Goal: Information Seeking & Learning: Find specific fact

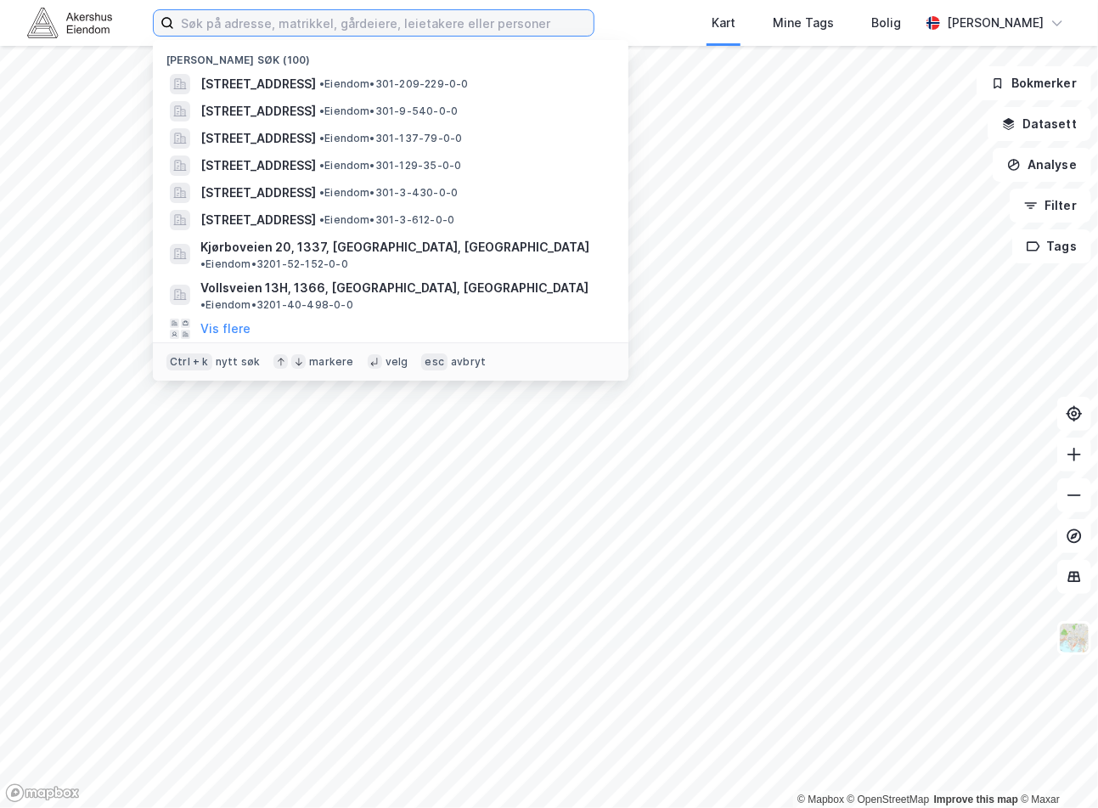
click at [318, 15] on input at bounding box center [384, 22] width 420 height 25
paste input "Nedre [STREET_ADDRESS]"
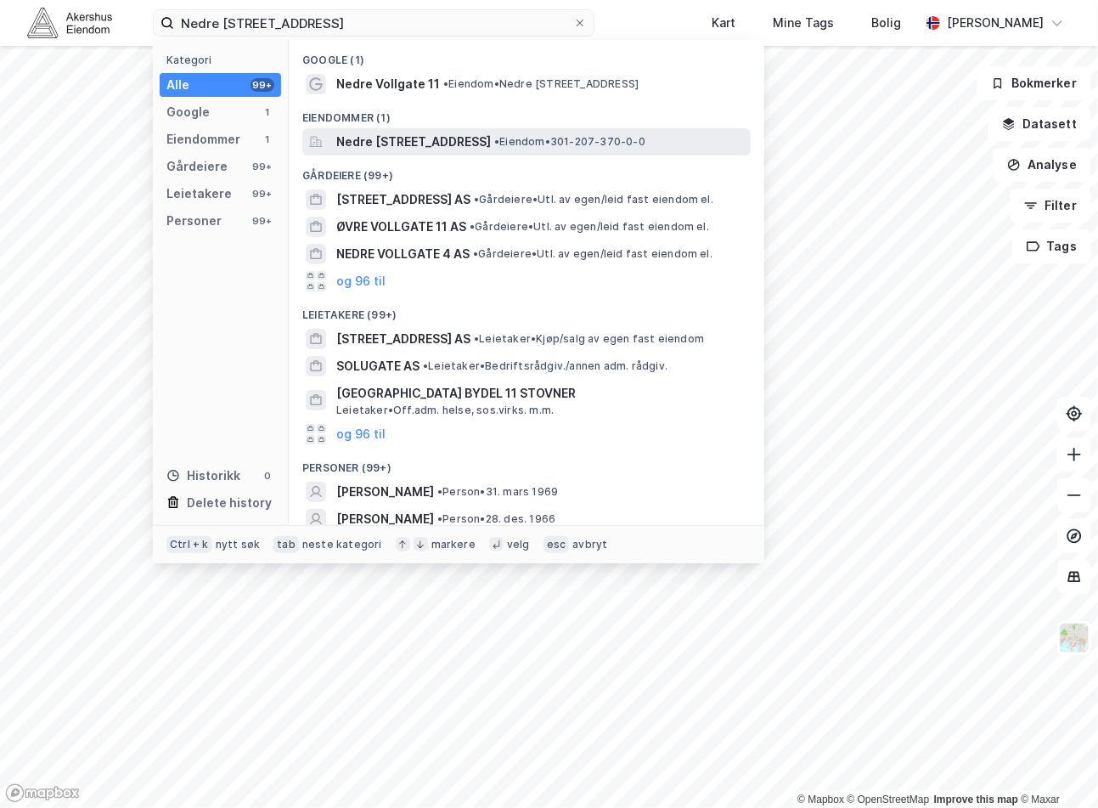
click at [391, 150] on span "Nedre [STREET_ADDRESS]" at bounding box center [413, 142] width 155 height 20
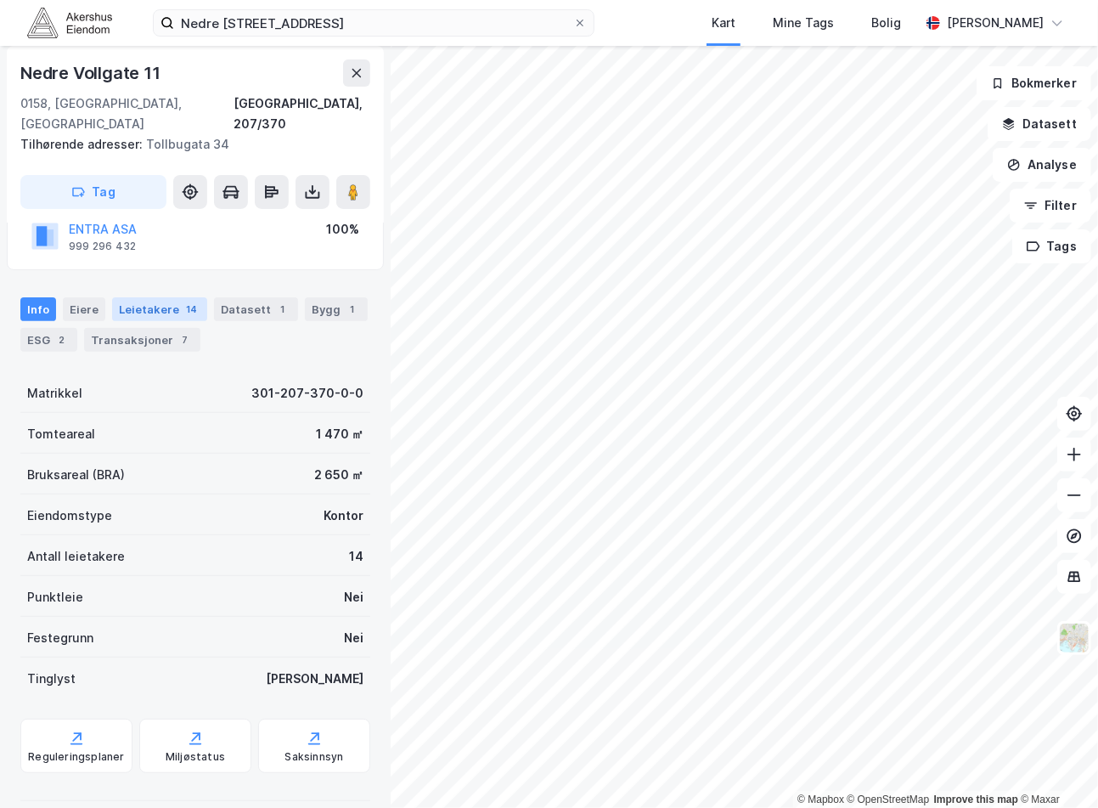
click at [150, 297] on div "Leietakere 14" at bounding box center [159, 309] width 95 height 24
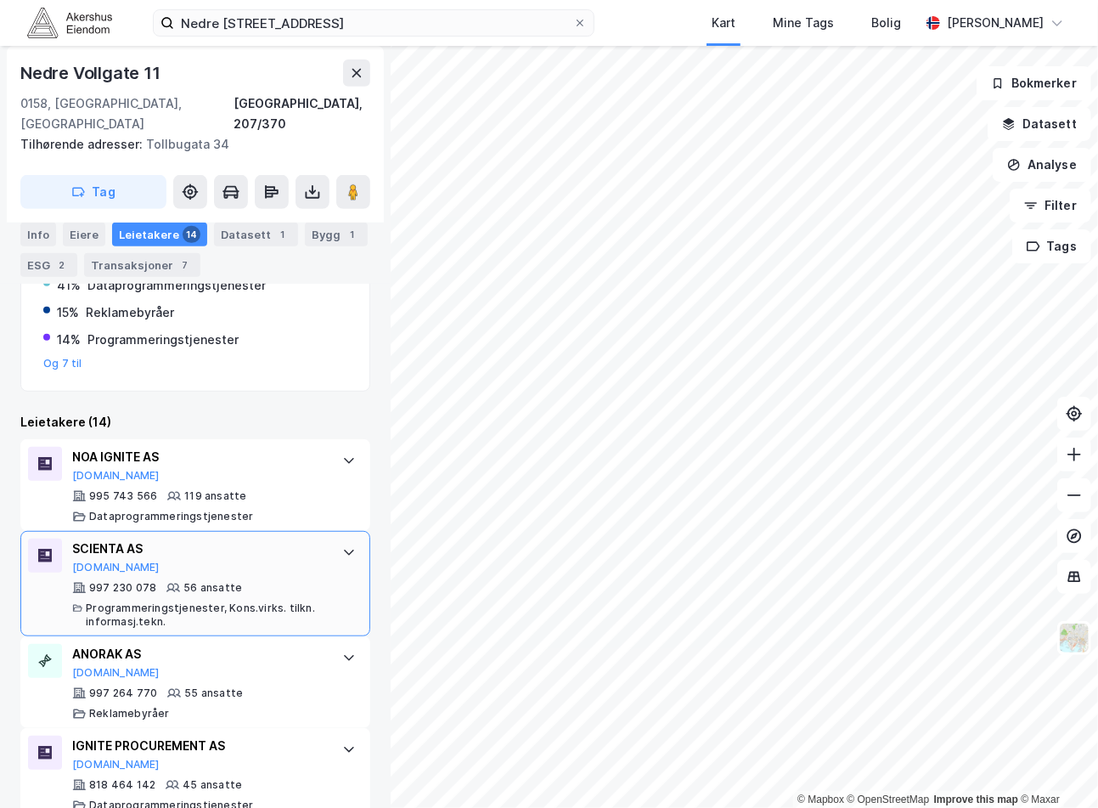
scroll to position [472, 0]
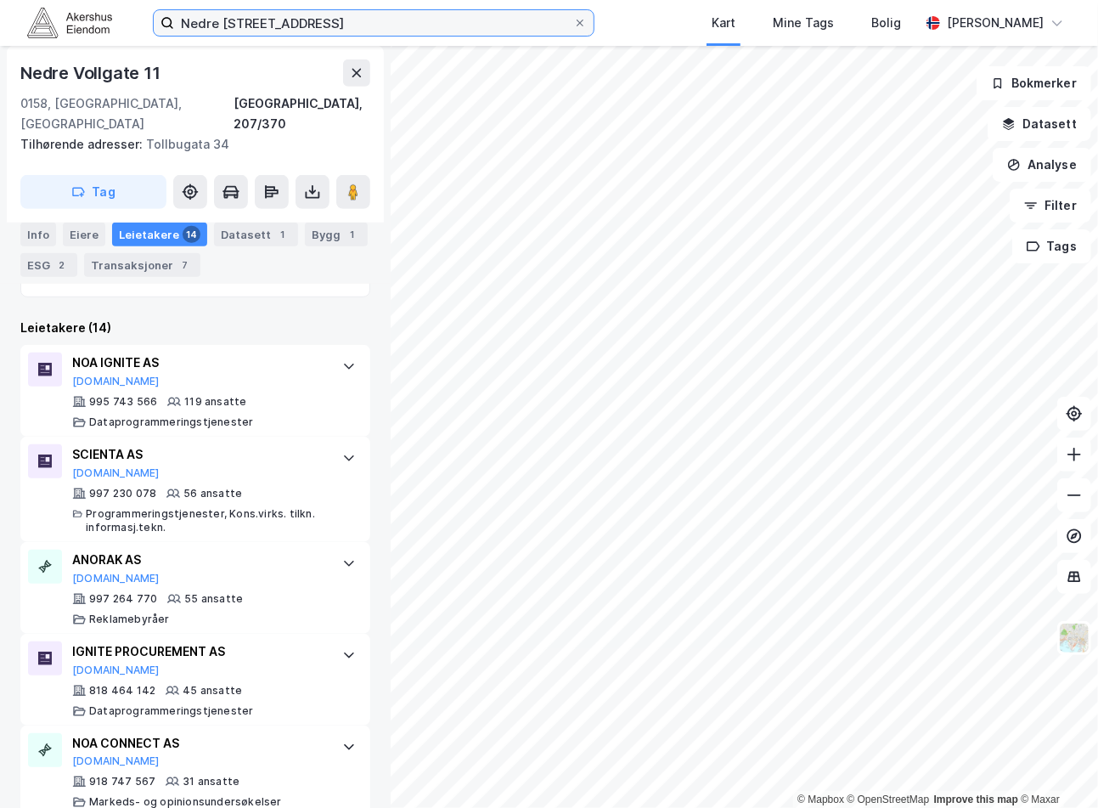
click at [370, 25] on input "Nedre [STREET_ADDRESS]" at bounding box center [373, 22] width 399 height 25
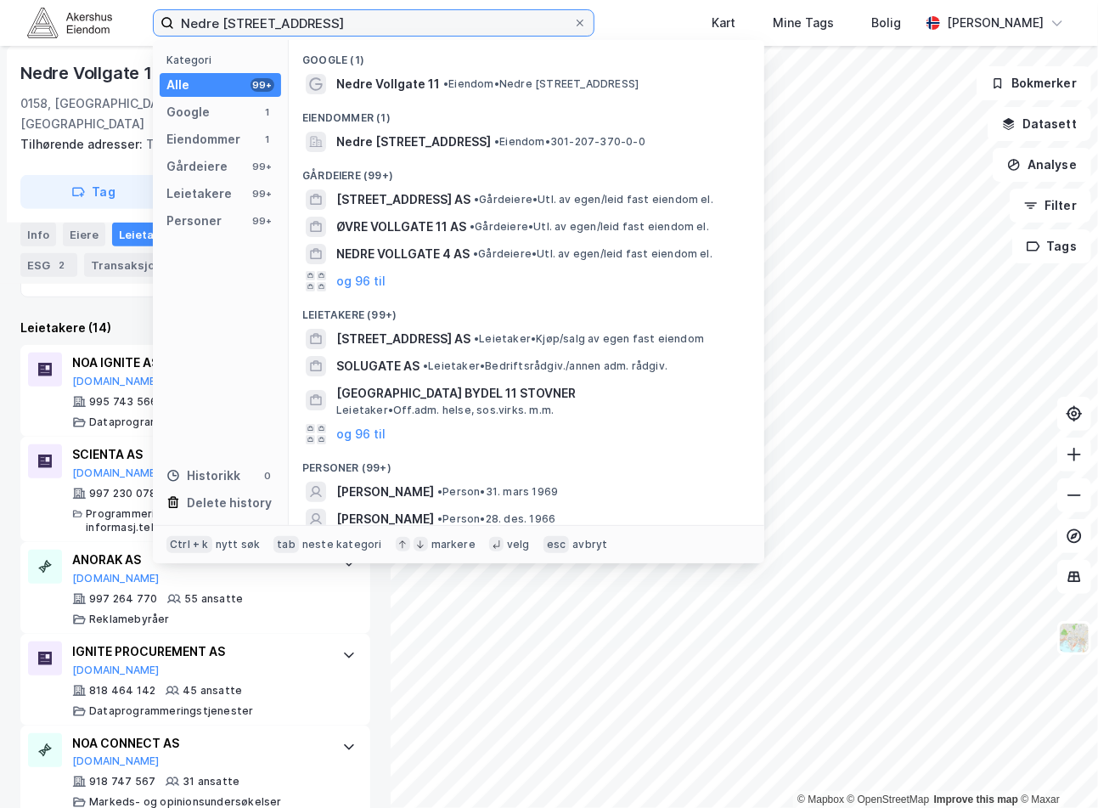
click at [370, 25] on input "Nedre [STREET_ADDRESS]" at bounding box center [373, 22] width 399 height 25
paste input "[PERSON_NAME][STREET_ADDRESS]"
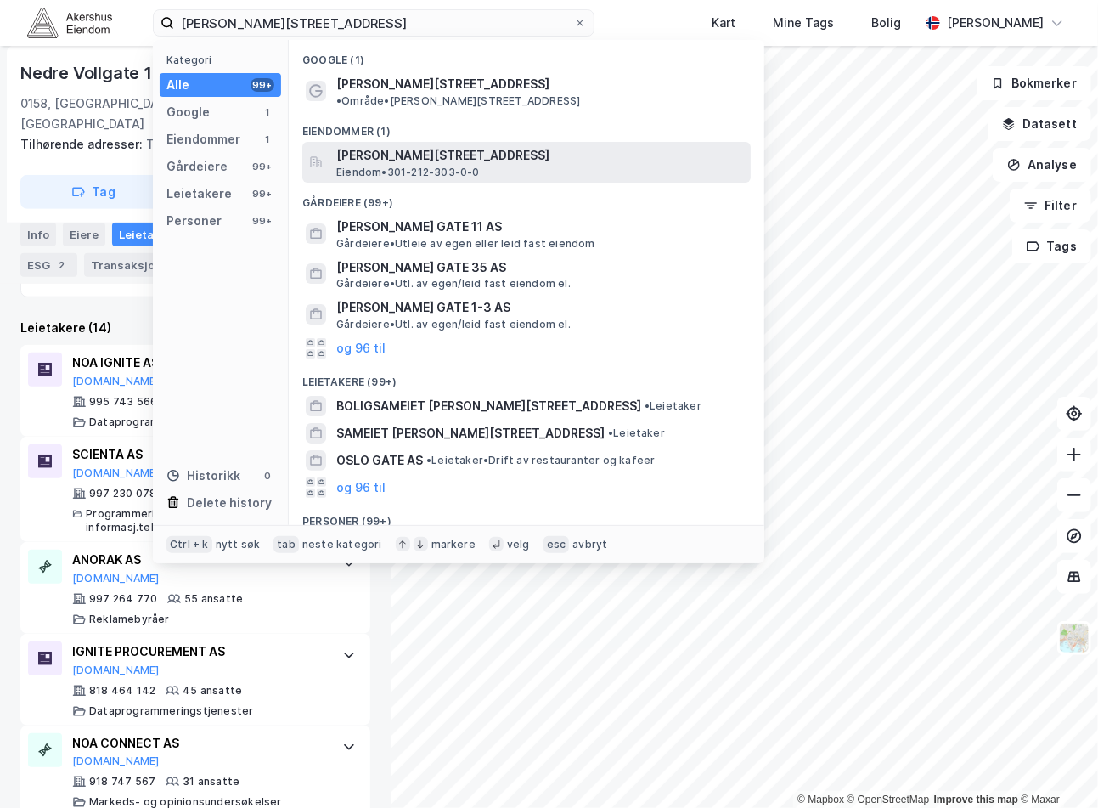
click at [414, 166] on span "Eiendom • 301-212-303-0-0" at bounding box center [408, 173] width 144 height 14
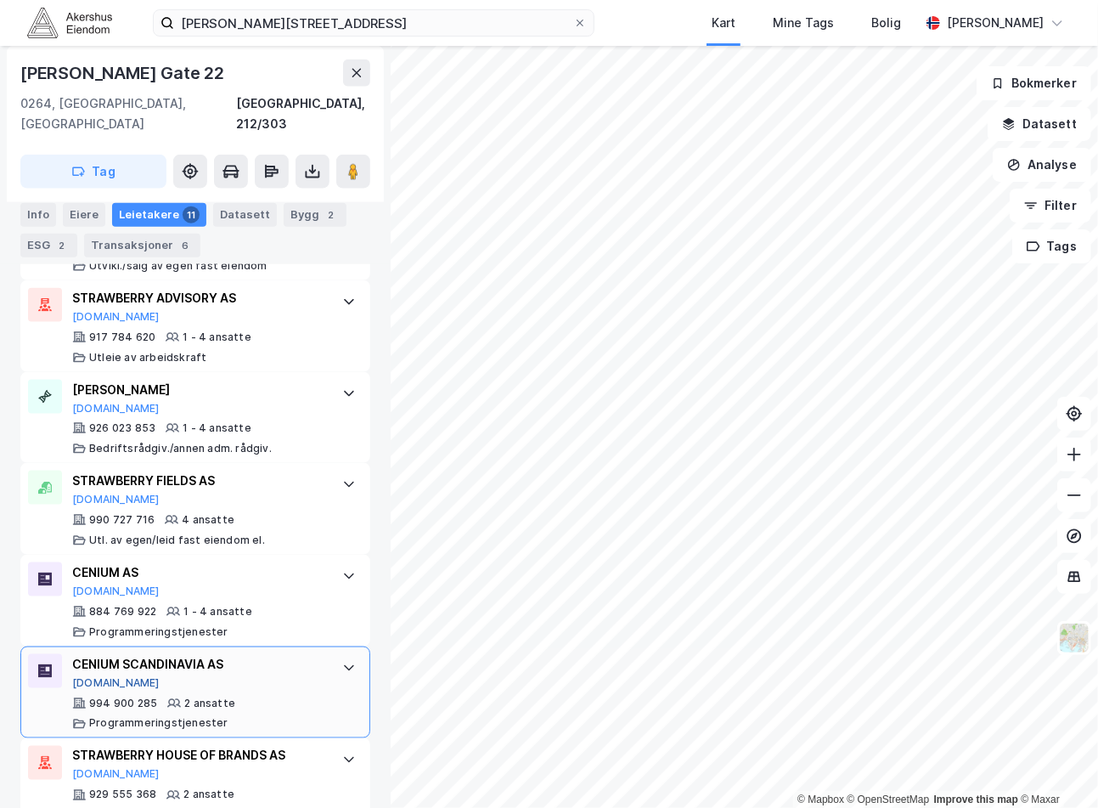
scroll to position [997, 0]
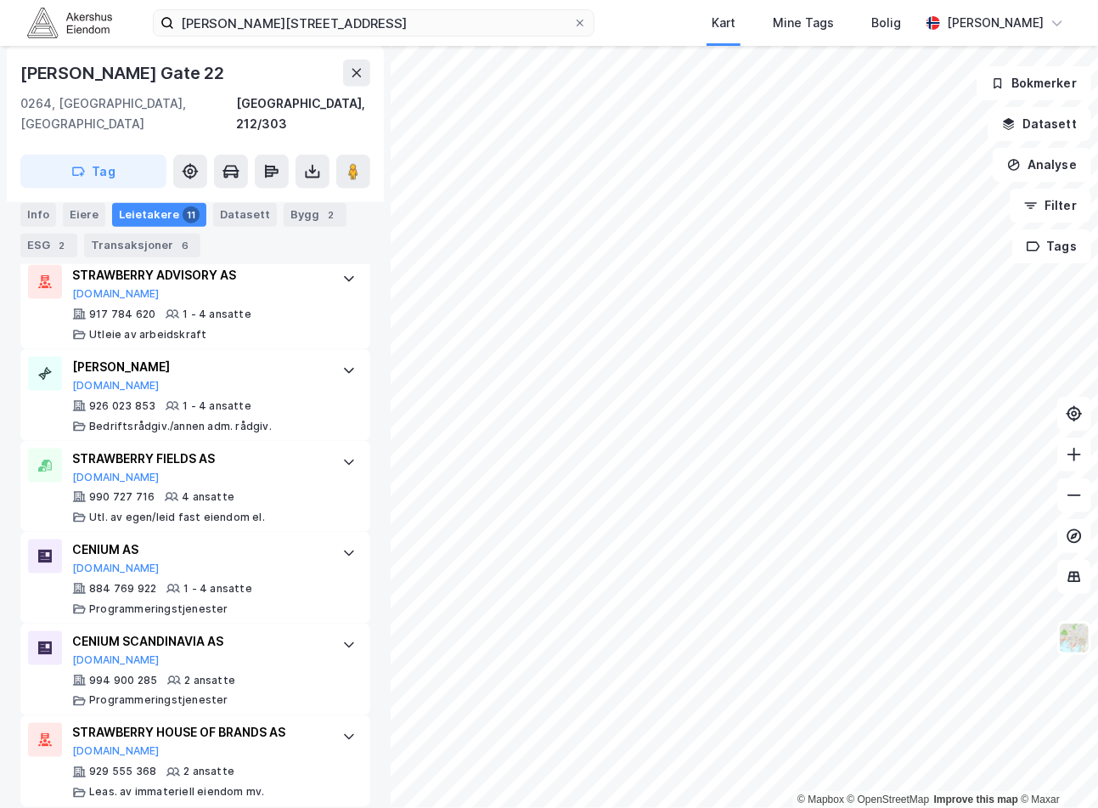
click at [423, 5] on div "[PERSON_NAME][STREET_ADDRESS][GEOGRAPHIC_DATA] Tags Bolig [PERSON_NAME]" at bounding box center [549, 23] width 1098 height 46
click at [421, 5] on div "[PERSON_NAME][STREET_ADDRESS][GEOGRAPHIC_DATA] Tags Bolig [PERSON_NAME]" at bounding box center [549, 23] width 1098 height 46
click at [419, 11] on div "[PERSON_NAME][STREET_ADDRESS][GEOGRAPHIC_DATA] Tags Bolig [PERSON_NAME]" at bounding box center [549, 23] width 1098 height 46
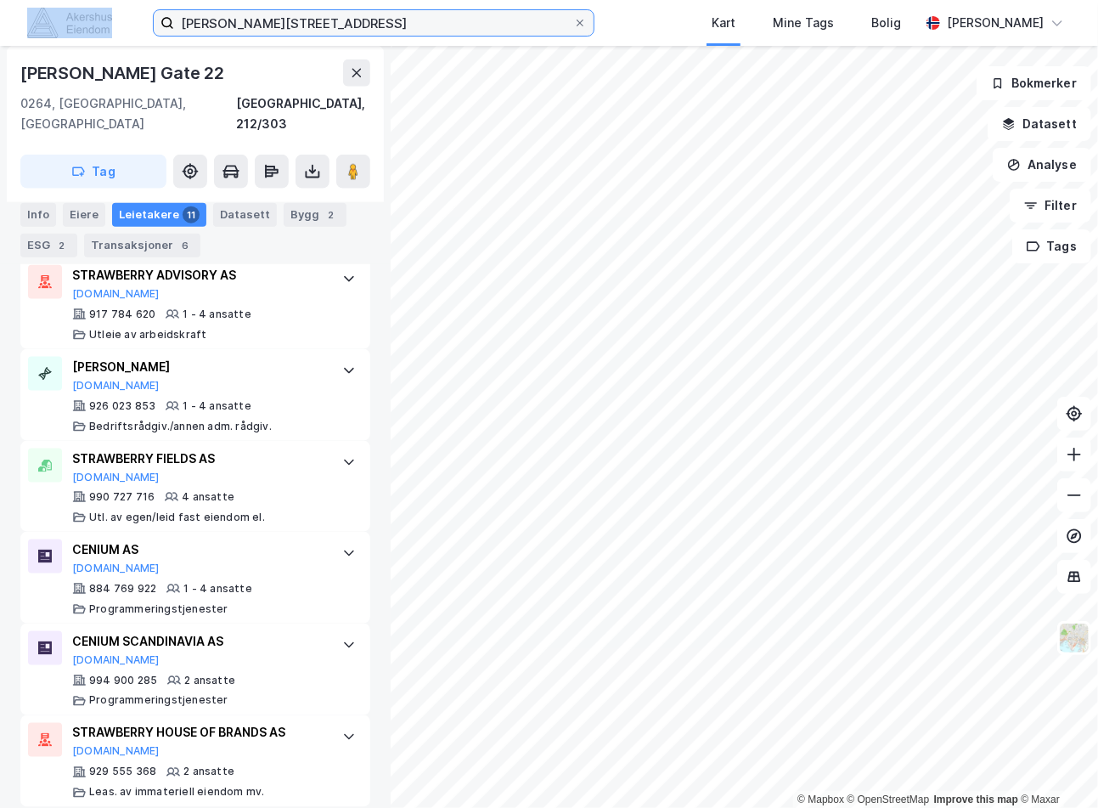
drag, startPoint x: 419, startPoint y: 12, endPoint x: 414, endPoint y: 23, distance: 12.2
click at [419, 15] on input "[PERSON_NAME][STREET_ADDRESS]" at bounding box center [373, 22] width 399 height 25
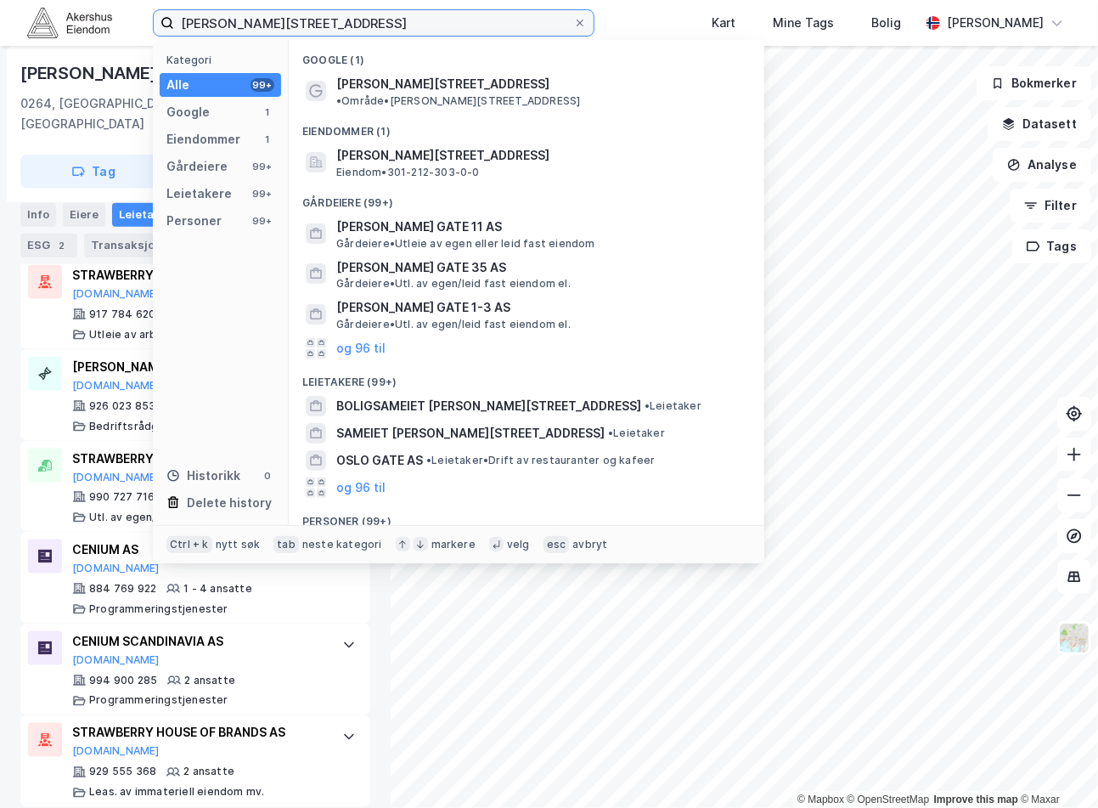
click at [414, 23] on input "[PERSON_NAME][STREET_ADDRESS]" at bounding box center [373, 22] width 399 height 25
paste input "[PERSON_NAME] plass 6"
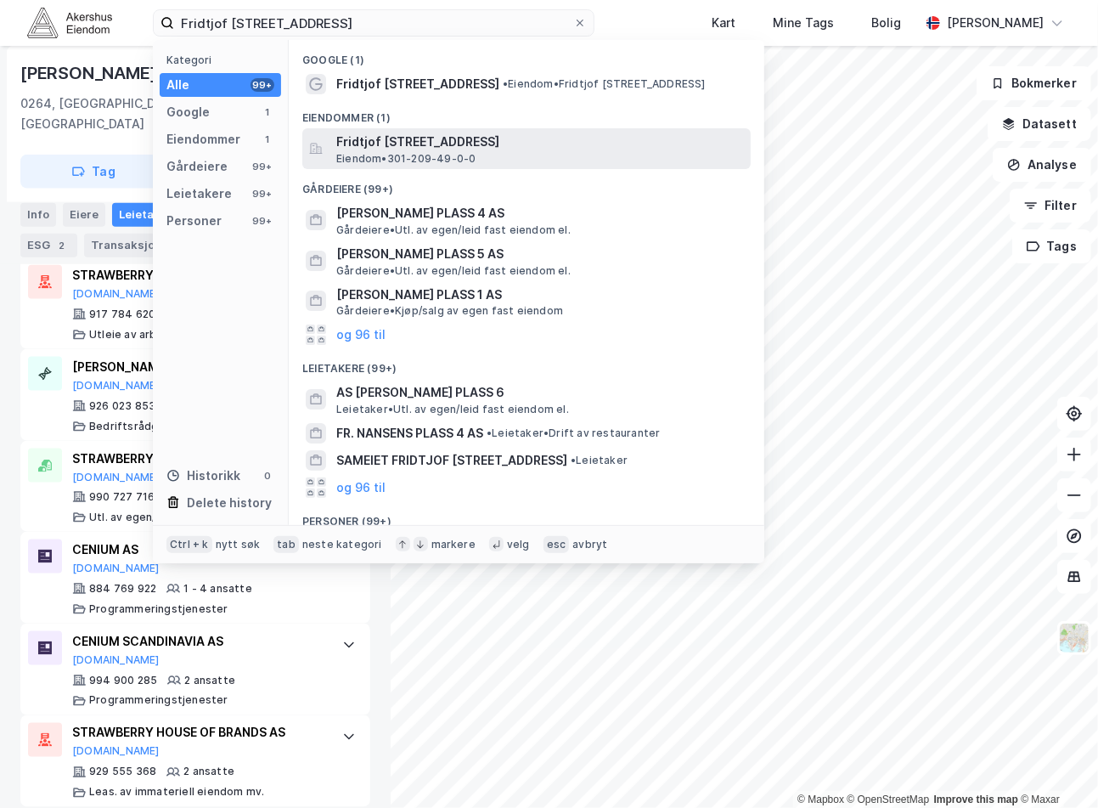
click at [463, 148] on span "Fridtjof [STREET_ADDRESS]" at bounding box center [540, 142] width 408 height 20
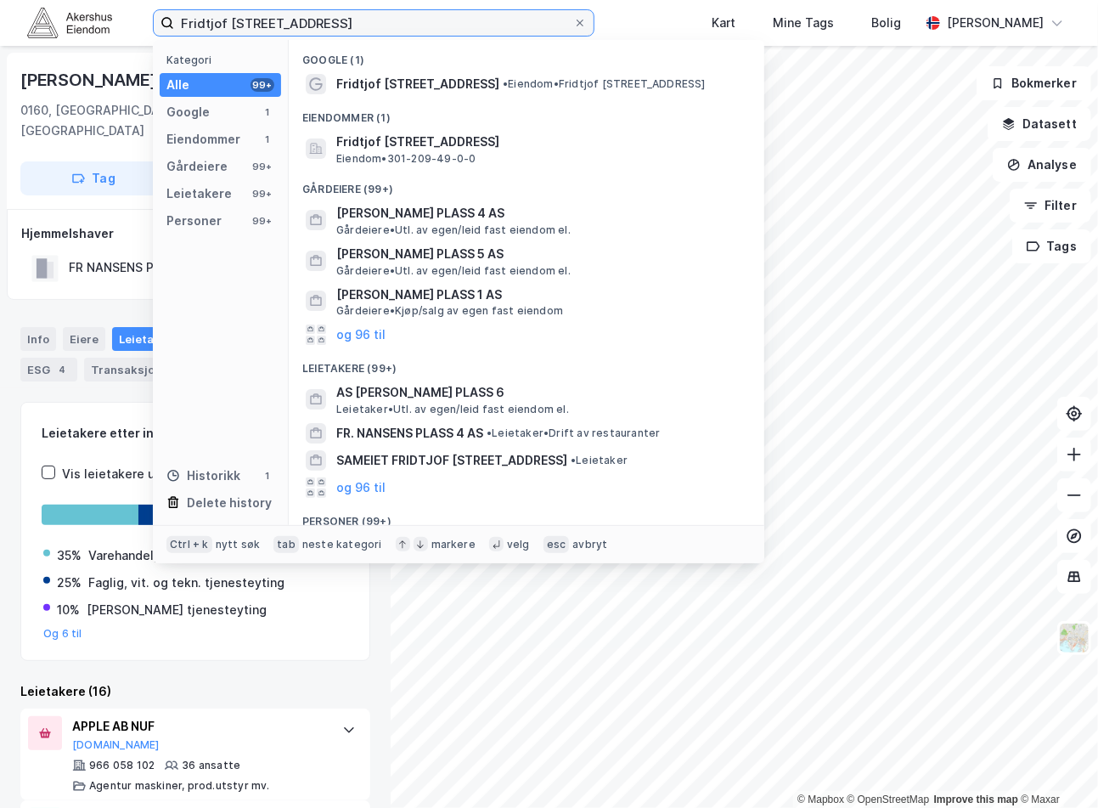
drag, startPoint x: 414, startPoint y: 20, endPoint x: -139, endPoint y: 37, distance: 553.3
click at [0, 37] on html "[PERSON_NAME] plass 6 Kategori Alle 99+ Google 1 Eiendommer 1 Gårdeiere 99+ Lei…" at bounding box center [549, 404] width 1098 height 808
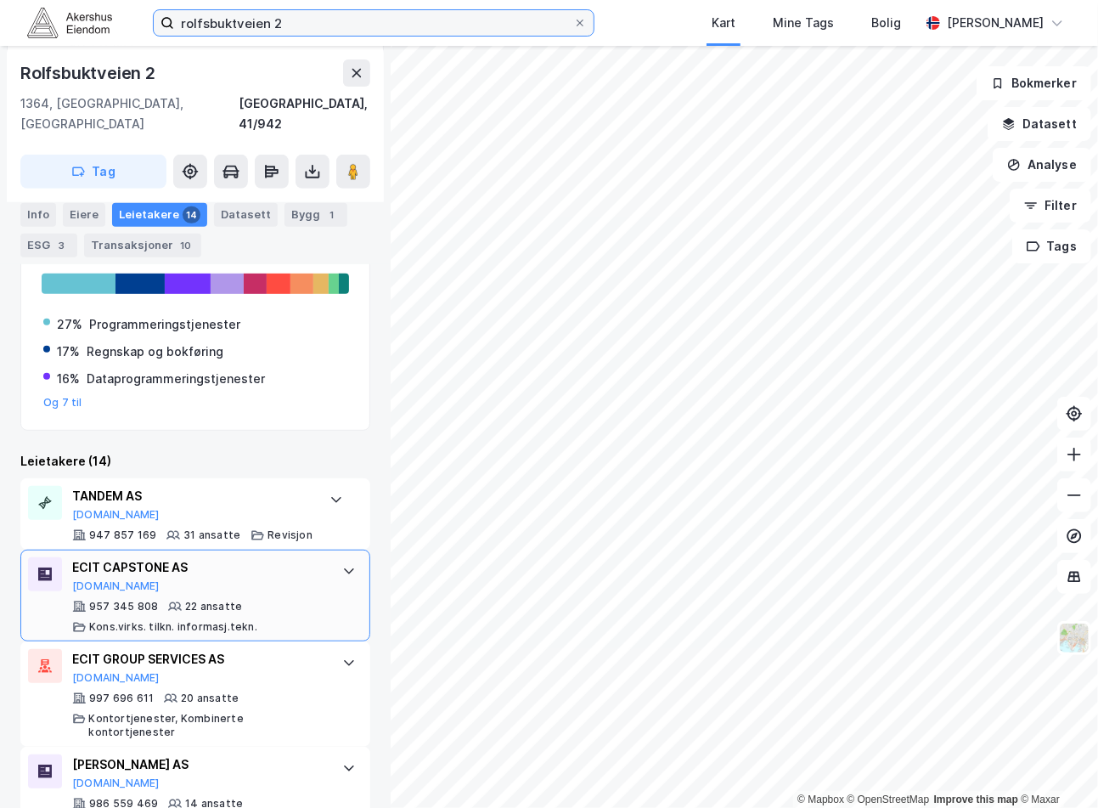
scroll to position [377, 0]
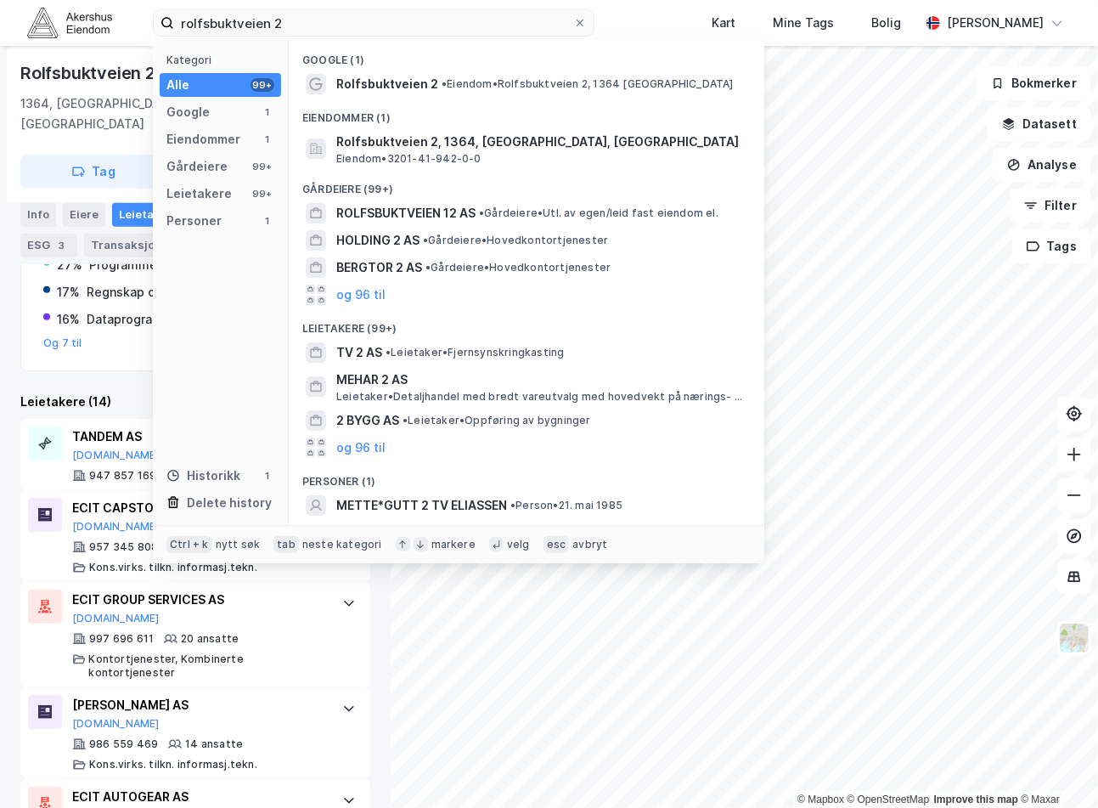
click at [676, 17] on div "Kart Mine Tags Bolig" at bounding box center [798, 23] width 244 height 46
click at [329, 14] on input "rolfsbuktveien 2" at bounding box center [373, 22] width 399 height 25
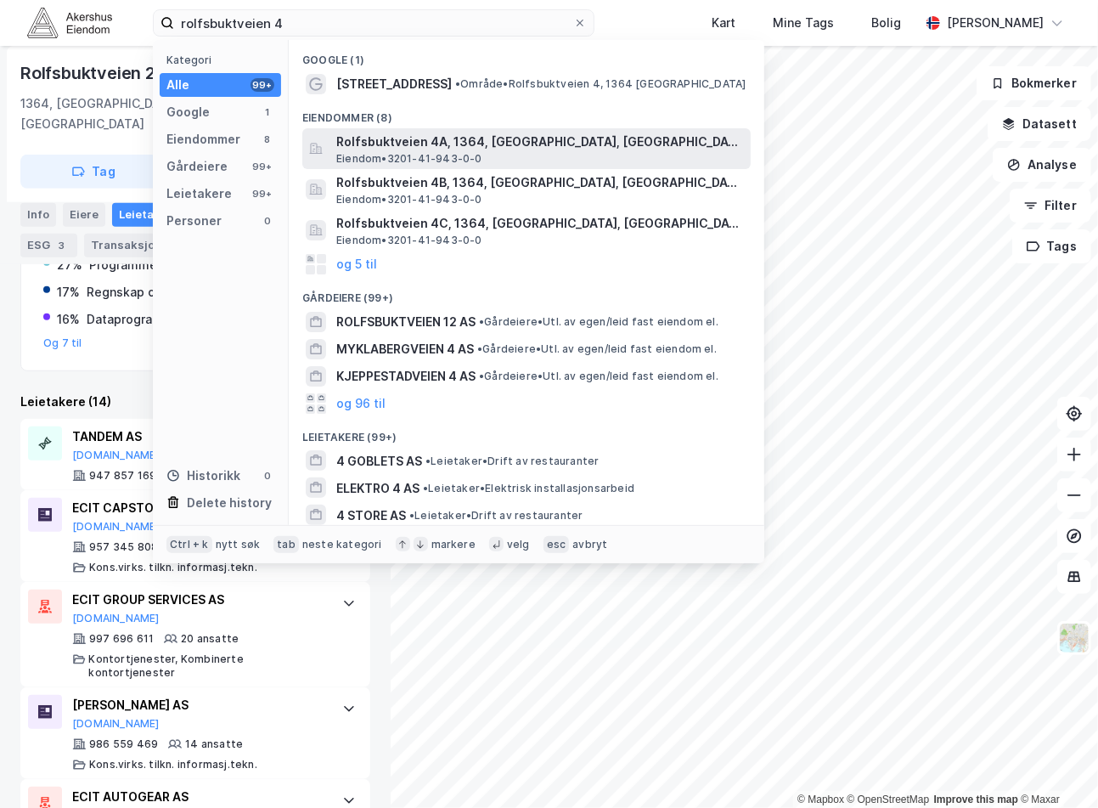
click at [472, 158] on span "Eiendom • 3201-41-943-0-0" at bounding box center [409, 159] width 146 height 14
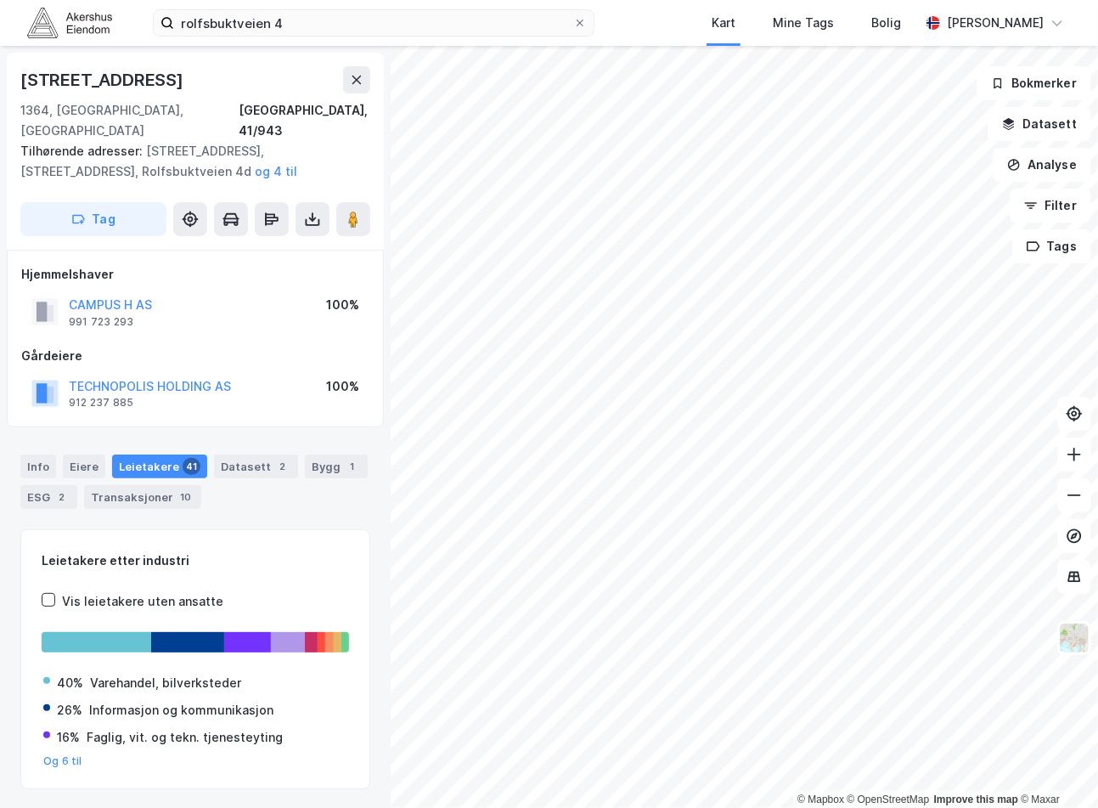
scroll to position [29, 0]
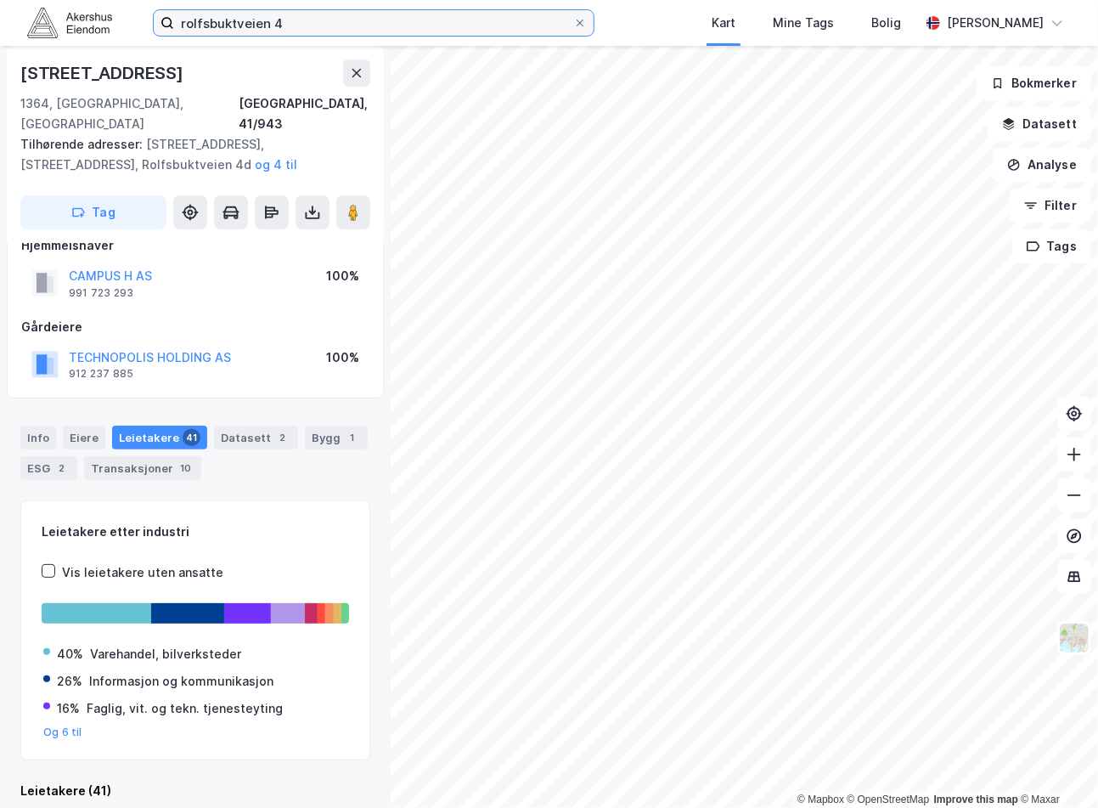
click at [329, 23] on input "rolfsbuktveien 4" at bounding box center [373, 22] width 399 height 25
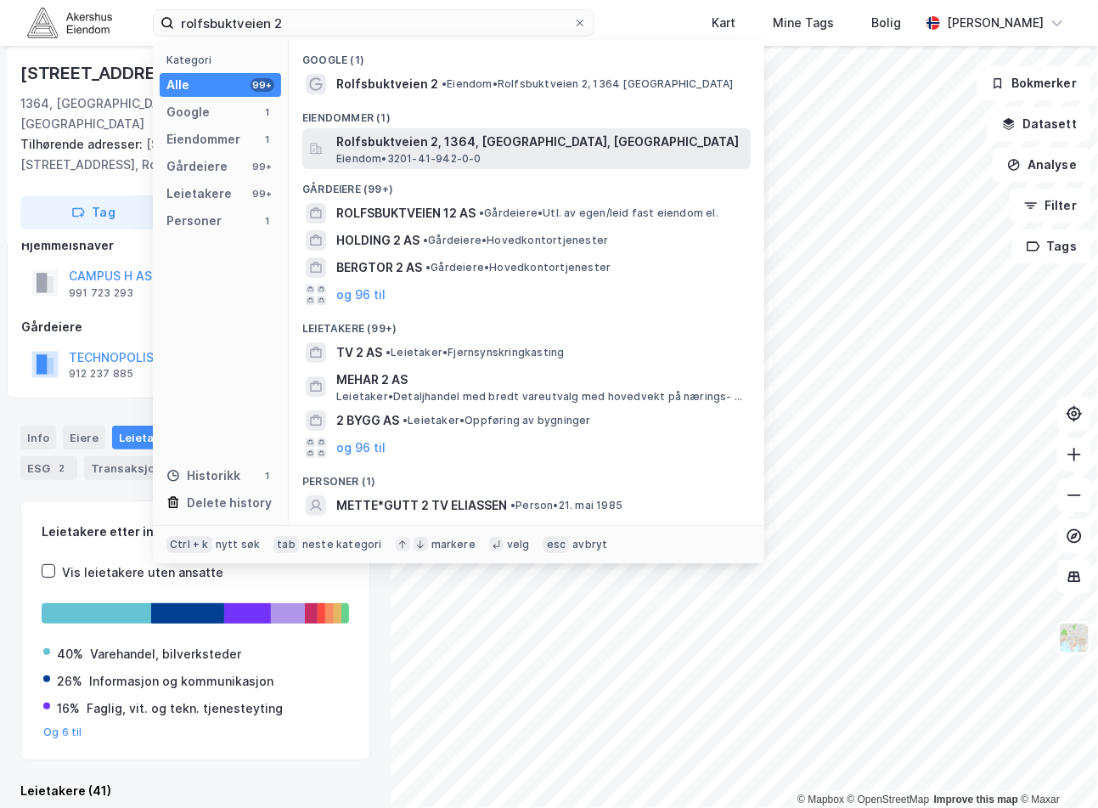
click at [368, 142] on span "Rolfsbuktveien 2, 1364, [GEOGRAPHIC_DATA], [GEOGRAPHIC_DATA]" at bounding box center [540, 142] width 408 height 20
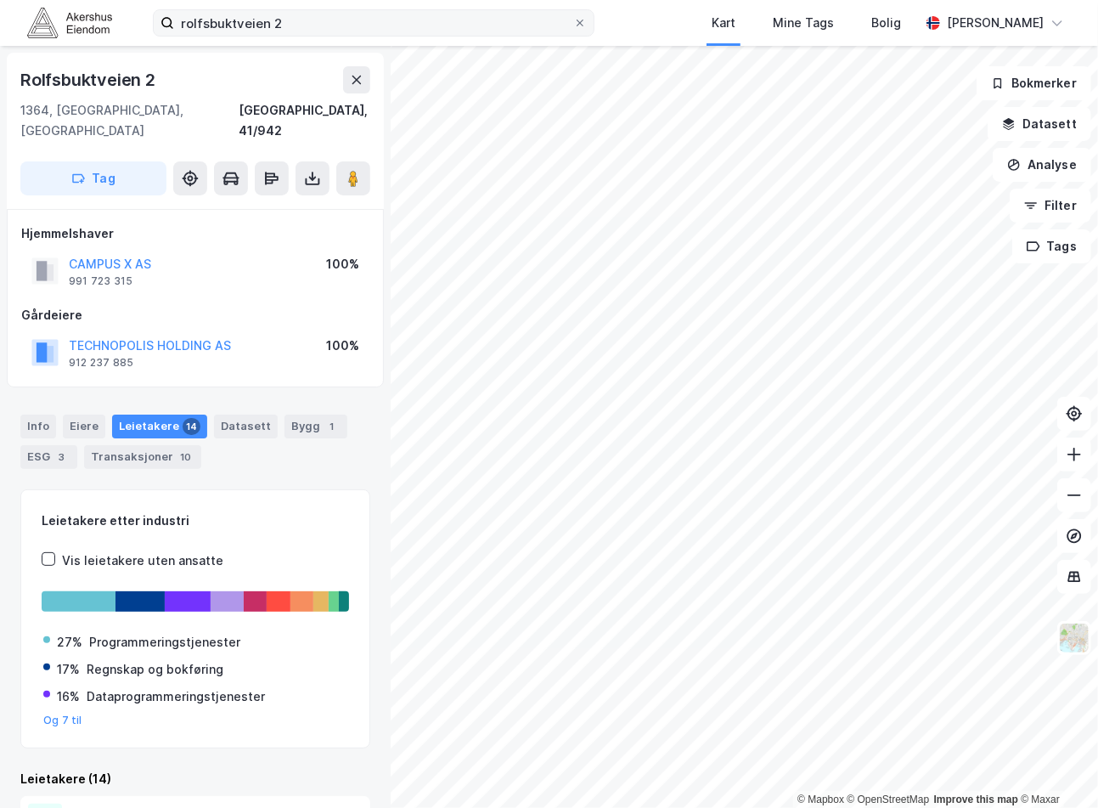
drag, startPoint x: 308, startPoint y: 8, endPoint x: 311, endPoint y: 18, distance: 9.7
click at [309, 14] on label "rolfsbuktveien 2" at bounding box center [374, 22] width 442 height 27
click at [309, 14] on input "rolfsbuktveien 2" at bounding box center [373, 22] width 399 height 25
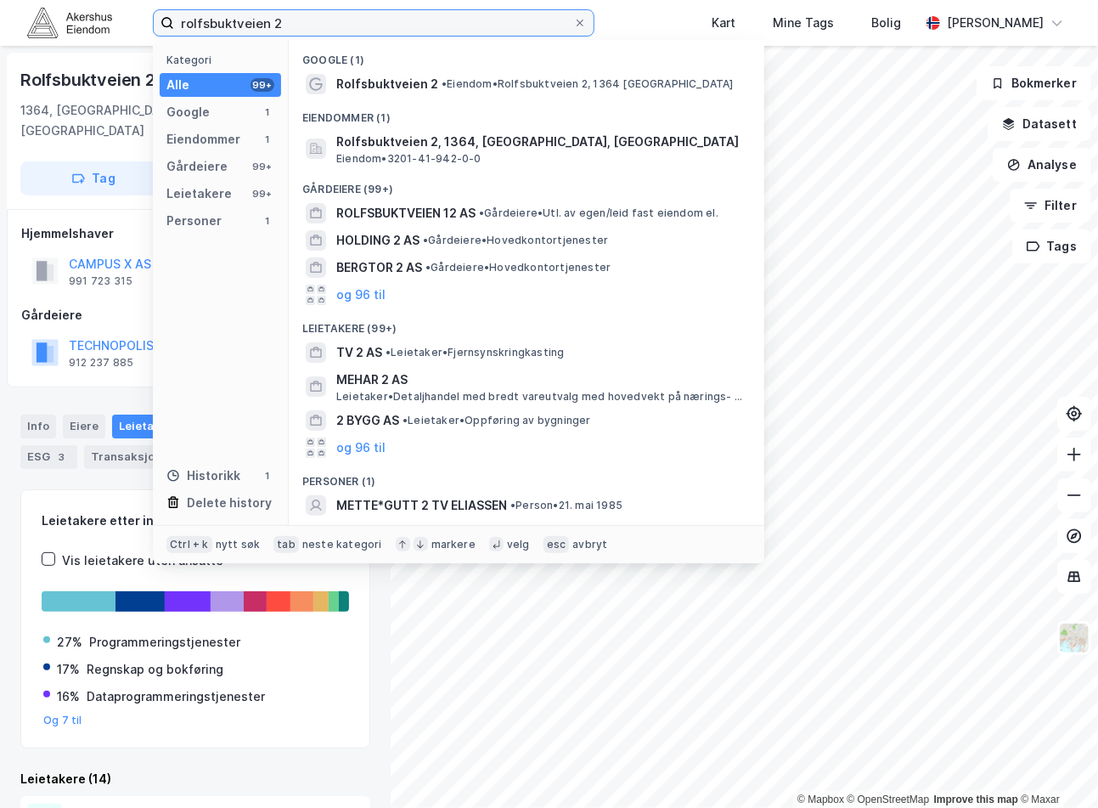
click at [313, 19] on input "rolfsbuktveien 2" at bounding box center [373, 22] width 399 height 25
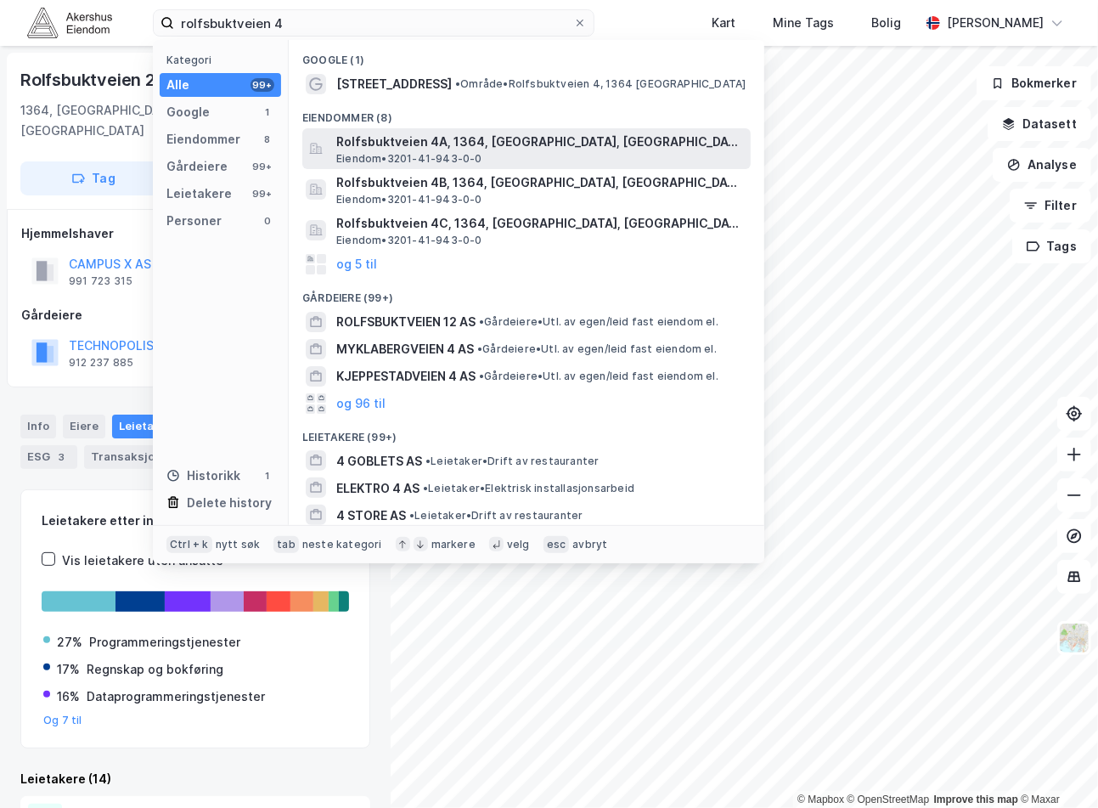
click at [430, 146] on span "Rolfsbuktveien 4A, 1364, [GEOGRAPHIC_DATA], [GEOGRAPHIC_DATA]" at bounding box center [540, 142] width 408 height 20
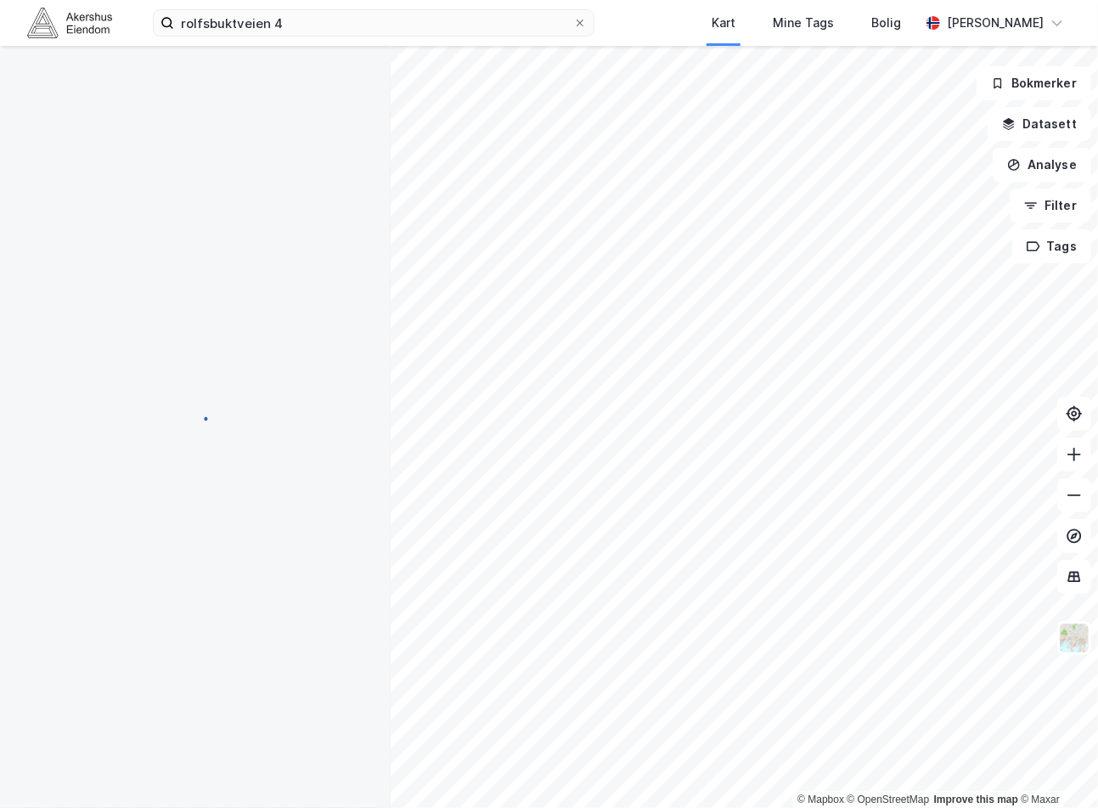
scroll to position [29, 0]
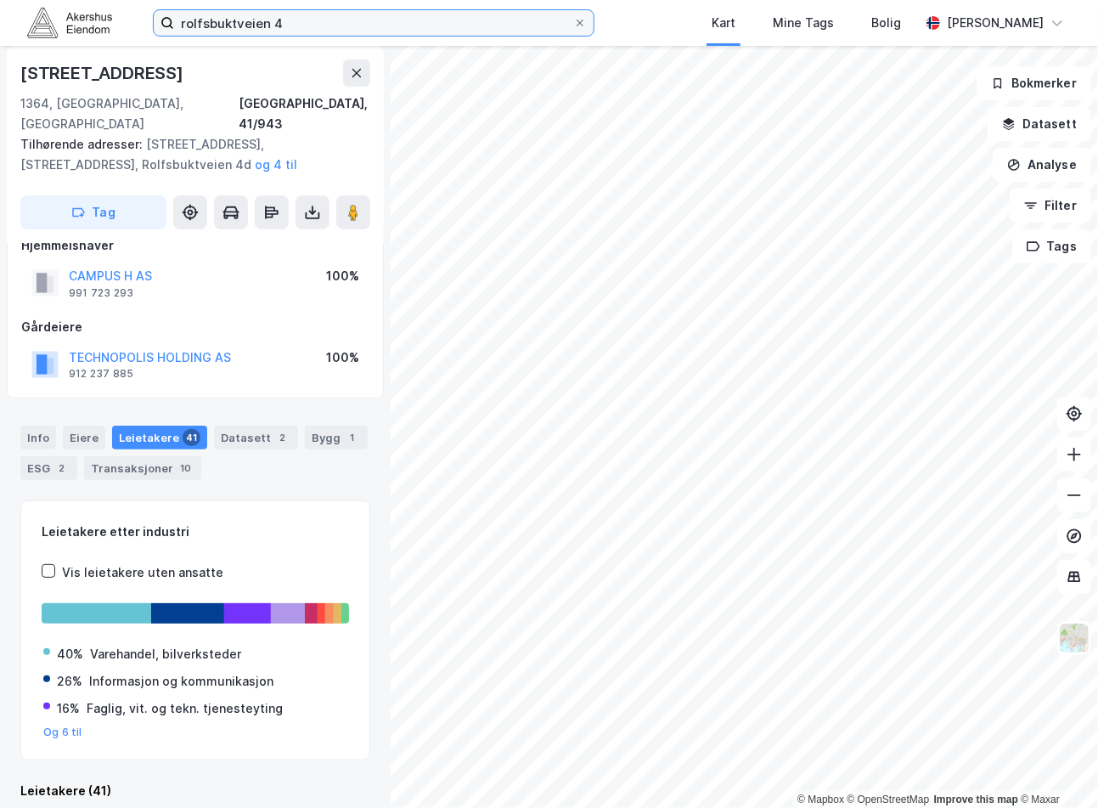
click at [312, 18] on input "rolfsbuktveien 4" at bounding box center [373, 22] width 399 height 25
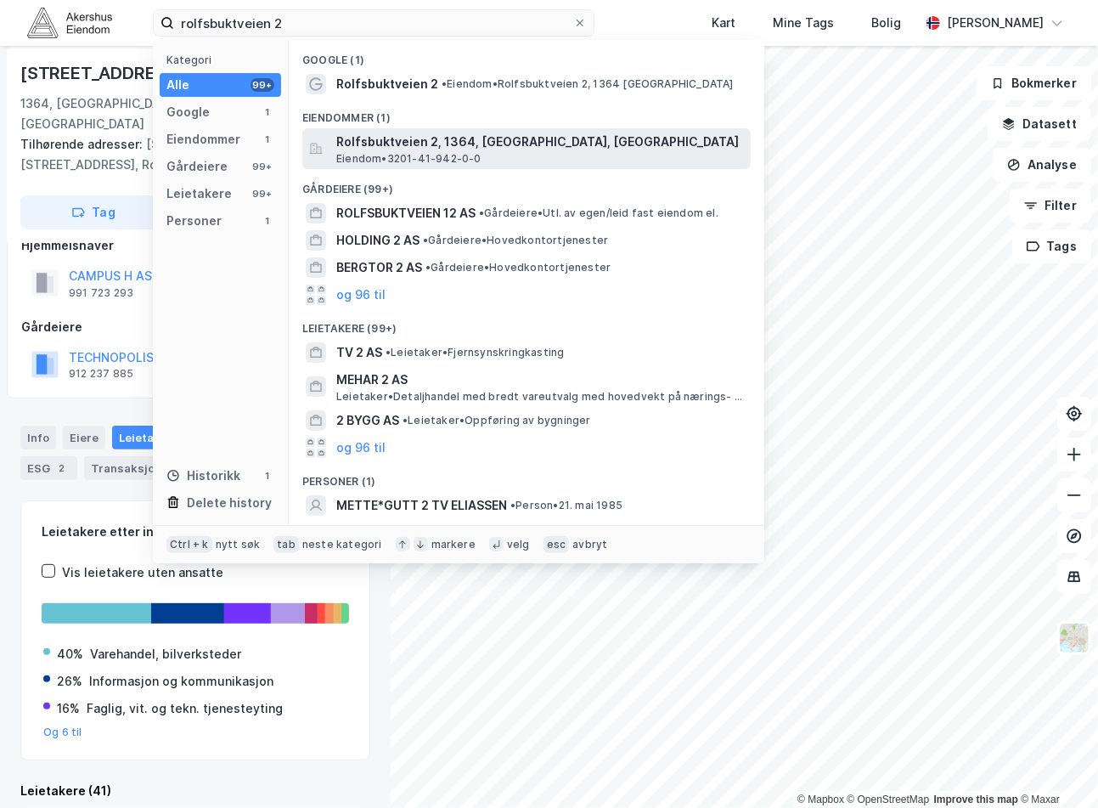
click at [449, 155] on span "Eiendom • 3201-41-942-0-0" at bounding box center [408, 159] width 145 height 14
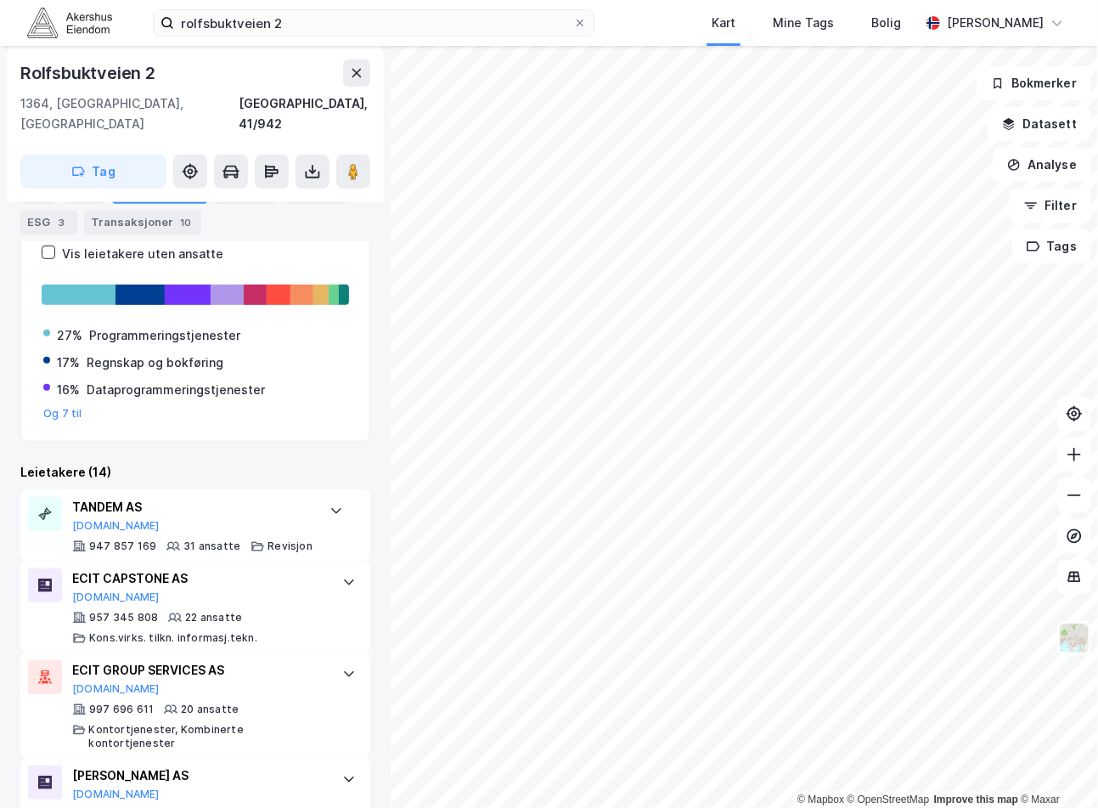
scroll to position [283, 0]
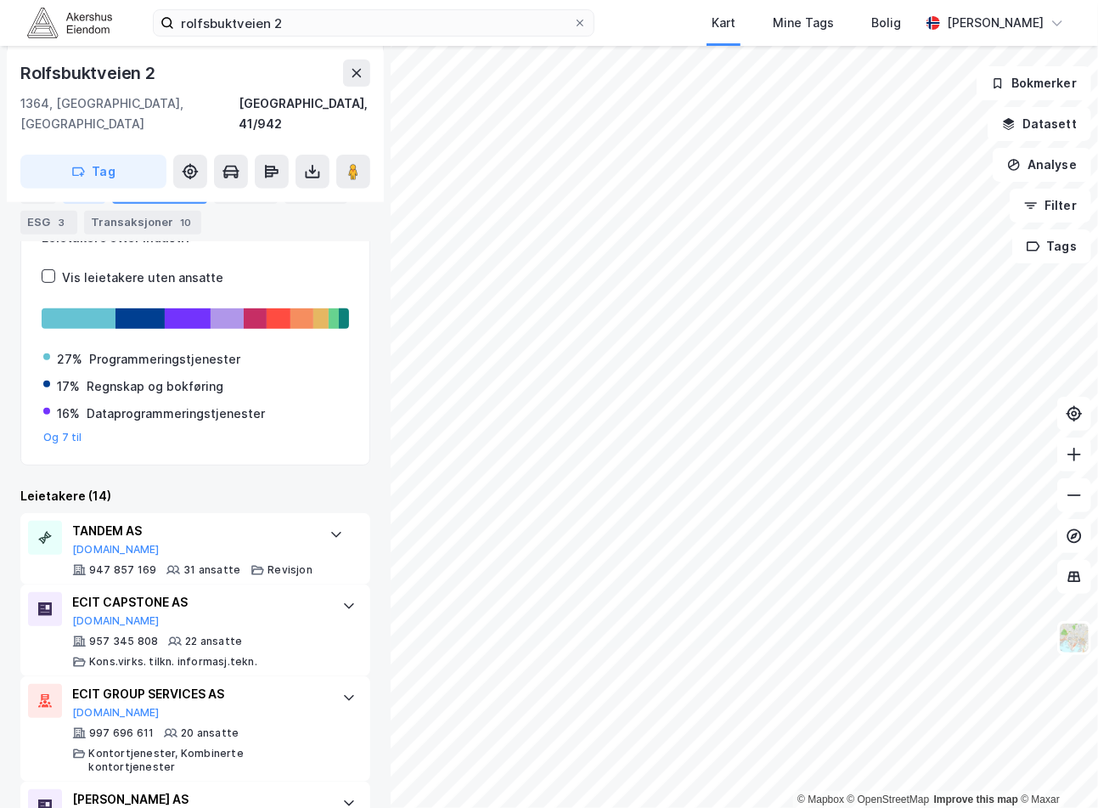
click at [69, 198] on div "Eiere" at bounding box center [84, 191] width 42 height 24
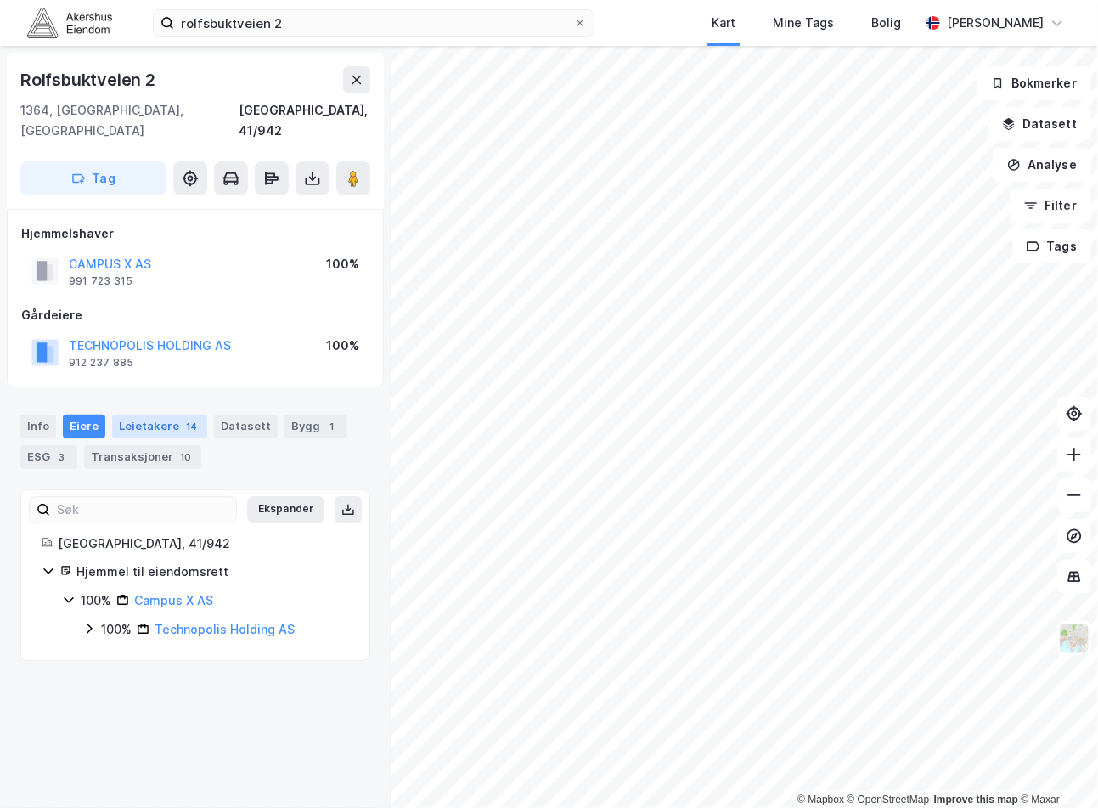
click at [142, 415] on div "Leietakere 14" at bounding box center [159, 427] width 95 height 24
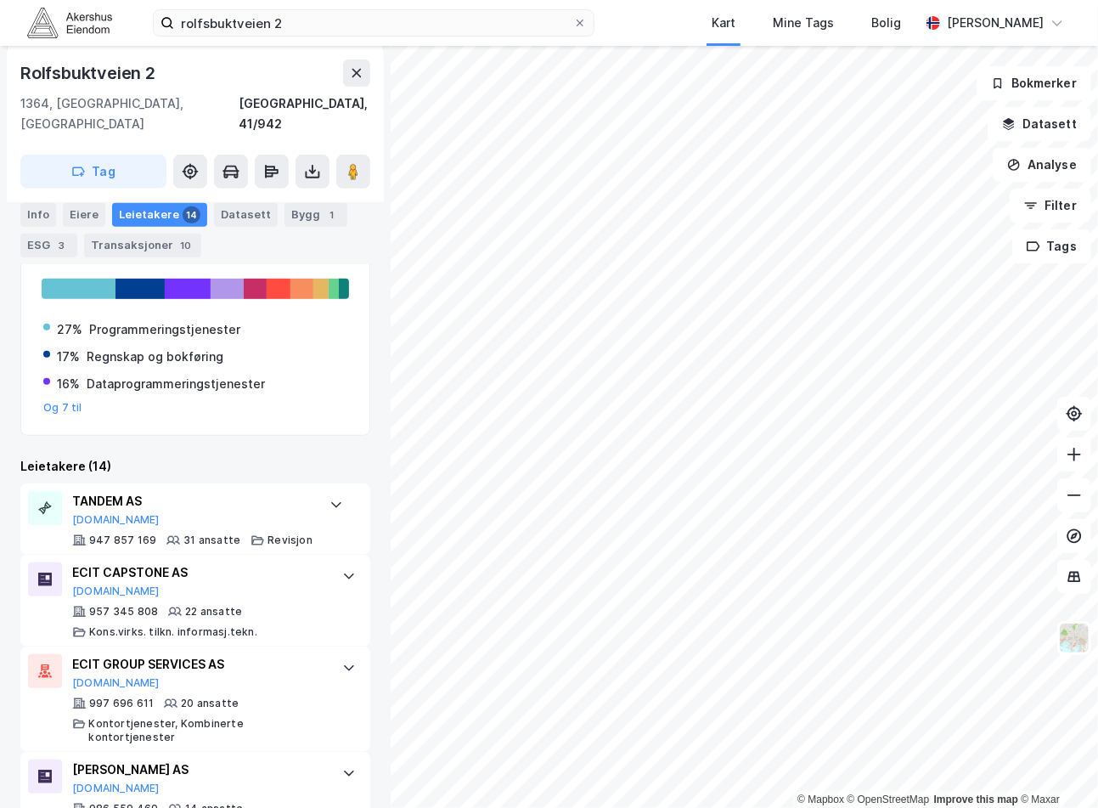
scroll to position [566, 0]
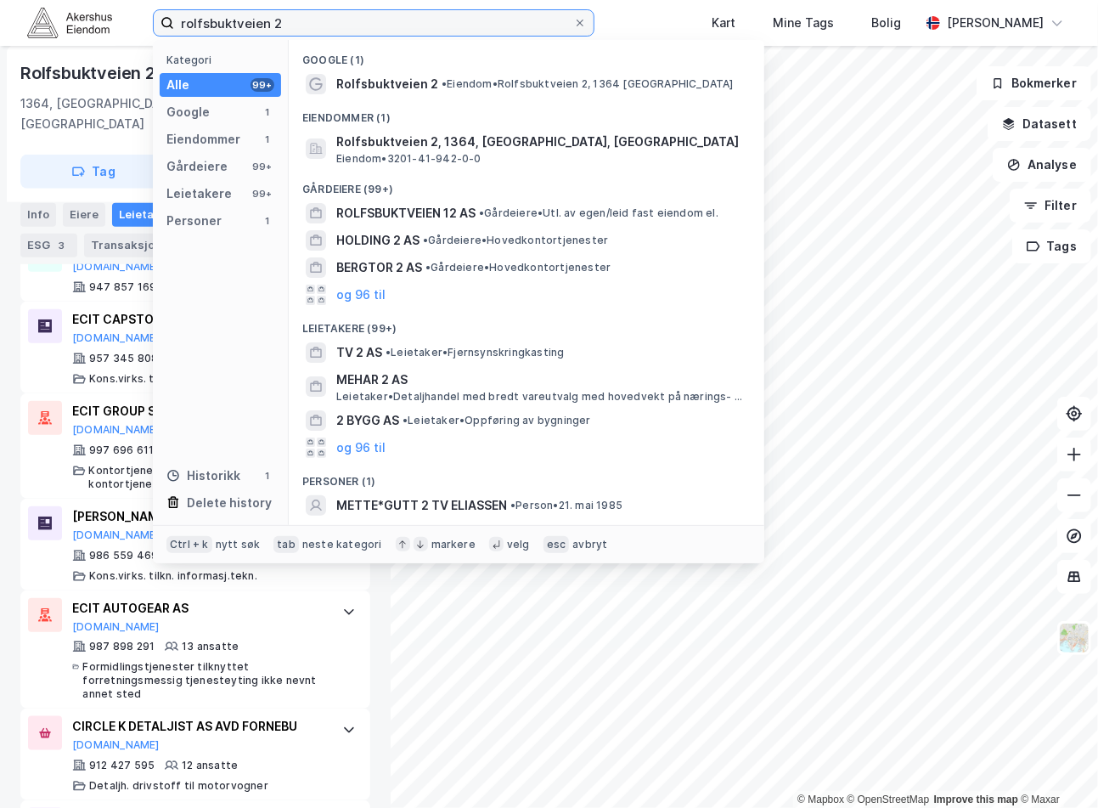
click at [355, 22] on input "rolfsbuktveien 2" at bounding box center [373, 22] width 399 height 25
paste input "Edvard [STREET_ADDRESS]"
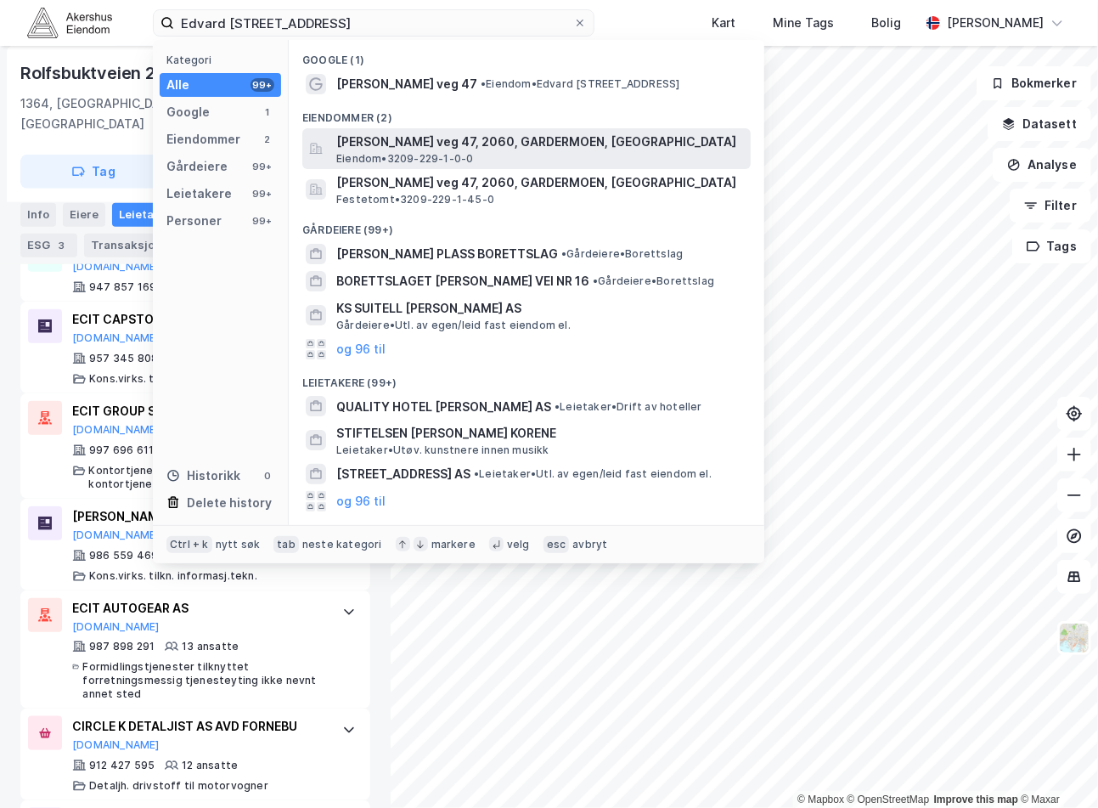
click at [522, 143] on span "[PERSON_NAME] veg 47, 2060, GARDERMOEN, [GEOGRAPHIC_DATA]" at bounding box center [540, 142] width 408 height 20
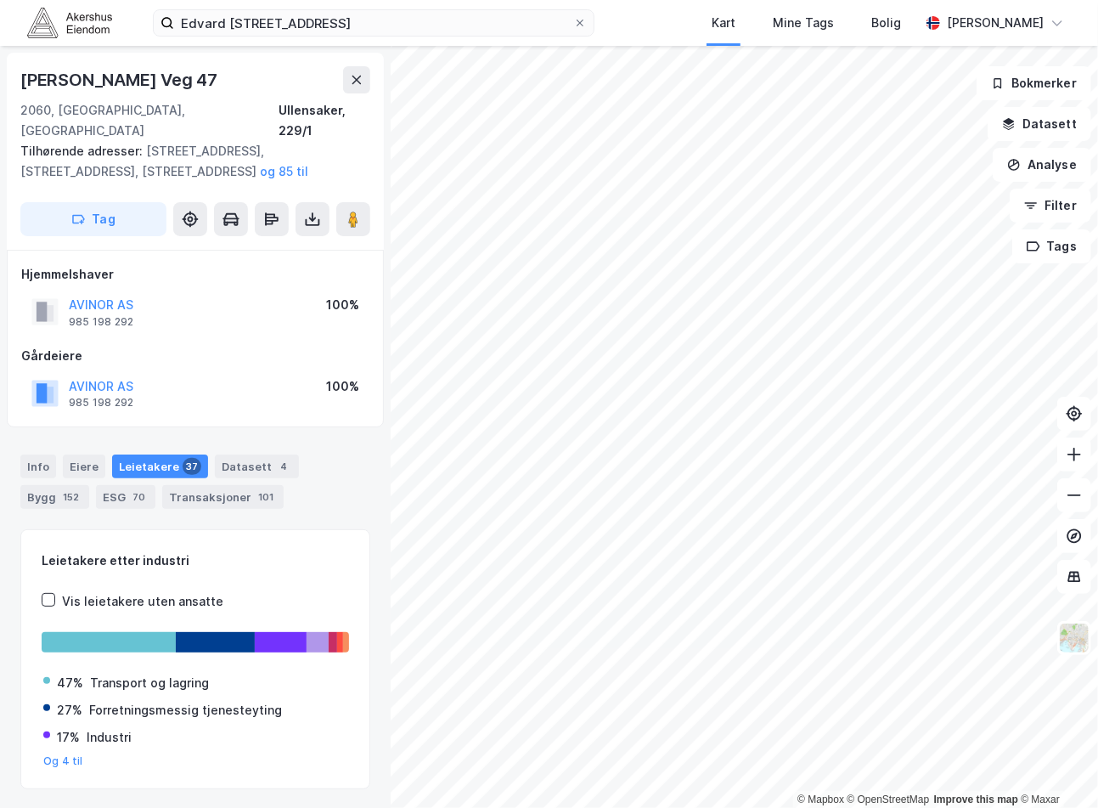
scroll to position [29, 0]
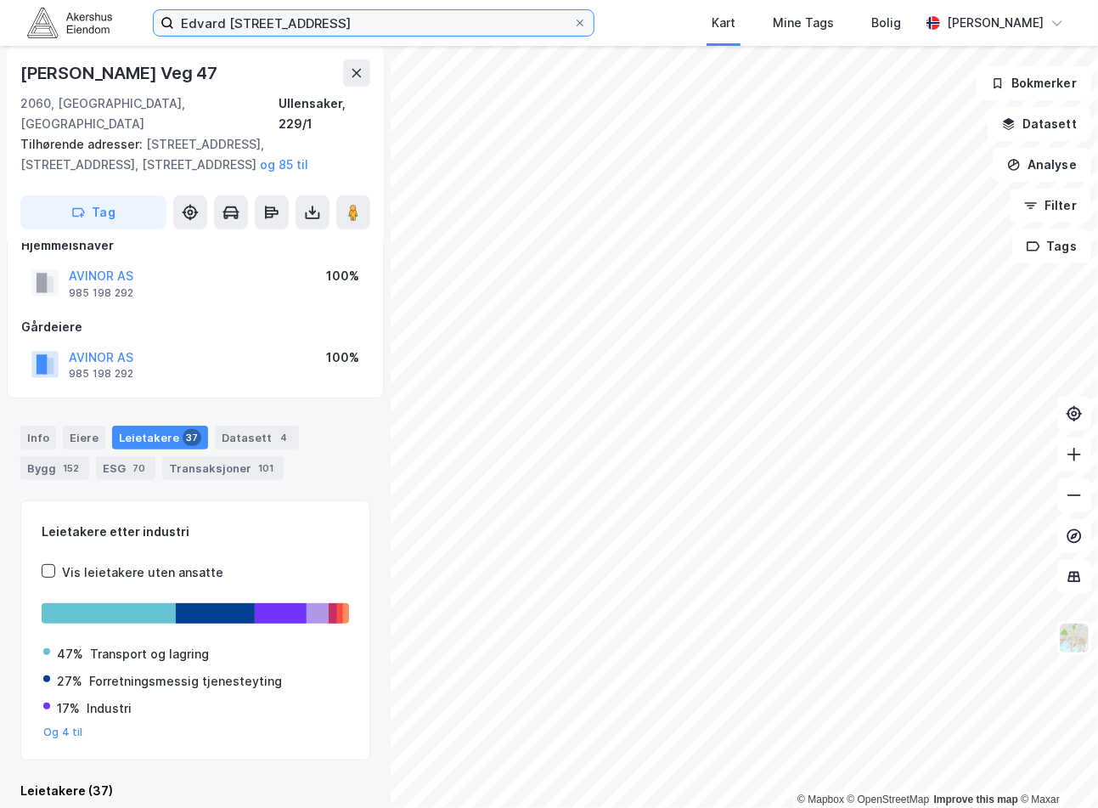
click at [368, 24] on input "Edvard [STREET_ADDRESS]" at bounding box center [373, 22] width 399 height 25
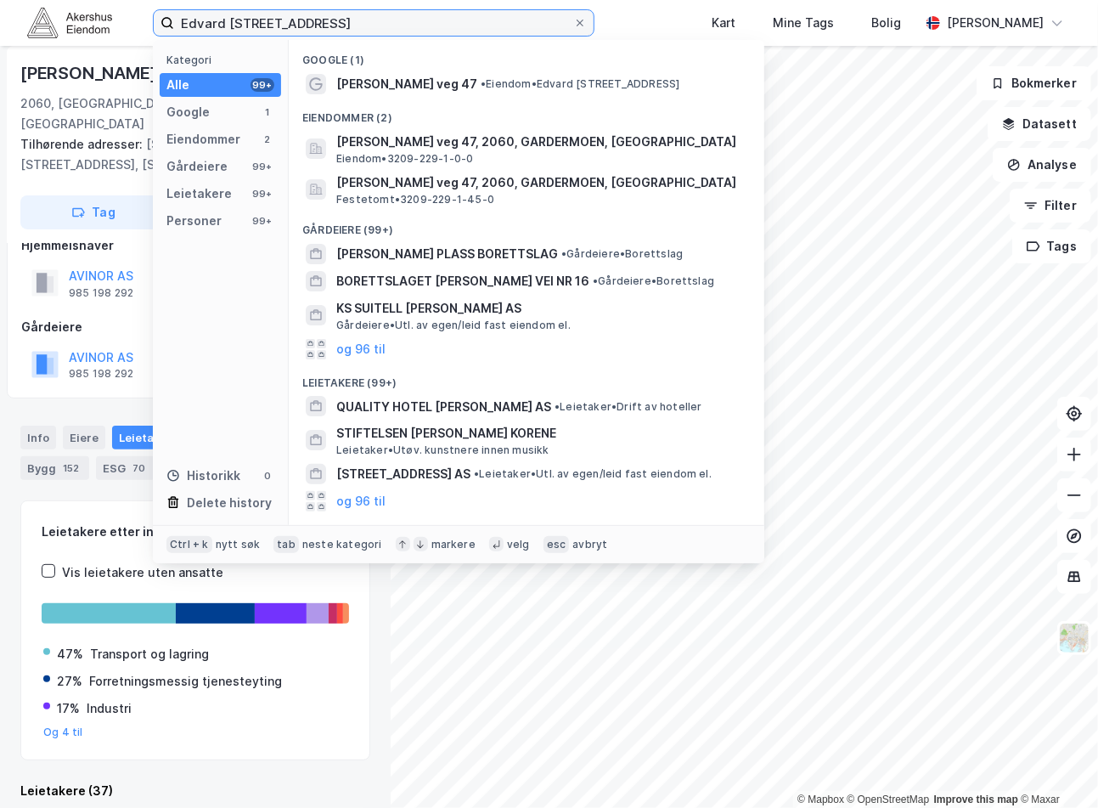
click at [368, 24] on input "Edvard [STREET_ADDRESS]" at bounding box center [373, 22] width 399 height 25
paste input "[STREET_ADDRESS]"
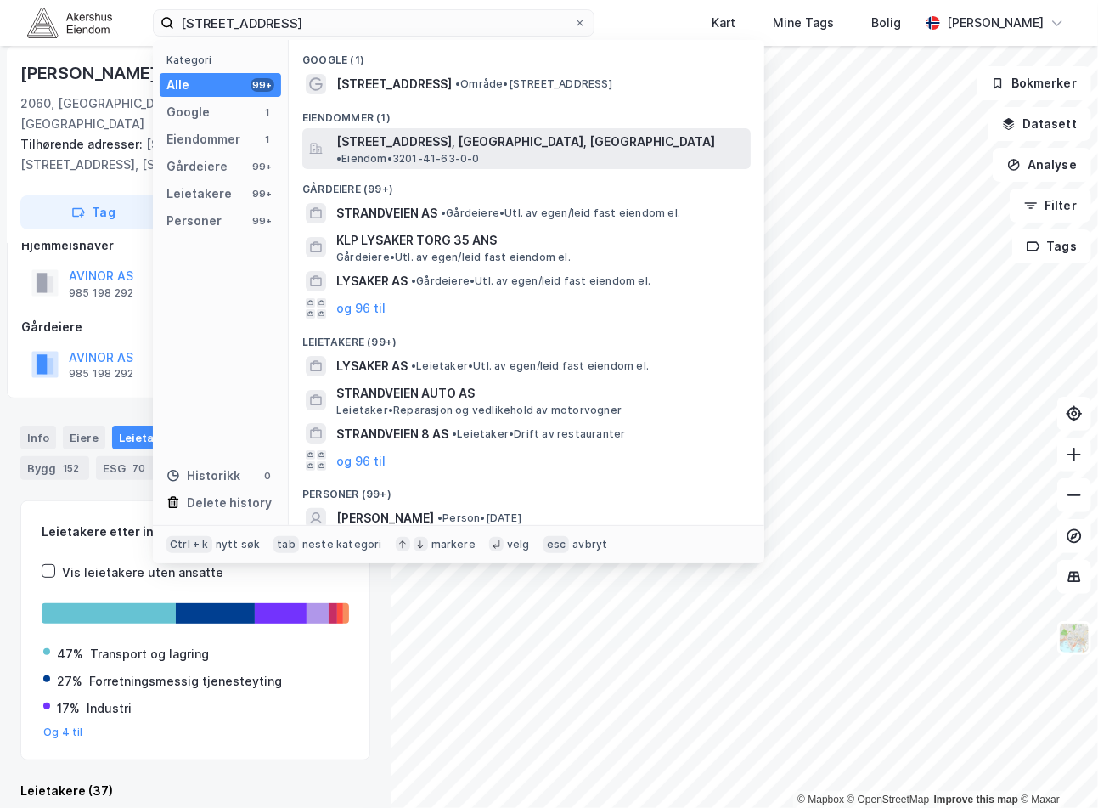
click at [500, 137] on span "[STREET_ADDRESS], [GEOGRAPHIC_DATA], [GEOGRAPHIC_DATA]" at bounding box center [525, 142] width 379 height 20
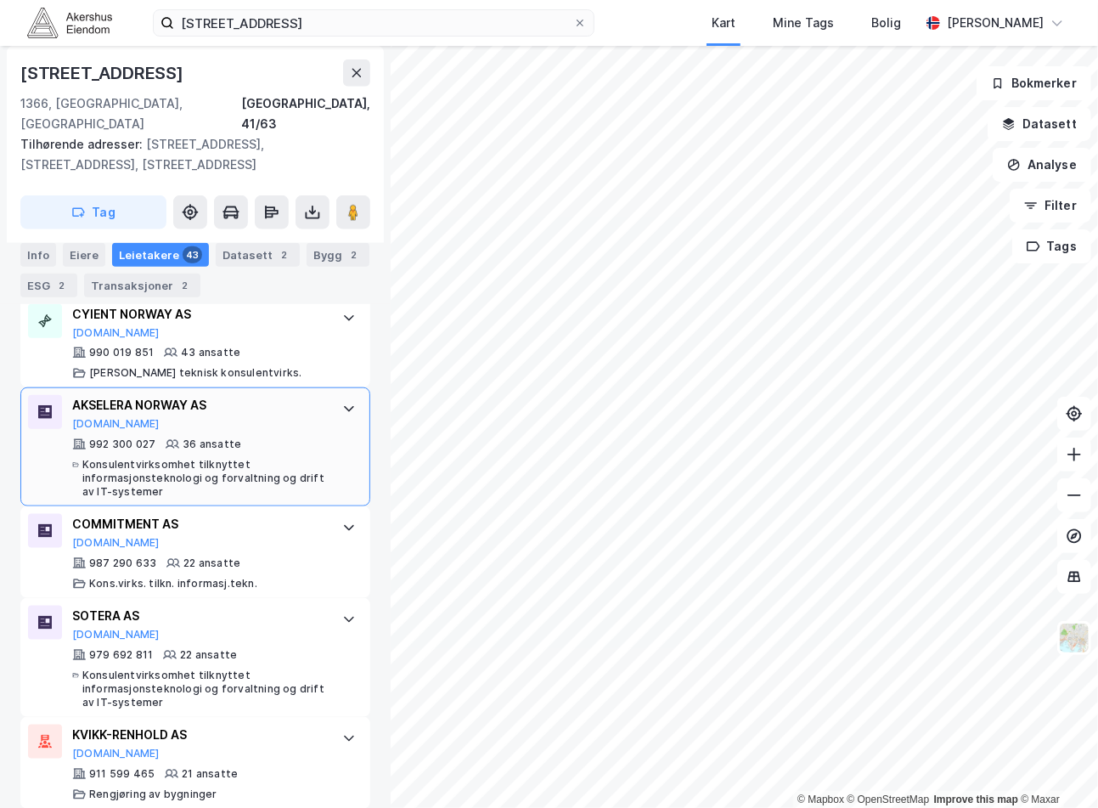
scroll to position [850, 0]
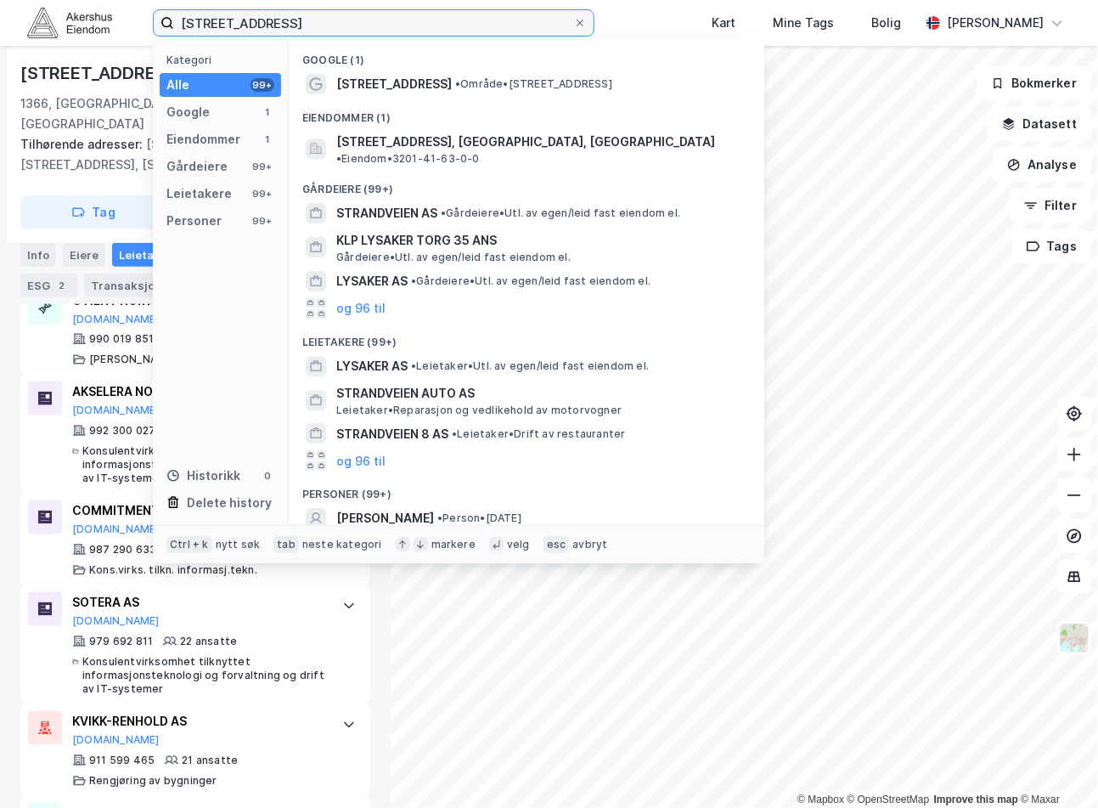
click at [362, 22] on input "[STREET_ADDRESS]" at bounding box center [373, 22] width 399 height 25
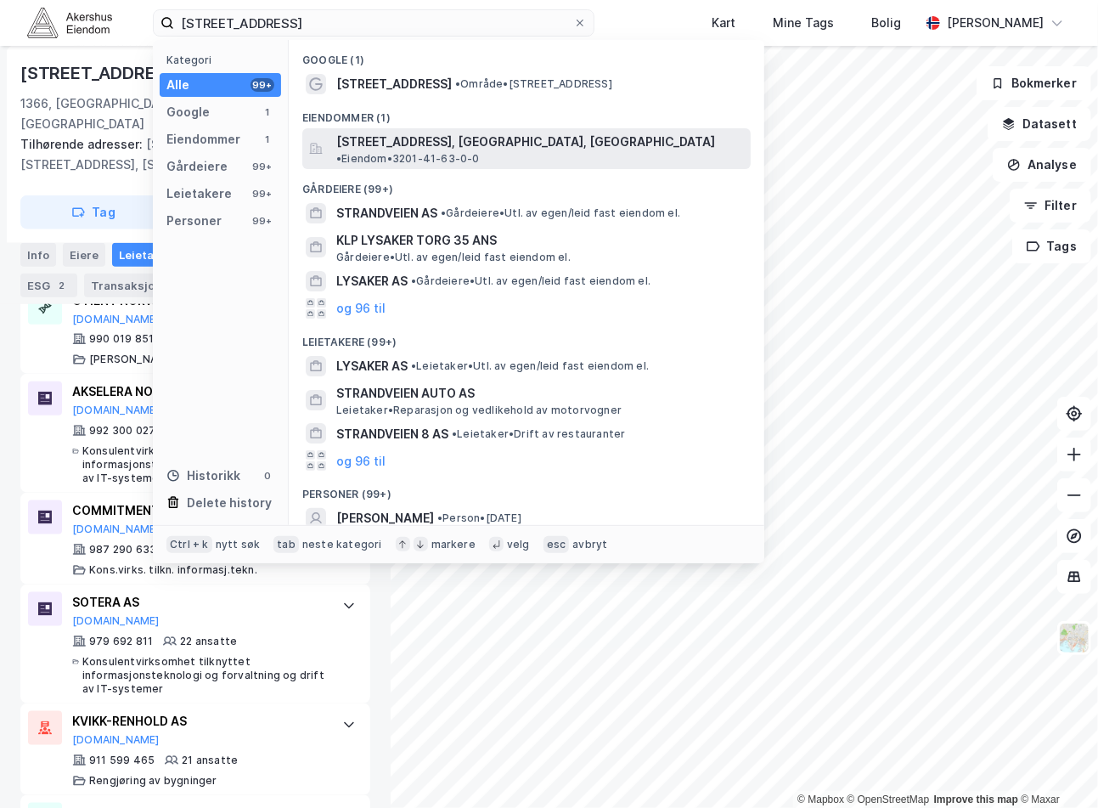
click at [468, 137] on span "[STREET_ADDRESS], [GEOGRAPHIC_DATA], [GEOGRAPHIC_DATA]" at bounding box center [525, 142] width 379 height 20
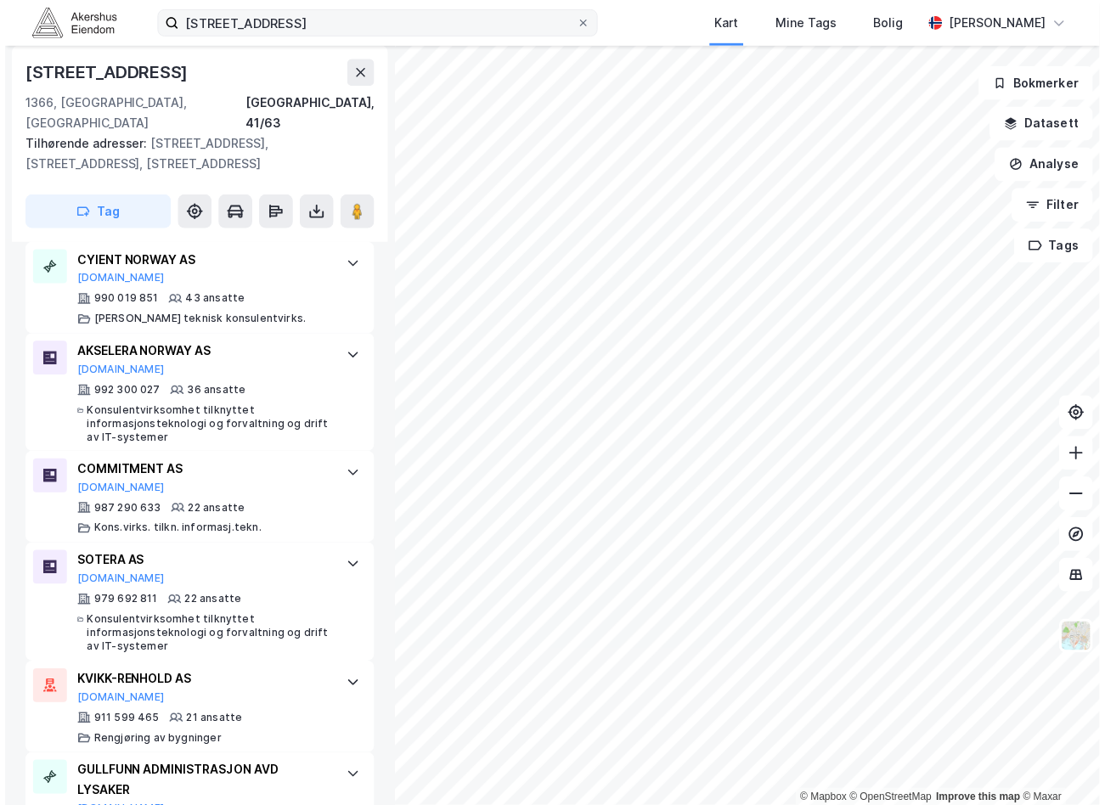
scroll to position [596, 0]
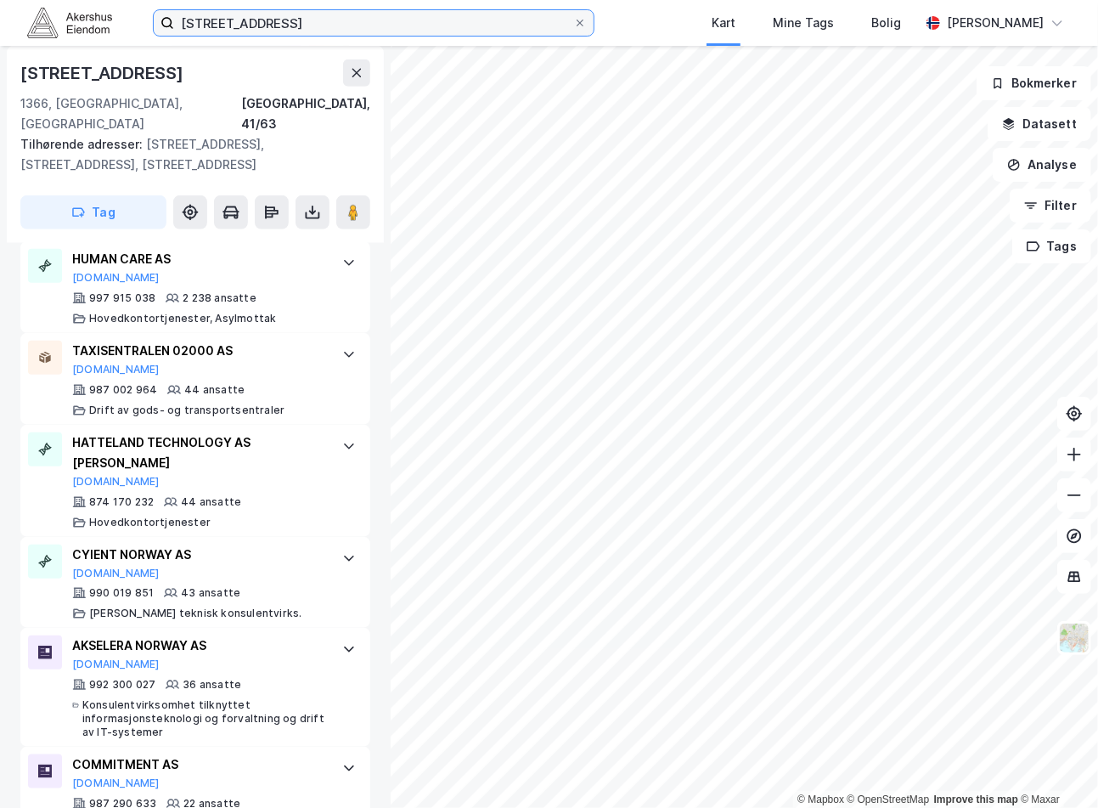
click at [347, 14] on input "[STREET_ADDRESS]" at bounding box center [373, 22] width 399 height 25
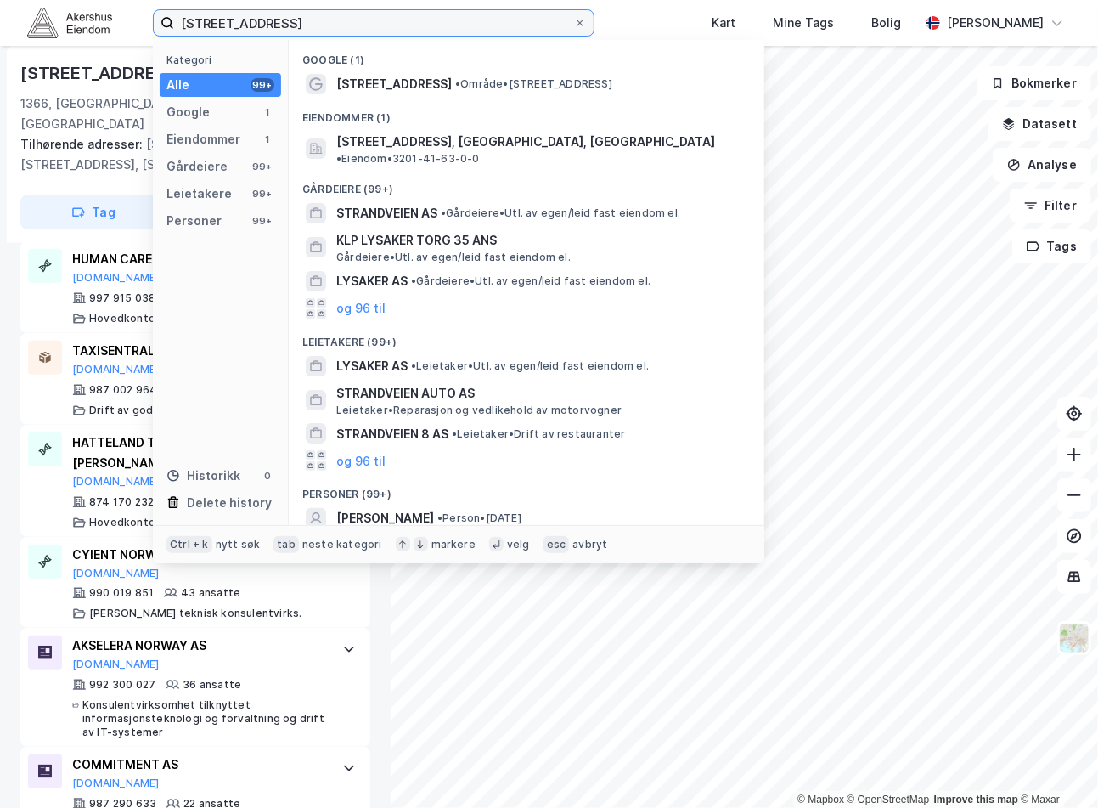
click at [347, 14] on input "[STREET_ADDRESS]" at bounding box center [373, 22] width 399 height 25
paste input "[STREET_ADDRESS]"
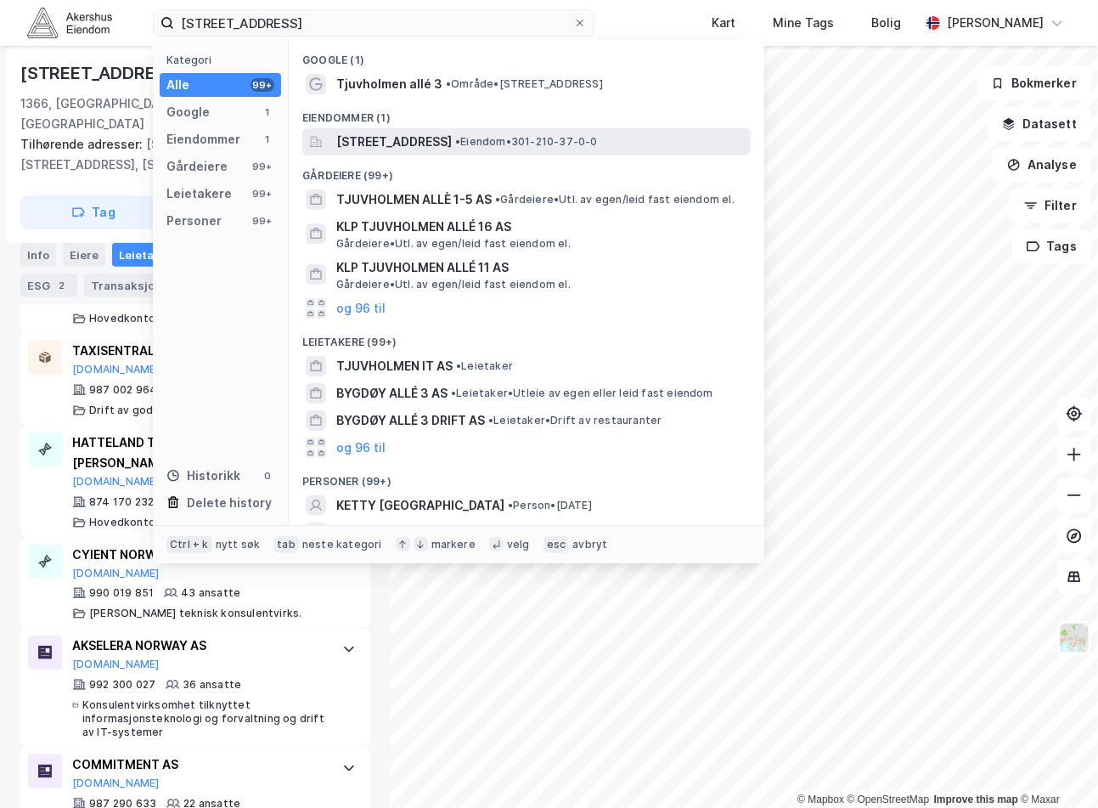
click at [452, 148] on span "[STREET_ADDRESS]" at bounding box center [394, 142] width 116 height 20
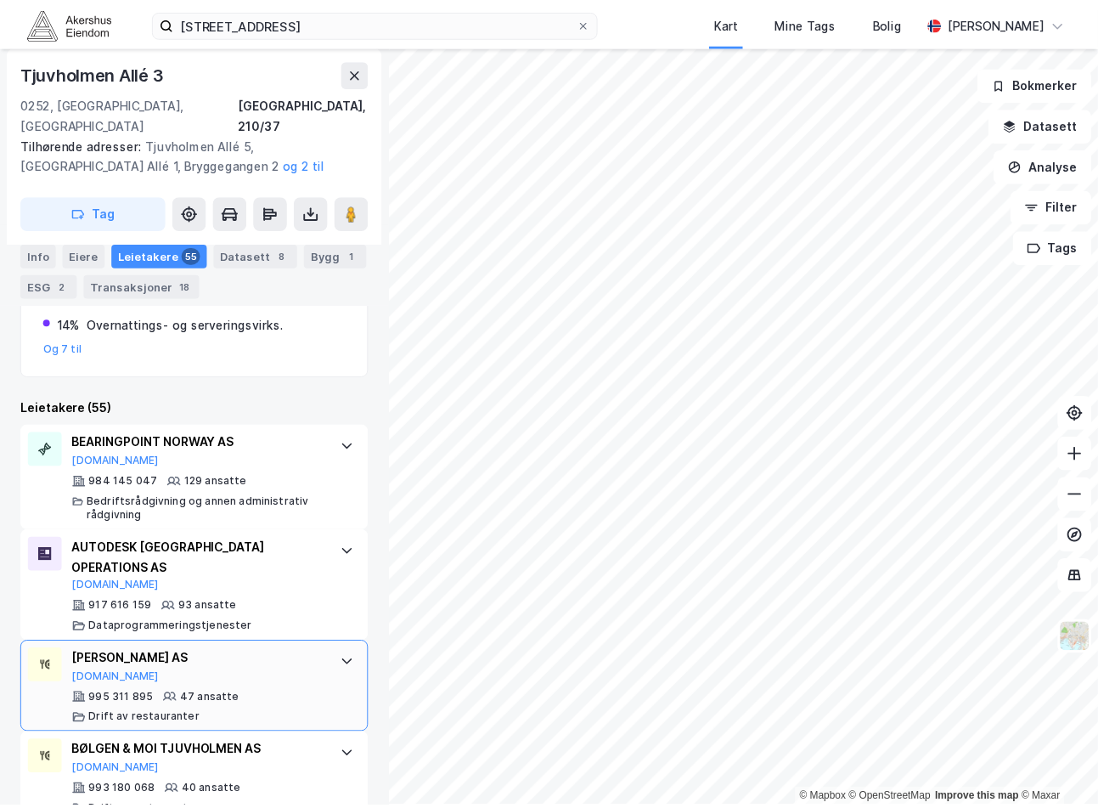
scroll to position [584, 0]
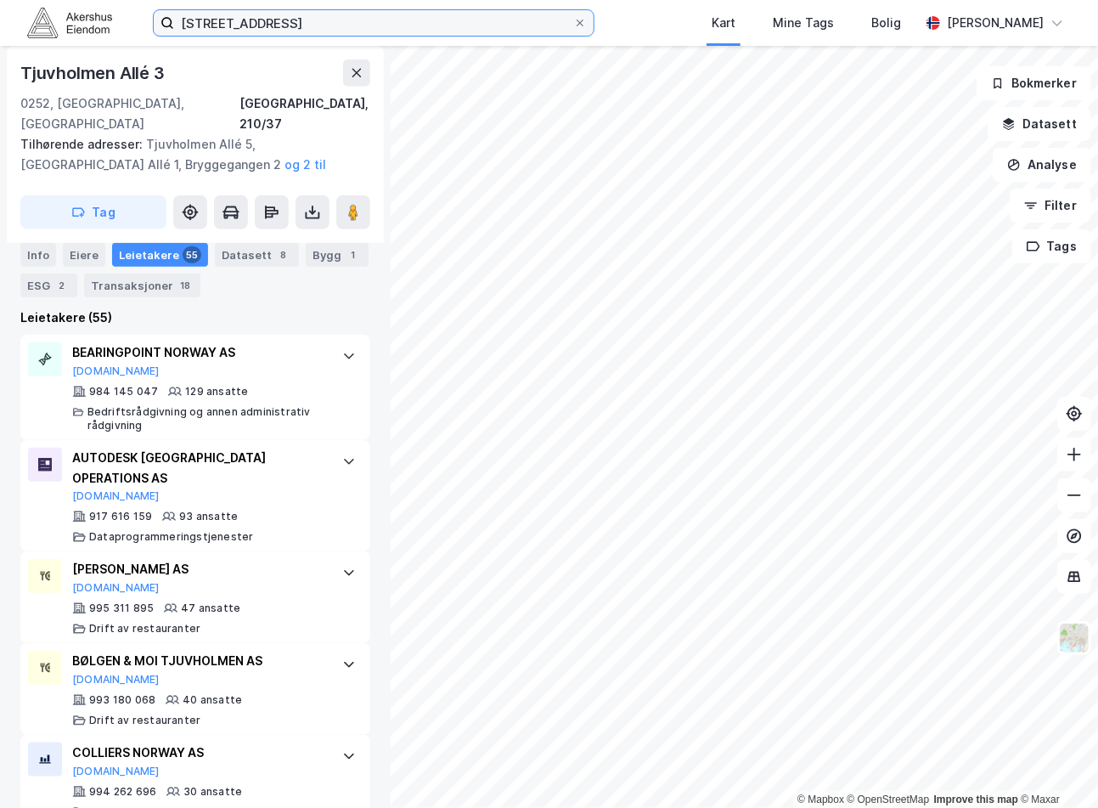
click at [377, 12] on input "[STREET_ADDRESS]" at bounding box center [373, 22] width 399 height 25
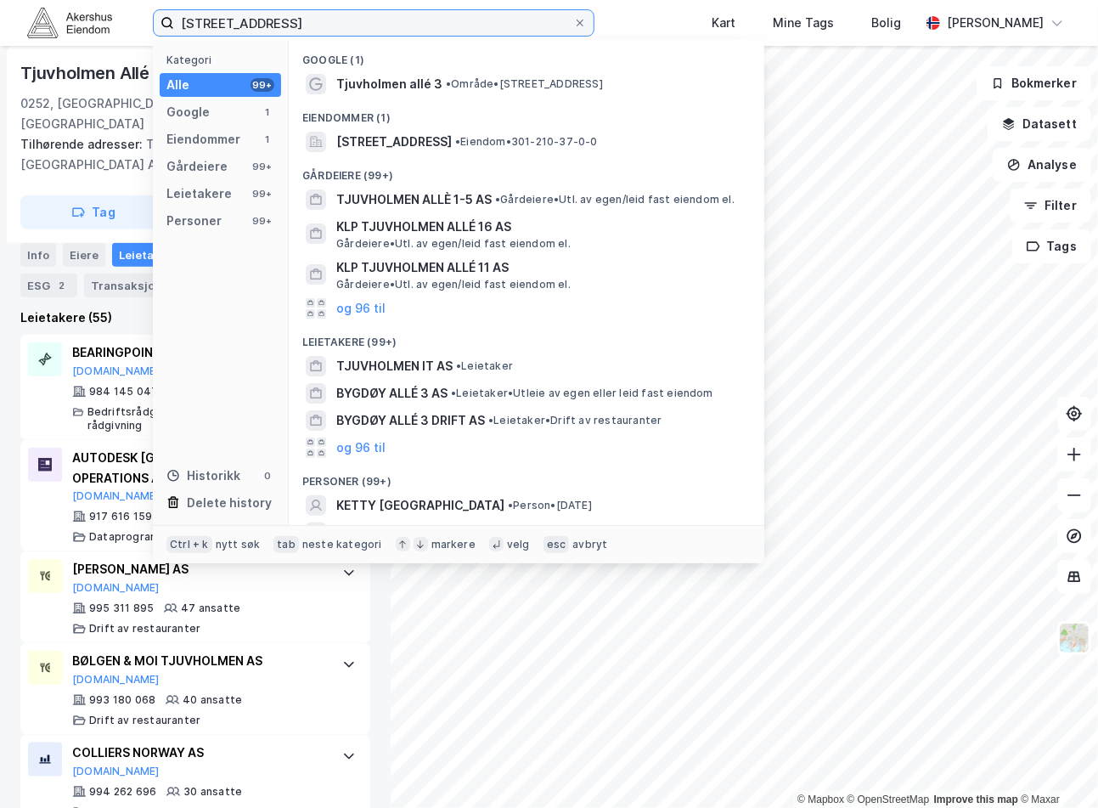
click at [376, 12] on input "[STREET_ADDRESS]" at bounding box center [373, 22] width 399 height 25
paste input "[STREET_ADDRESS]"
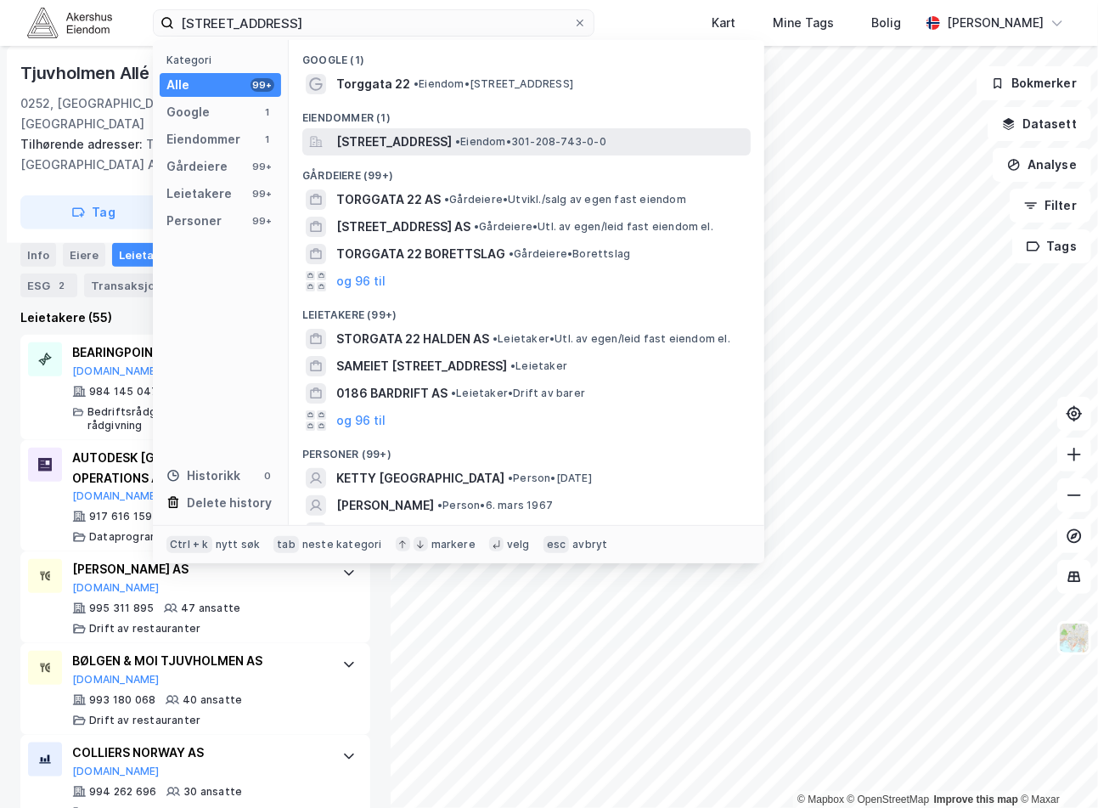
click at [411, 150] on span "[STREET_ADDRESS]" at bounding box center [394, 142] width 116 height 20
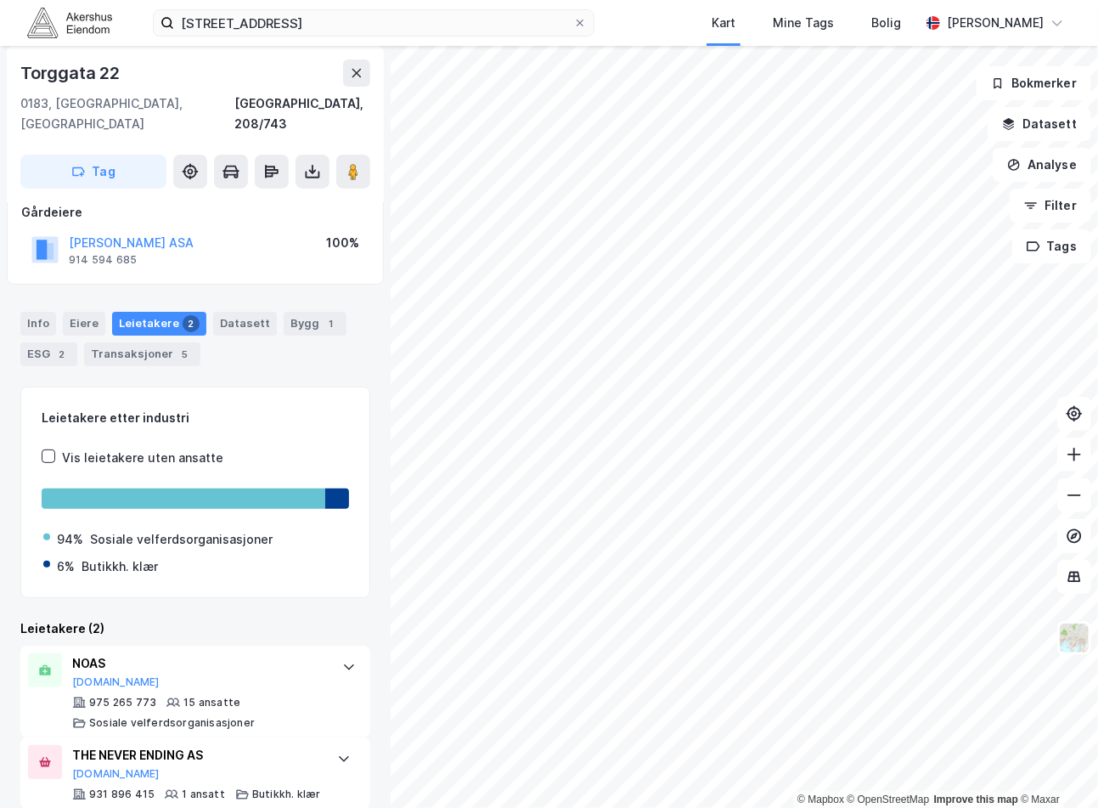
scroll to position [104, 0]
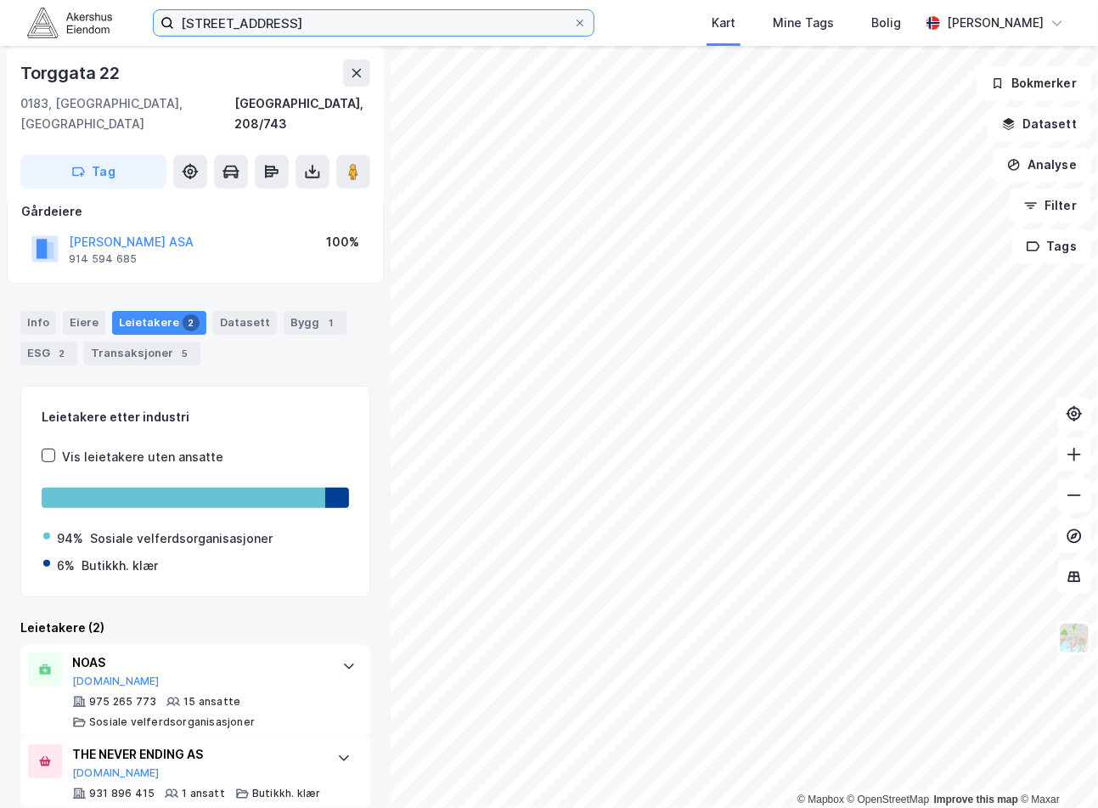
click at [282, 18] on input "[STREET_ADDRESS]" at bounding box center [373, 22] width 399 height 25
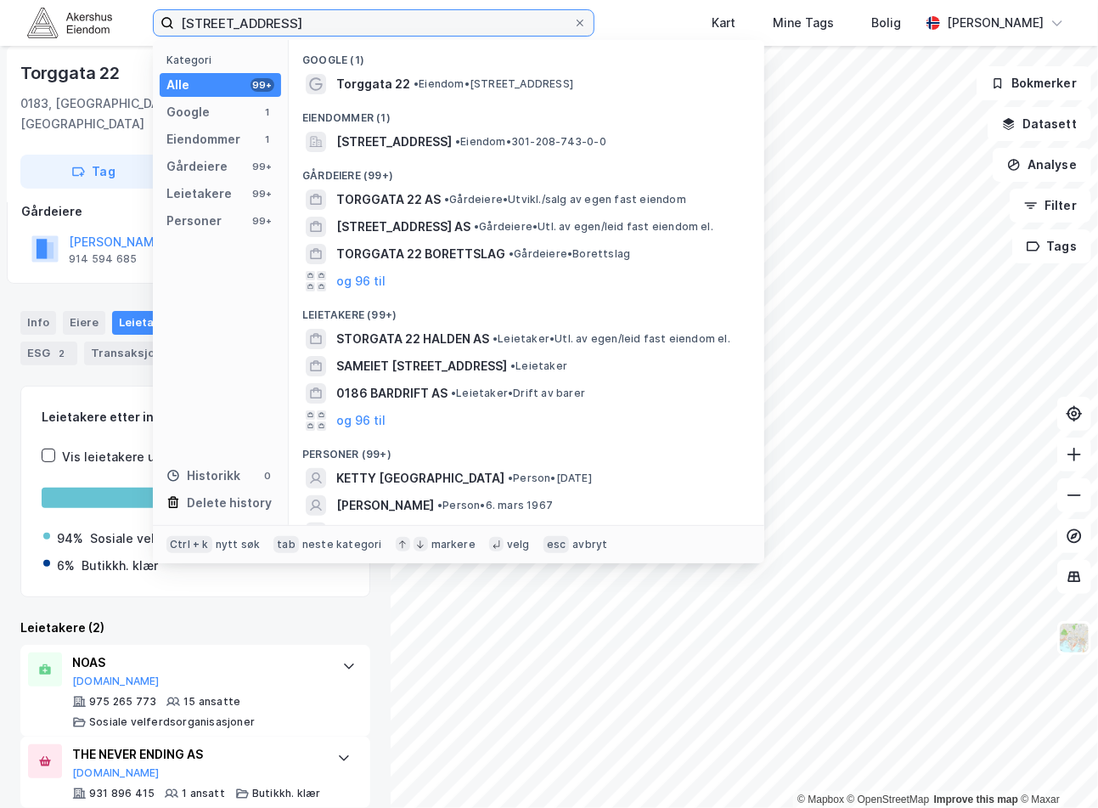
click at [282, 20] on input "[STREET_ADDRESS]" at bounding box center [373, 22] width 399 height 25
click at [283, 20] on input "[STREET_ADDRESS]" at bounding box center [373, 22] width 399 height 25
paste input "[STREET_ADDRESS]"
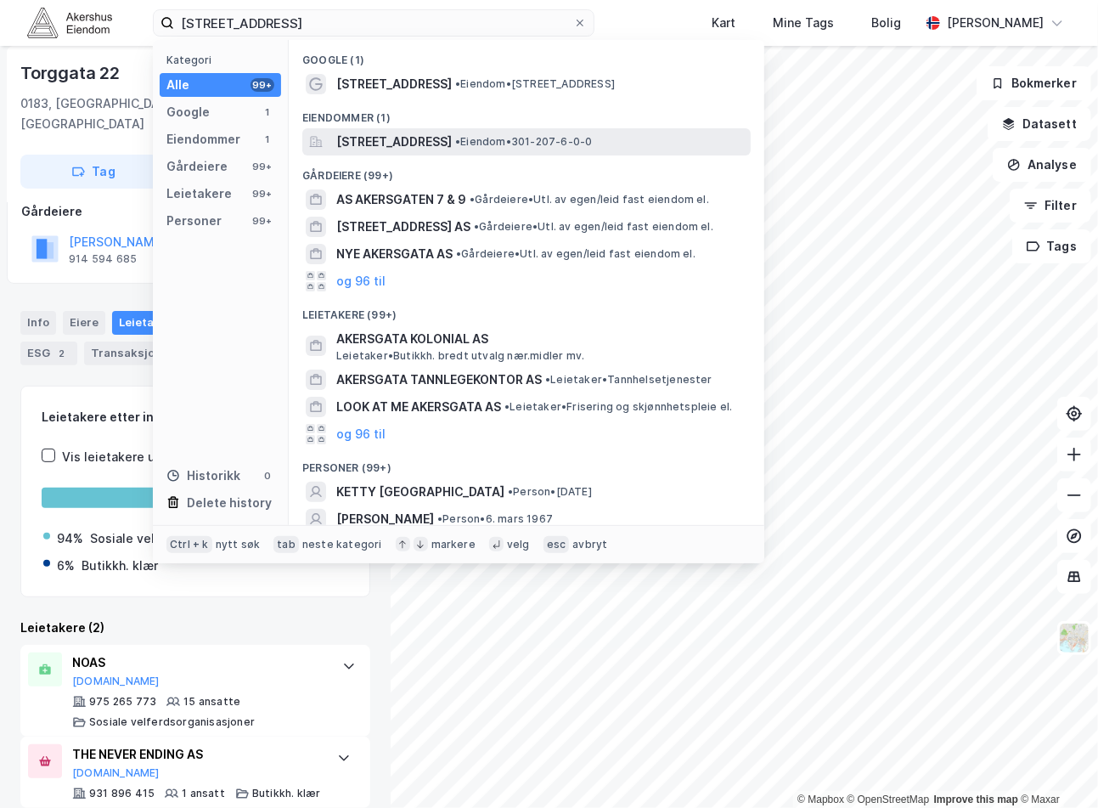
click at [434, 133] on span "[STREET_ADDRESS]" at bounding box center [394, 142] width 116 height 20
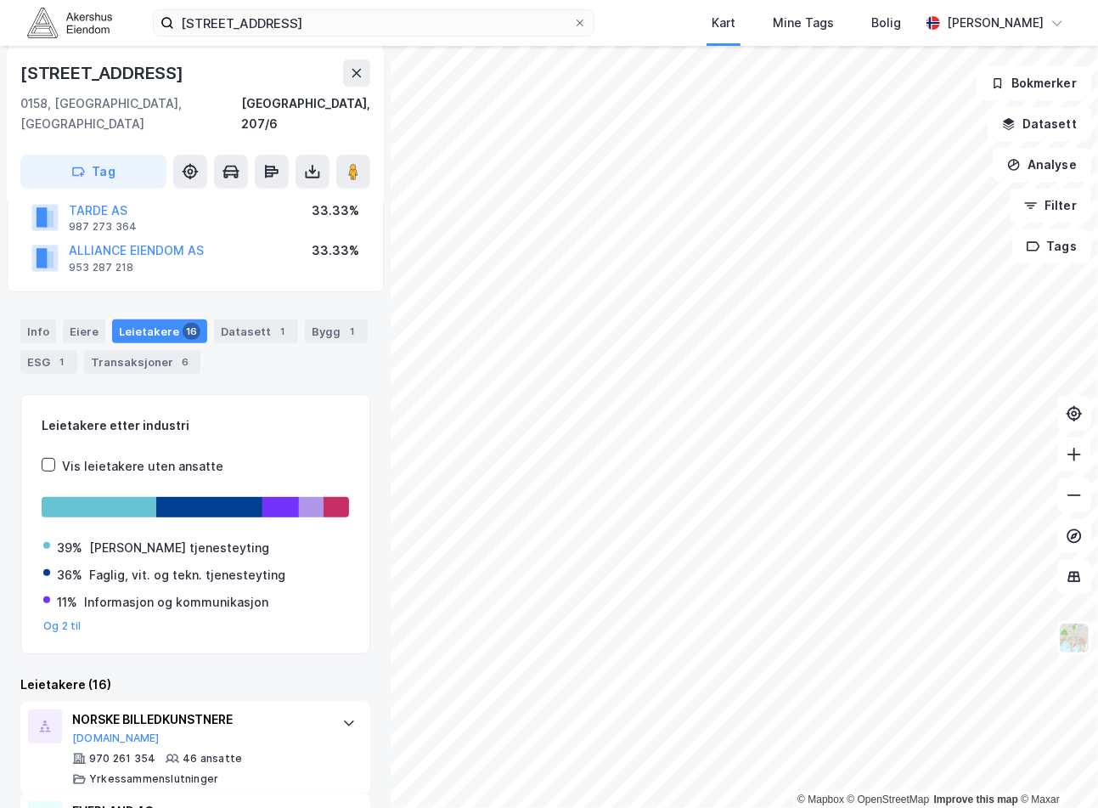
scroll to position [258, 0]
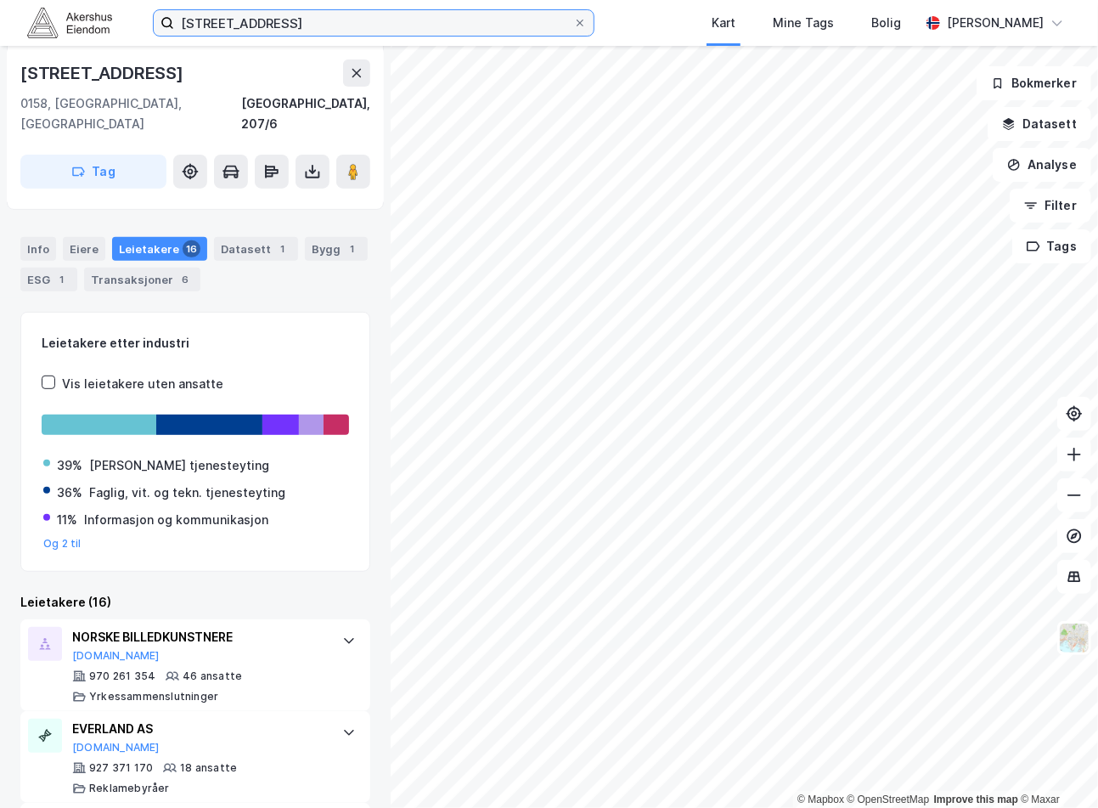
click at [251, 23] on input "[STREET_ADDRESS]" at bounding box center [373, 22] width 399 height 25
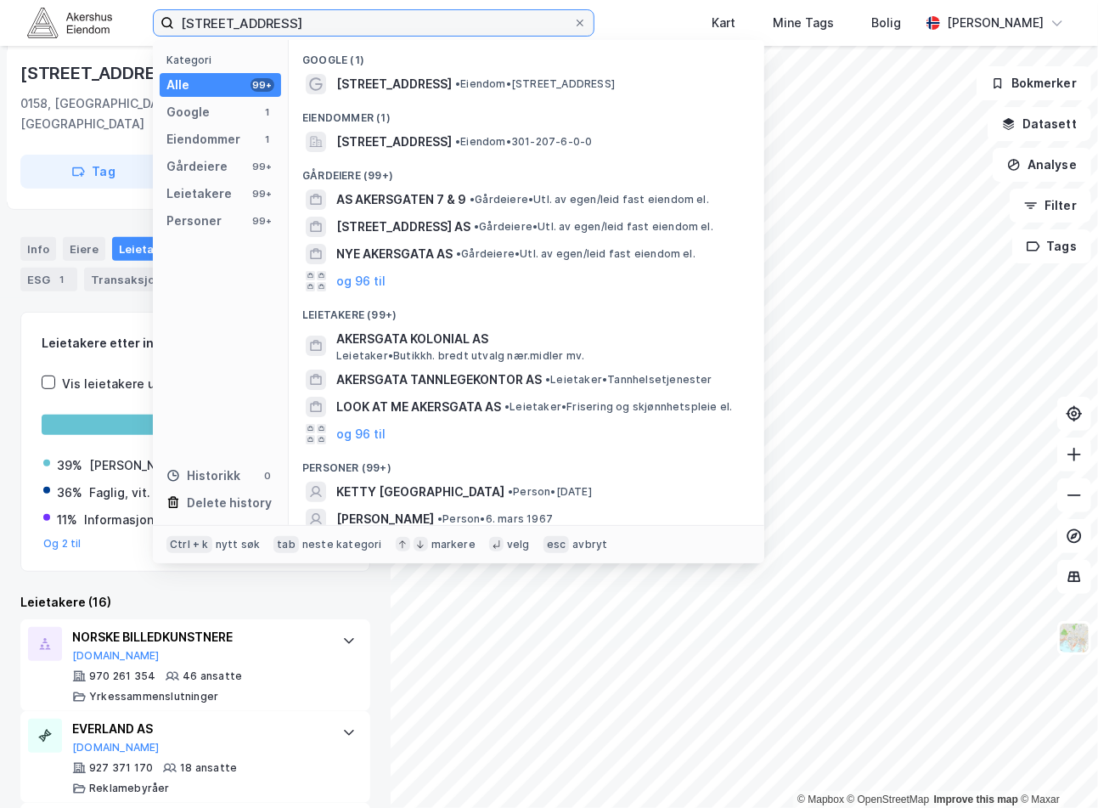
click at [251, 23] on input "[STREET_ADDRESS]" at bounding box center [373, 22] width 399 height 25
paste input "Wergelandsveien 21, 0167"
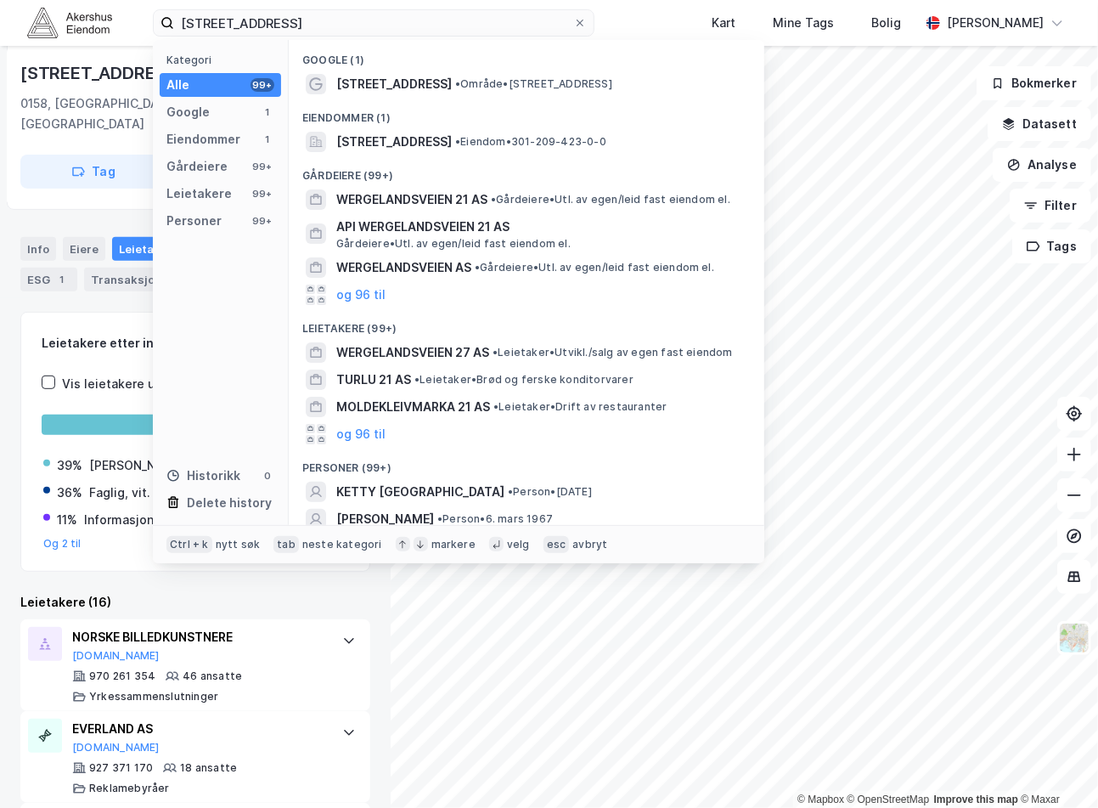
click at [449, 134] on span "[STREET_ADDRESS]" at bounding box center [394, 142] width 116 height 20
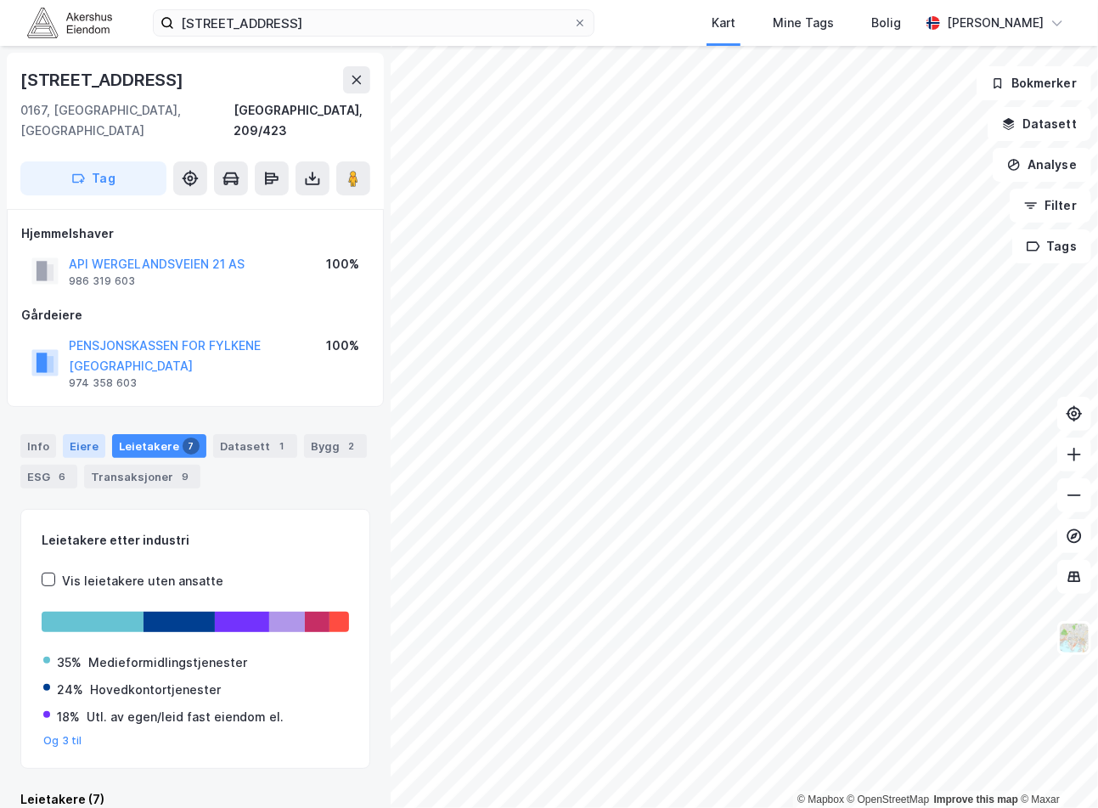
click at [73, 434] on div "Eiere" at bounding box center [84, 446] width 42 height 24
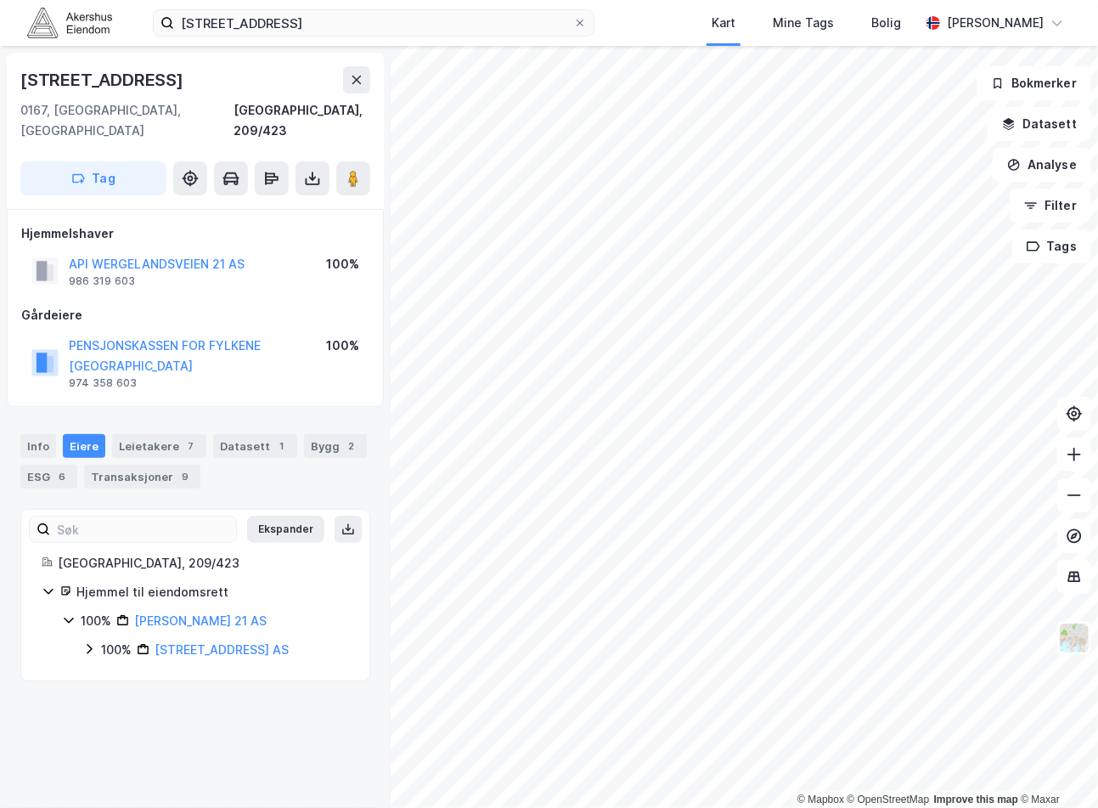
click at [72, 618] on icon at bounding box center [68, 621] width 9 height 6
drag, startPoint x: 78, startPoint y: 600, endPoint x: 132, endPoint y: 613, distance: 55.0
click at [79, 611] on div "100% Api Wergelandsveien 21 AS" at bounding box center [205, 621] width 287 height 20
click at [138, 643] on icon at bounding box center [143, 649] width 13 height 13
click at [171, 434] on div "Leietakere 7" at bounding box center [159, 446] width 94 height 24
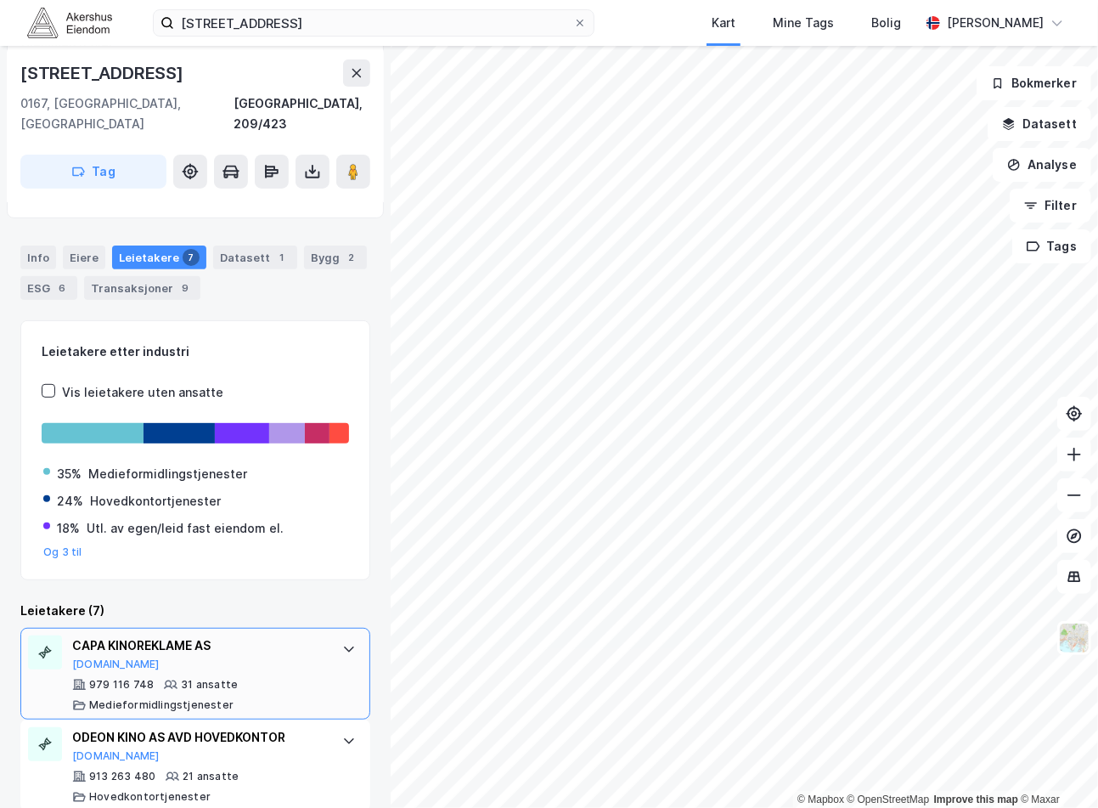
scroll to position [377, 0]
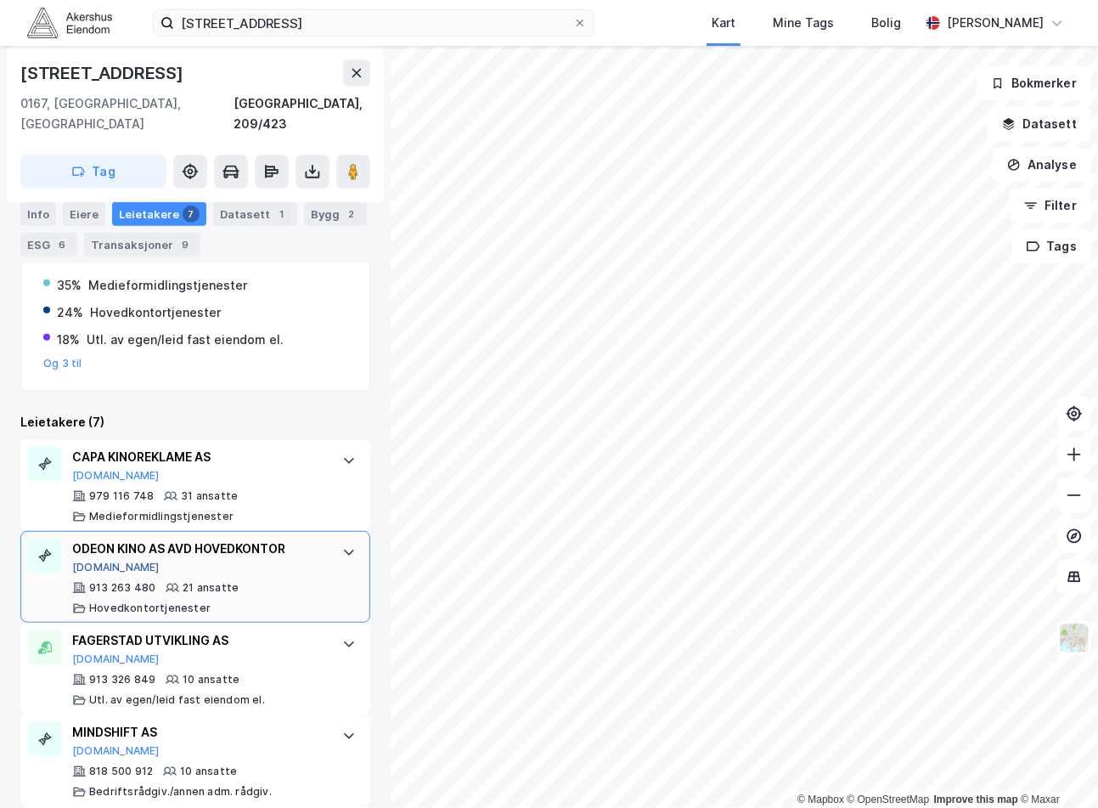
click at [90, 561] on button "[DOMAIN_NAME]" at bounding box center [116, 568] width 88 height 14
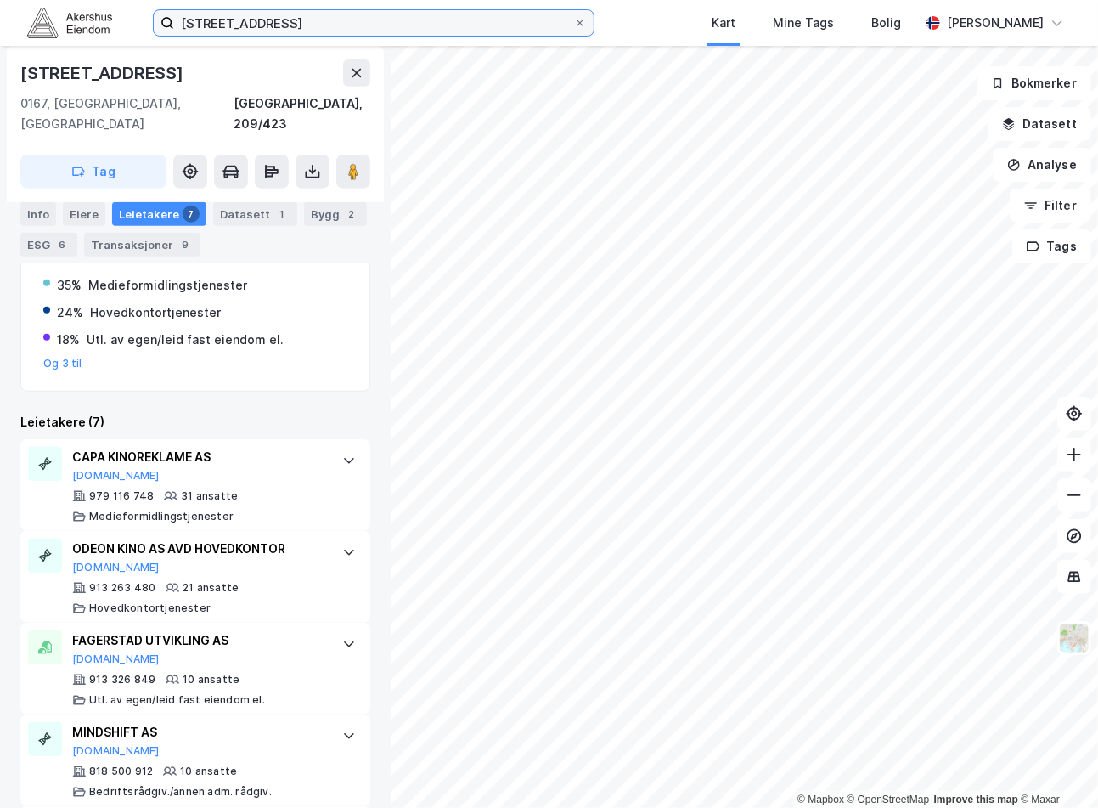
click at [398, 11] on input "[STREET_ADDRESS]" at bounding box center [373, 22] width 399 height 25
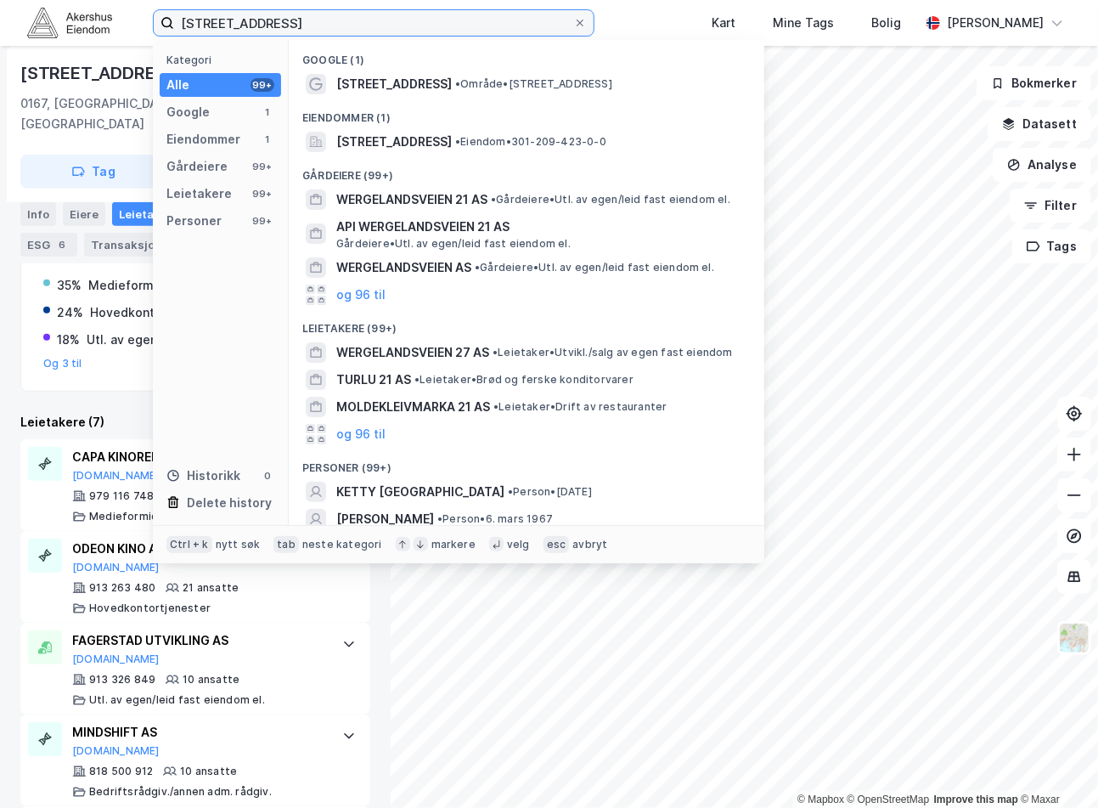
click at [398, 11] on input "[STREET_ADDRESS]" at bounding box center [373, 22] width 399 height 25
paste input "[STREET_ADDRESS]"
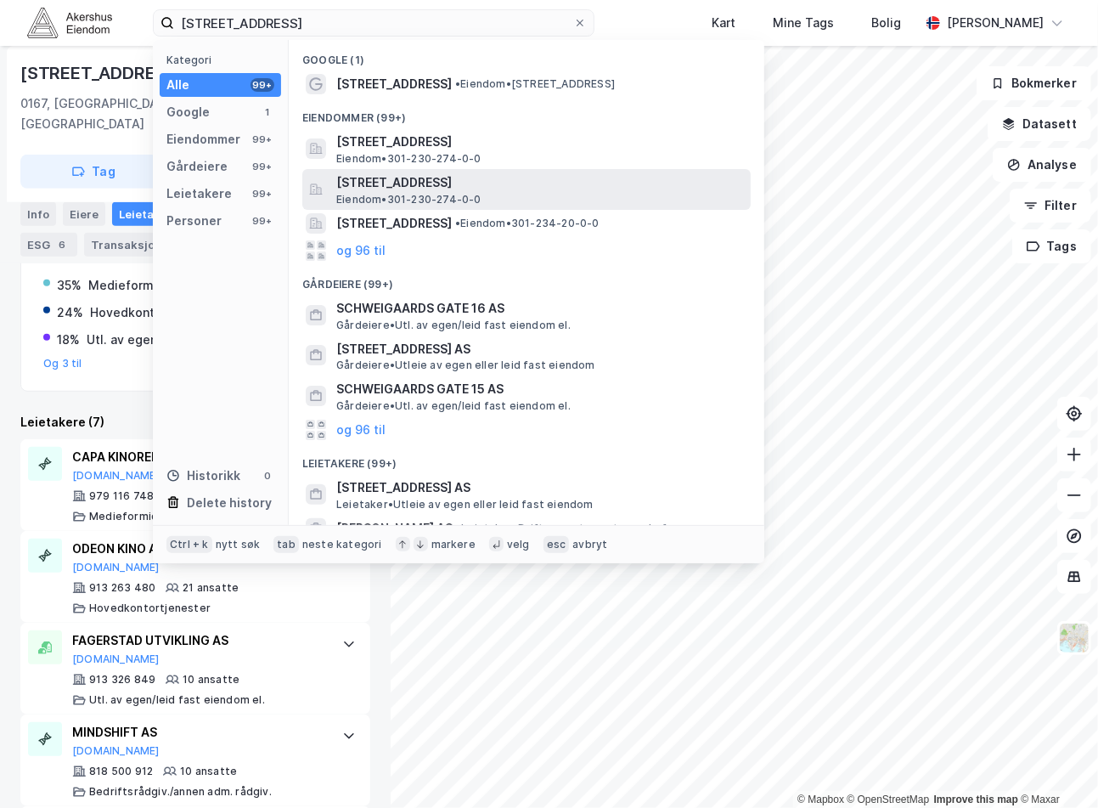
click at [502, 188] on span "[STREET_ADDRESS]" at bounding box center [540, 182] width 408 height 20
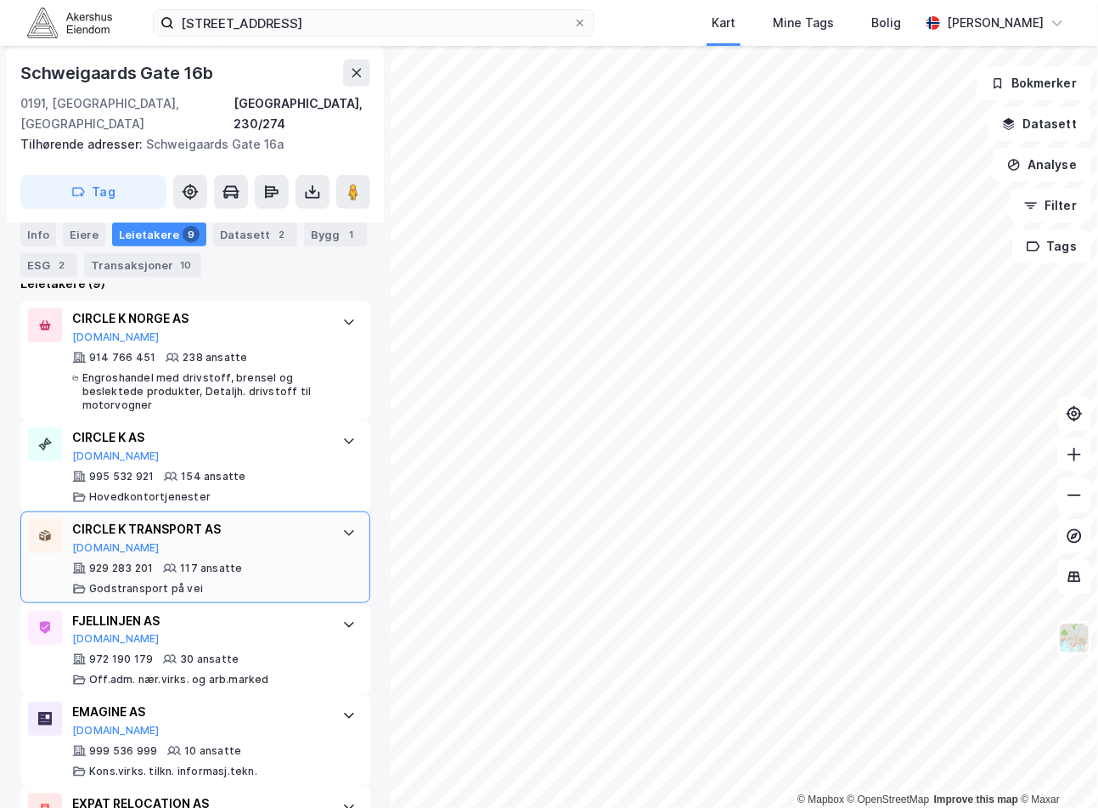
scroll to position [596, 0]
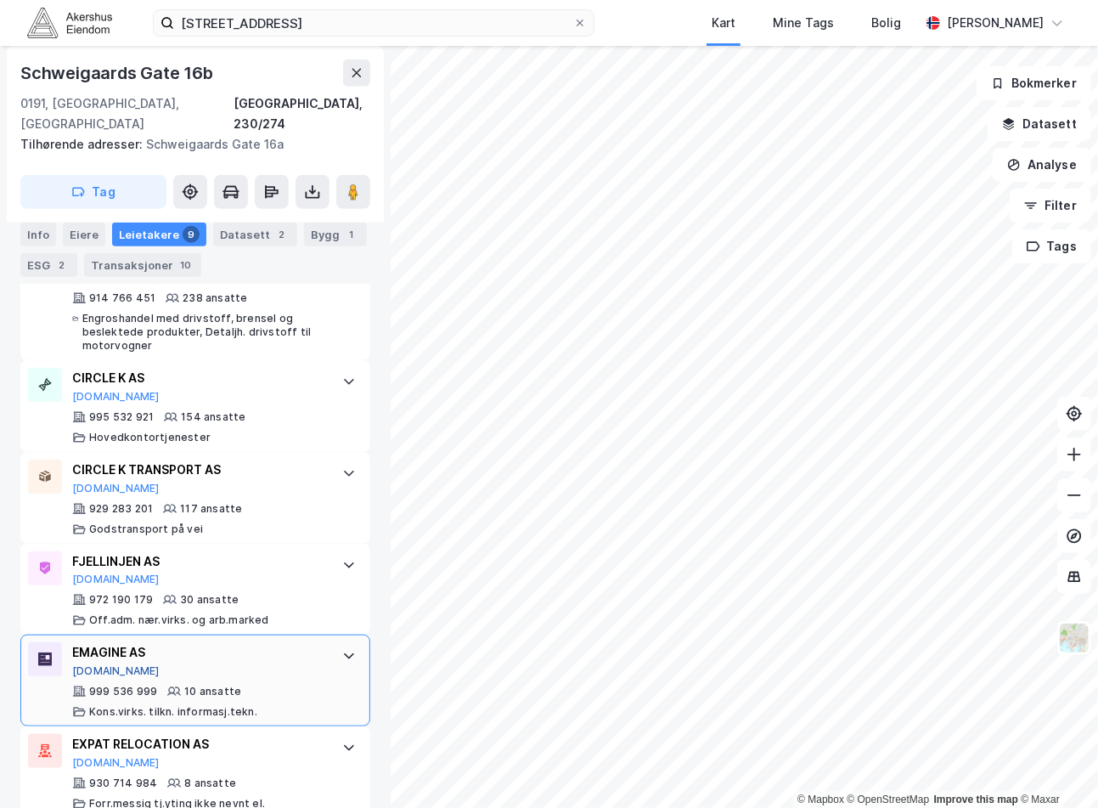
click at [92, 664] on button "[DOMAIN_NAME]" at bounding box center [116, 671] width 88 height 14
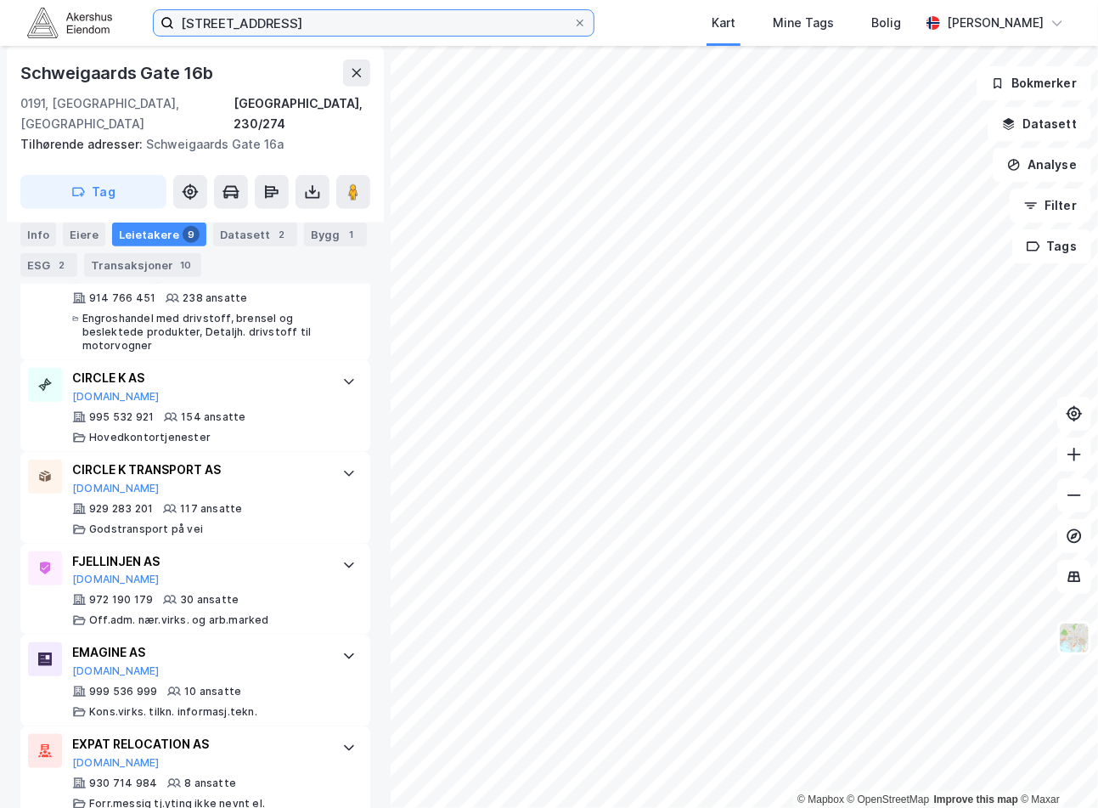
click at [285, 32] on input "[STREET_ADDRESS]" at bounding box center [373, 22] width 399 height 25
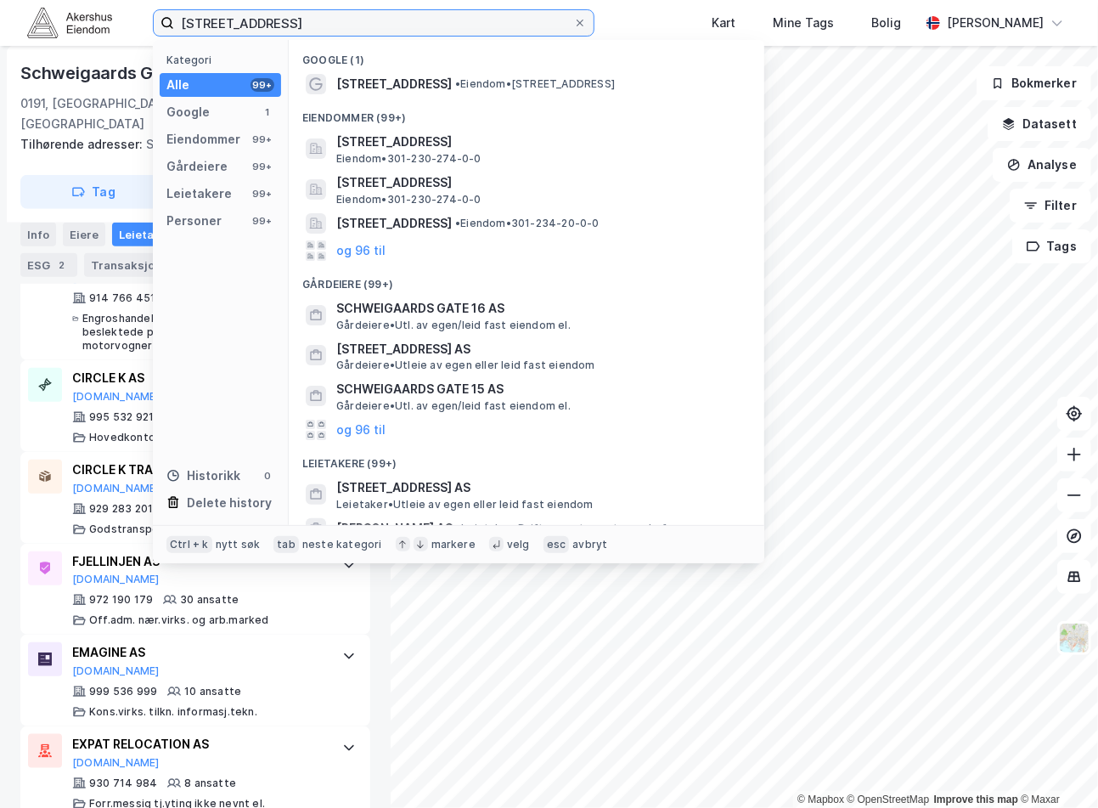
click at [285, 31] on input "[STREET_ADDRESS]" at bounding box center [373, 22] width 399 height 25
paste input "Nordic Nanovector AS"
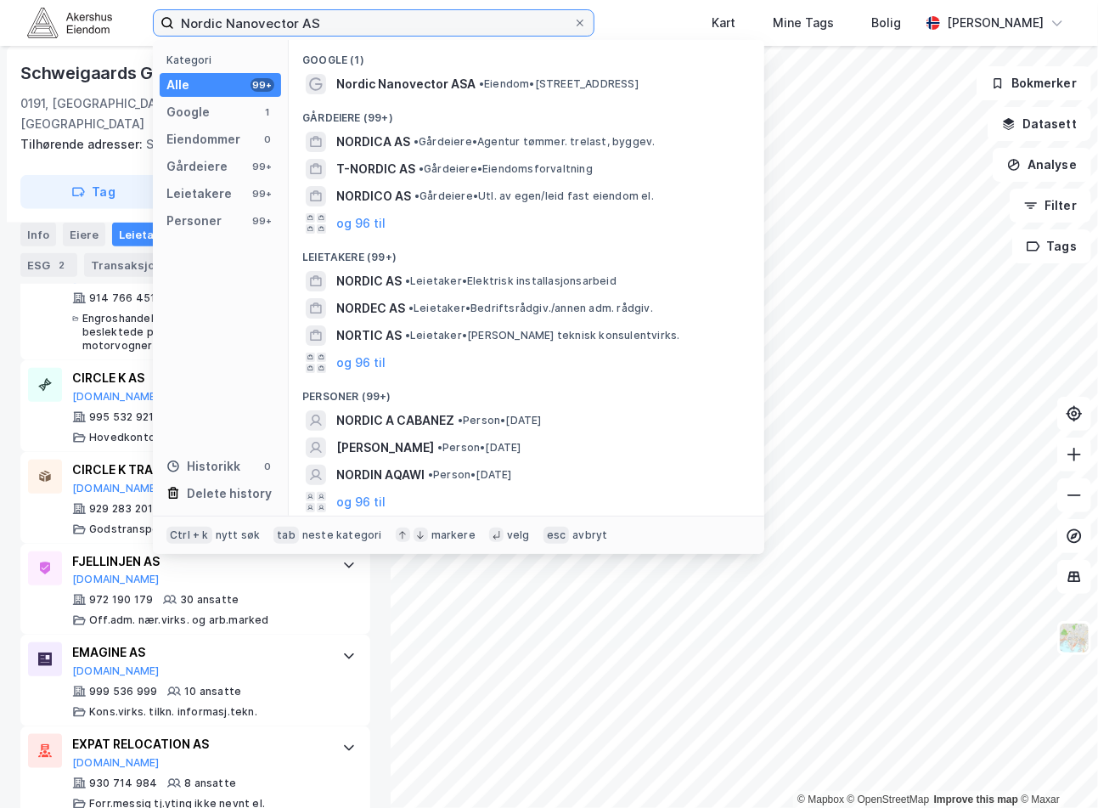
drag, startPoint x: 430, startPoint y: 19, endPoint x: -54, endPoint y: 71, distance: 486.3
click at [0, 71] on html "Nordic Nanovector AS Kategori Alle 99+ Google 1 Eiendommer 0 Gårdeiere 99+ Leie…" at bounding box center [549, 404] width 1098 height 808
paste input "[STREET_ADDRESS]"
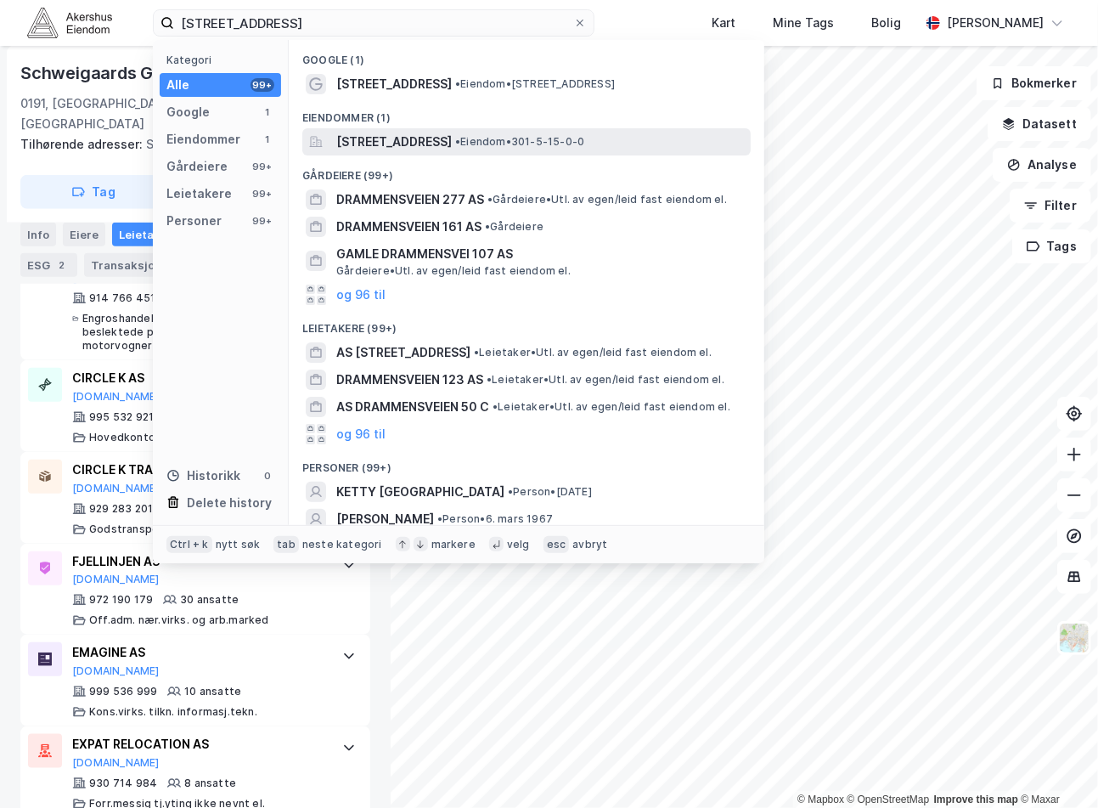
click at [452, 148] on span "[STREET_ADDRESS]" at bounding box center [394, 142] width 116 height 20
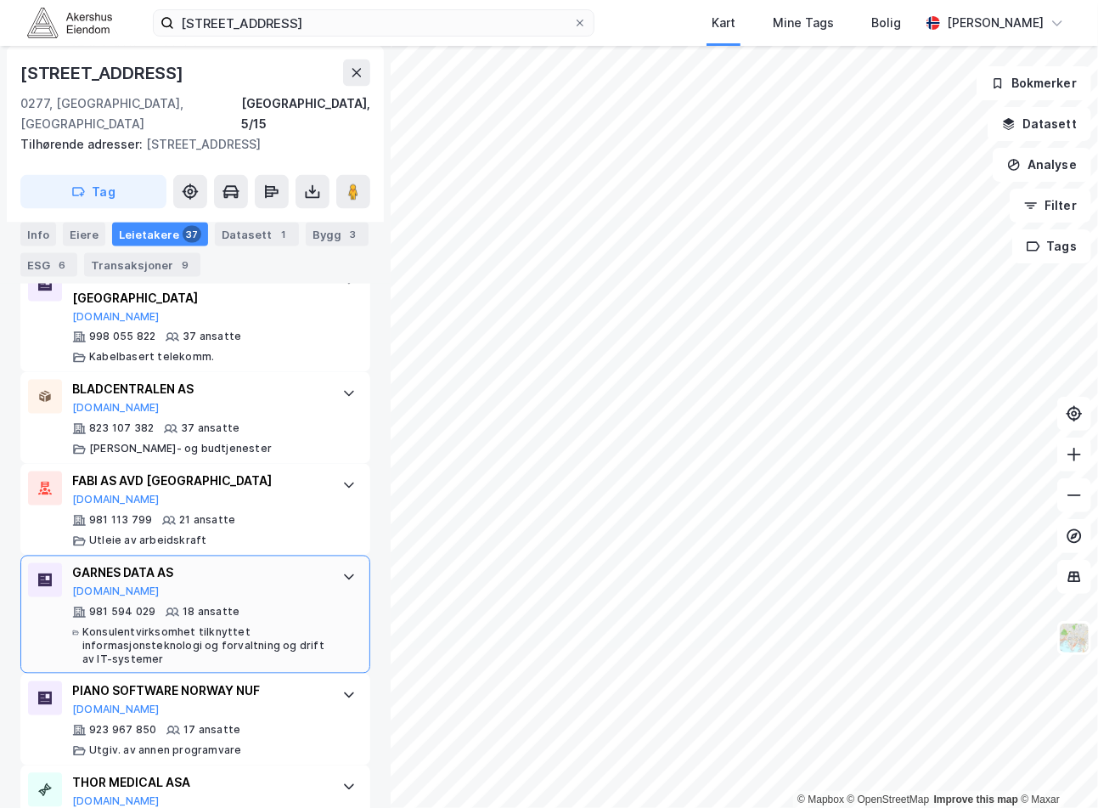
scroll to position [1466, 0]
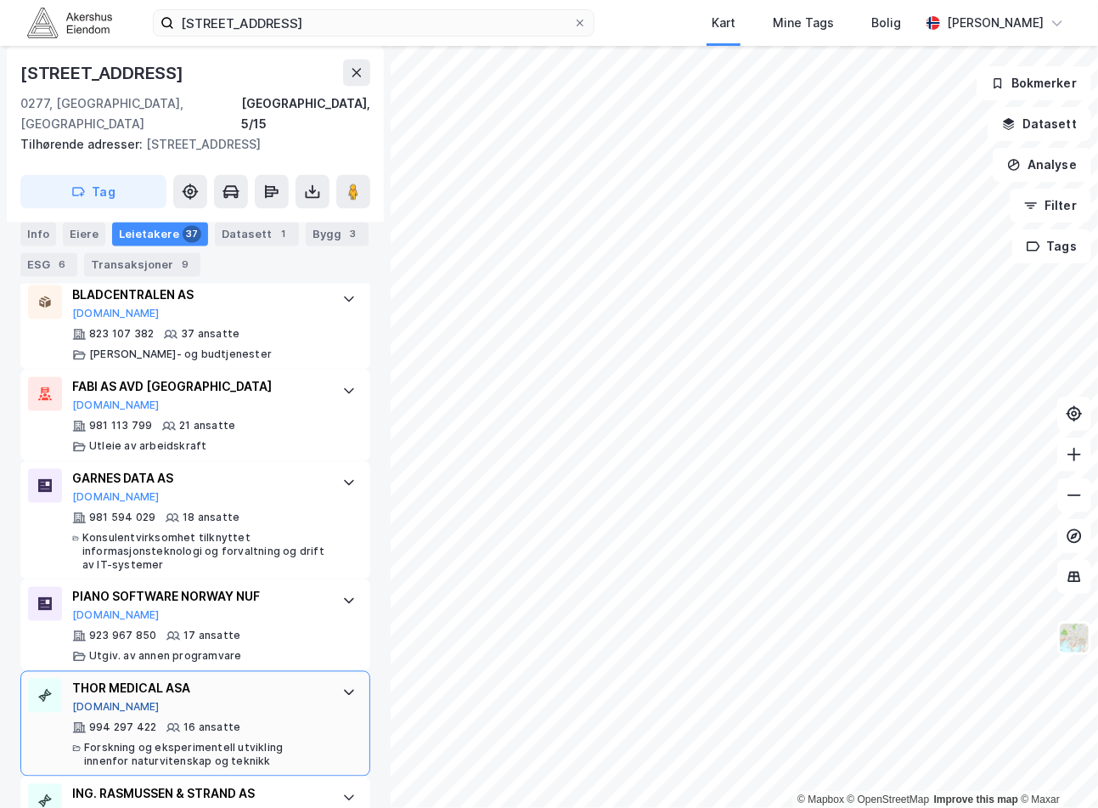
click at [100, 701] on button "[DOMAIN_NAME]" at bounding box center [116, 708] width 88 height 14
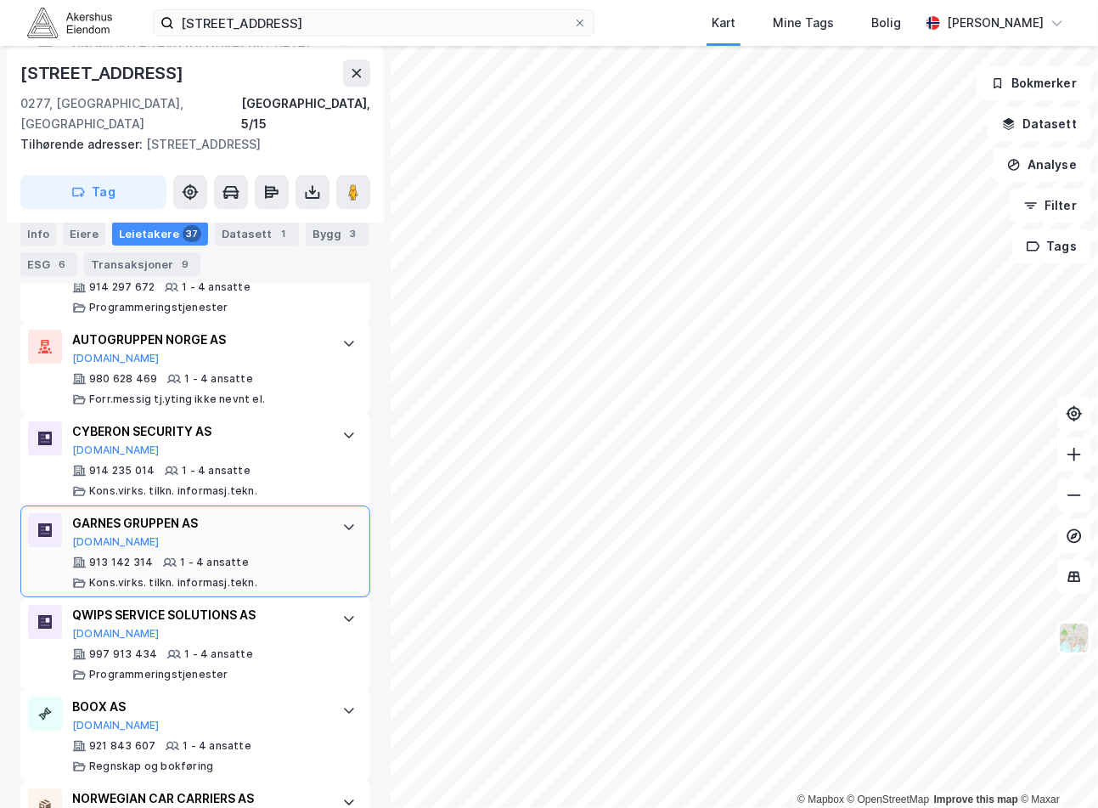
scroll to position [2784, 0]
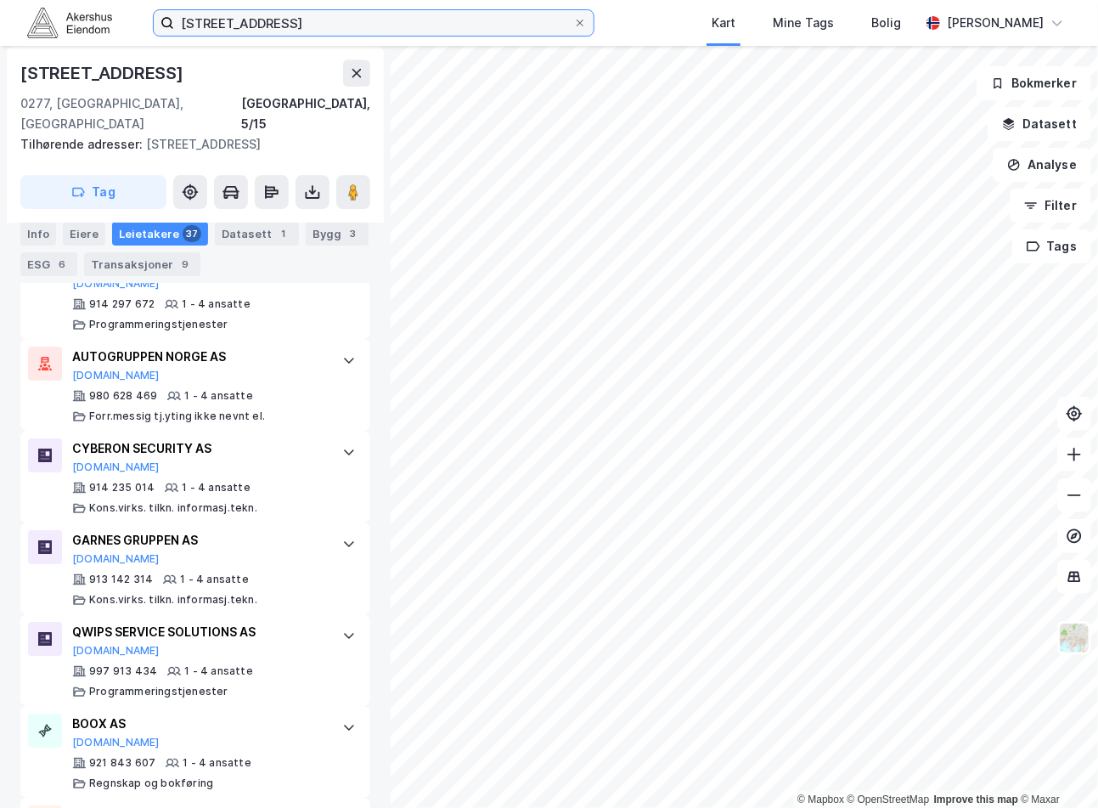
click at [355, 15] on input "[STREET_ADDRESS]" at bounding box center [373, 22] width 399 height 25
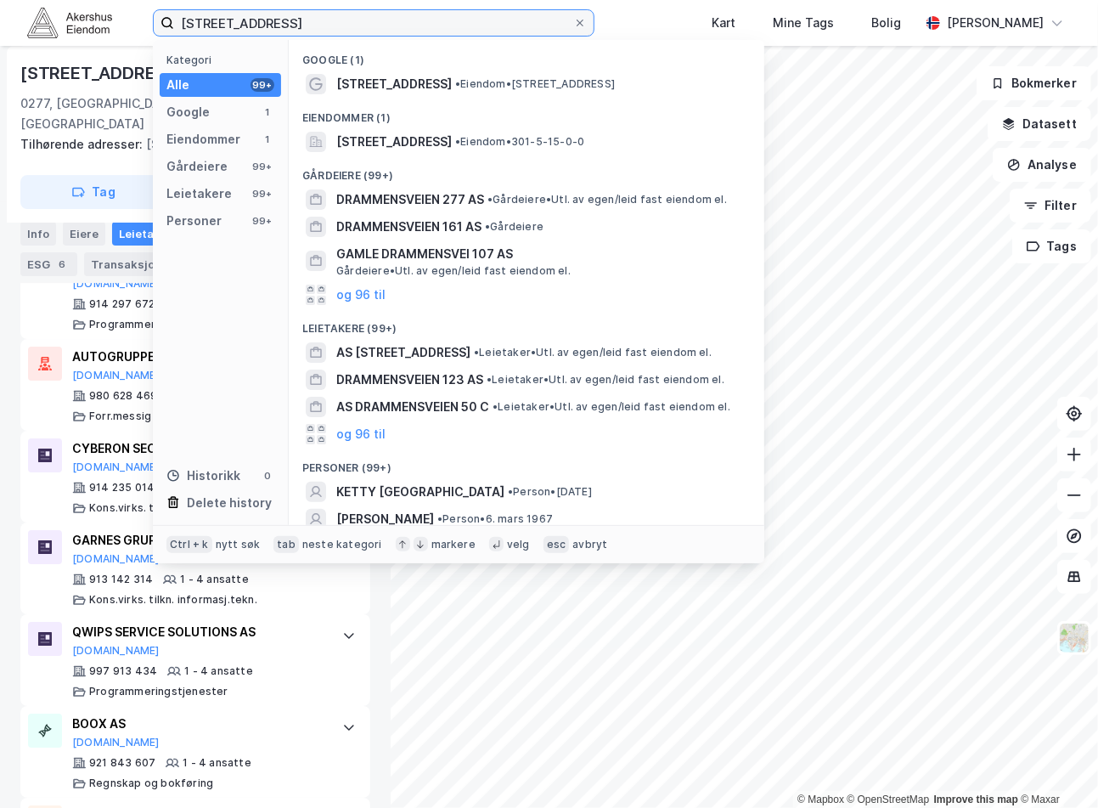
click at [355, 17] on input "[STREET_ADDRESS]" at bounding box center [373, 22] width 399 height 25
click at [355, 18] on input "[STREET_ADDRESS]" at bounding box center [373, 22] width 399 height 25
paste input "[STREET_ADDRESS]"
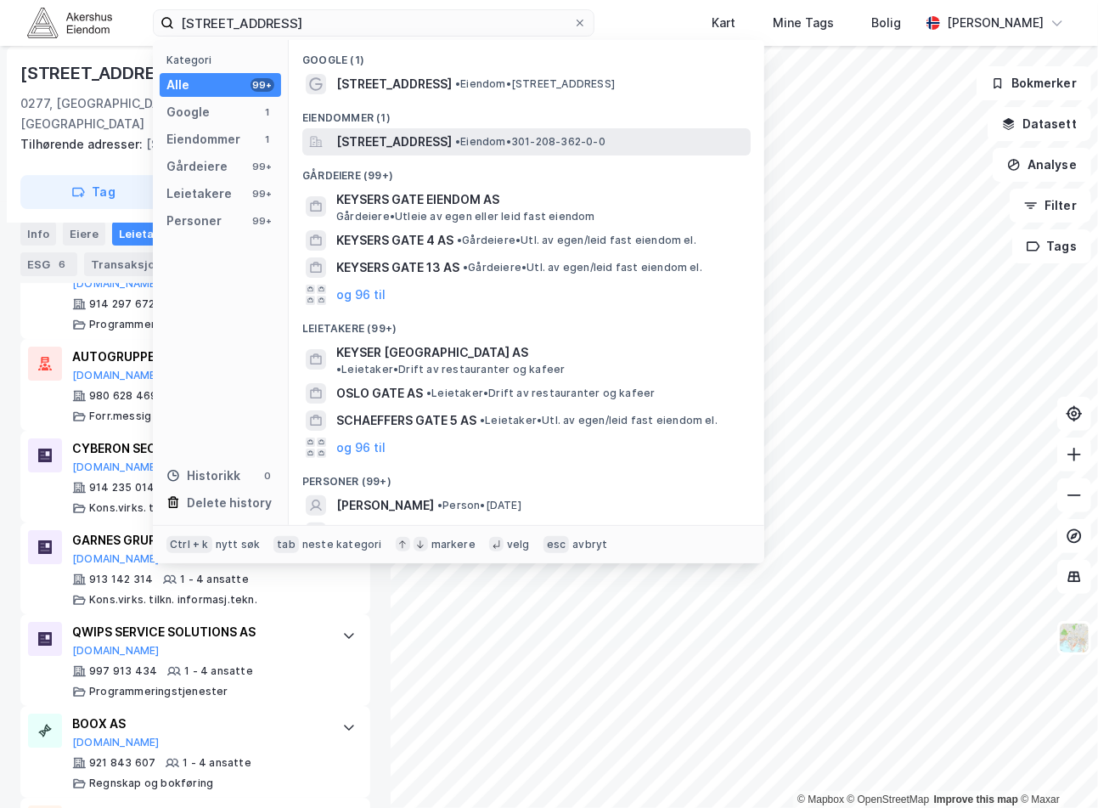
click at [452, 141] on span "[STREET_ADDRESS]" at bounding box center [394, 142] width 116 height 20
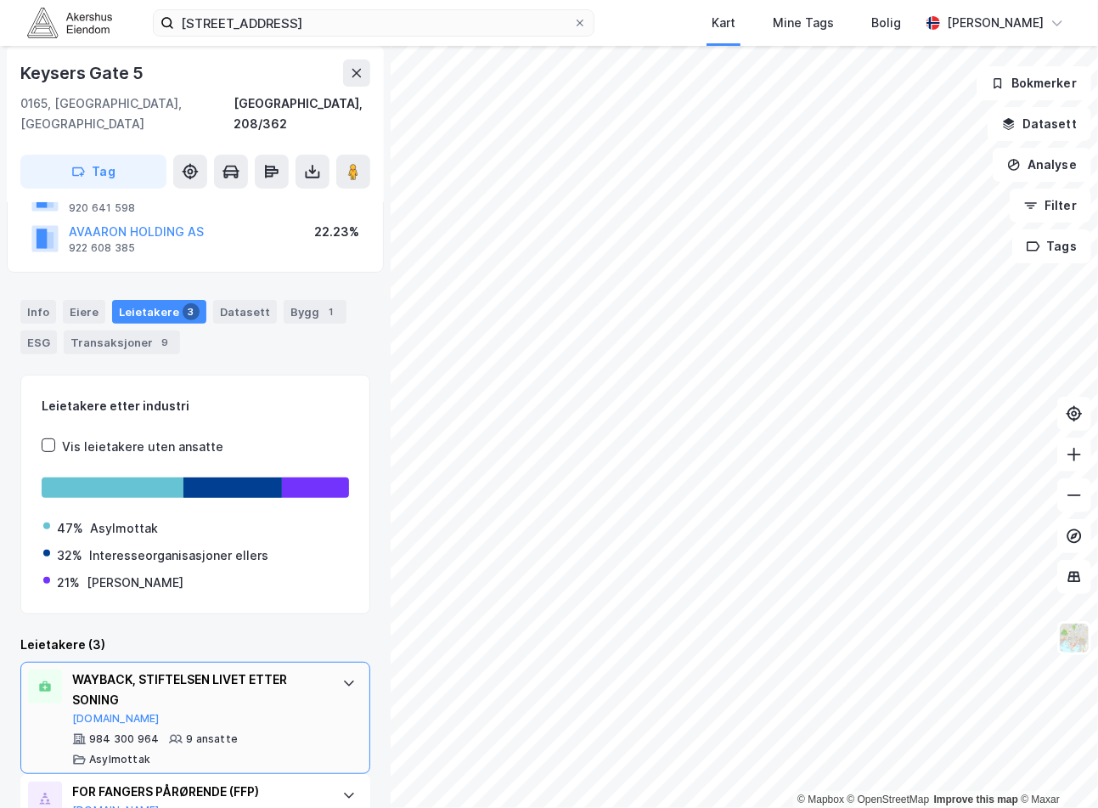
scroll to position [291, 0]
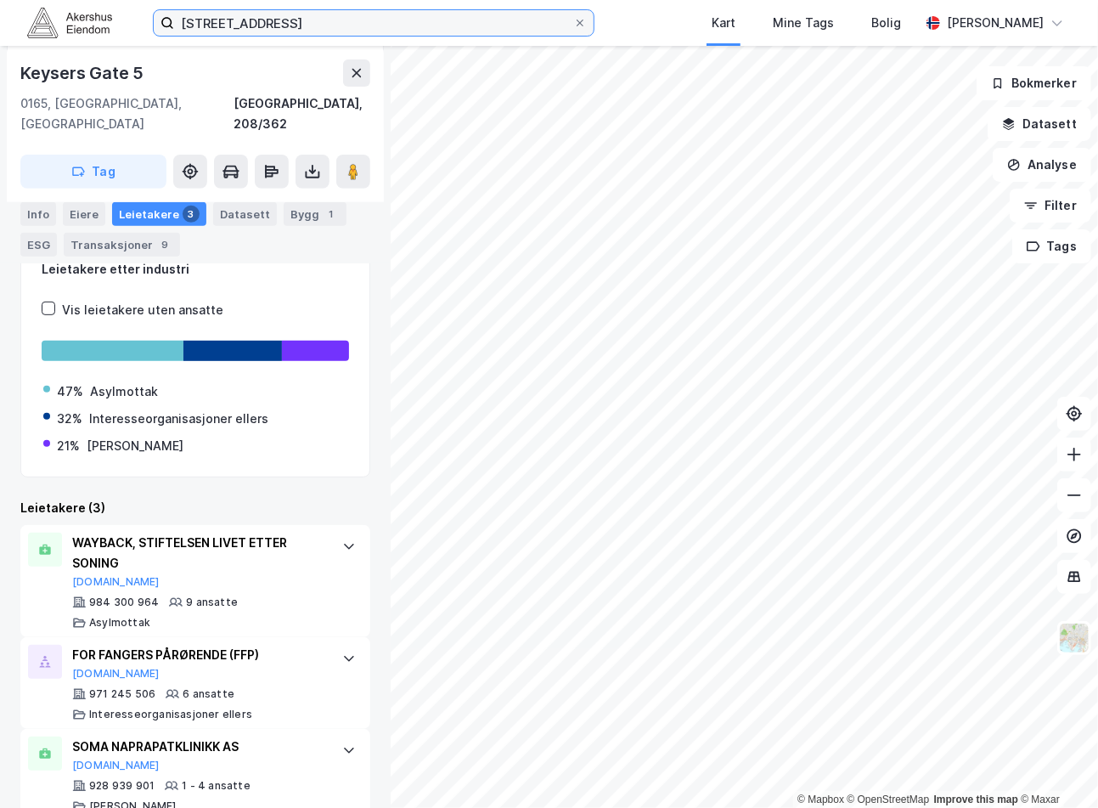
click at [301, 28] on input "[STREET_ADDRESS]" at bounding box center [373, 22] width 399 height 25
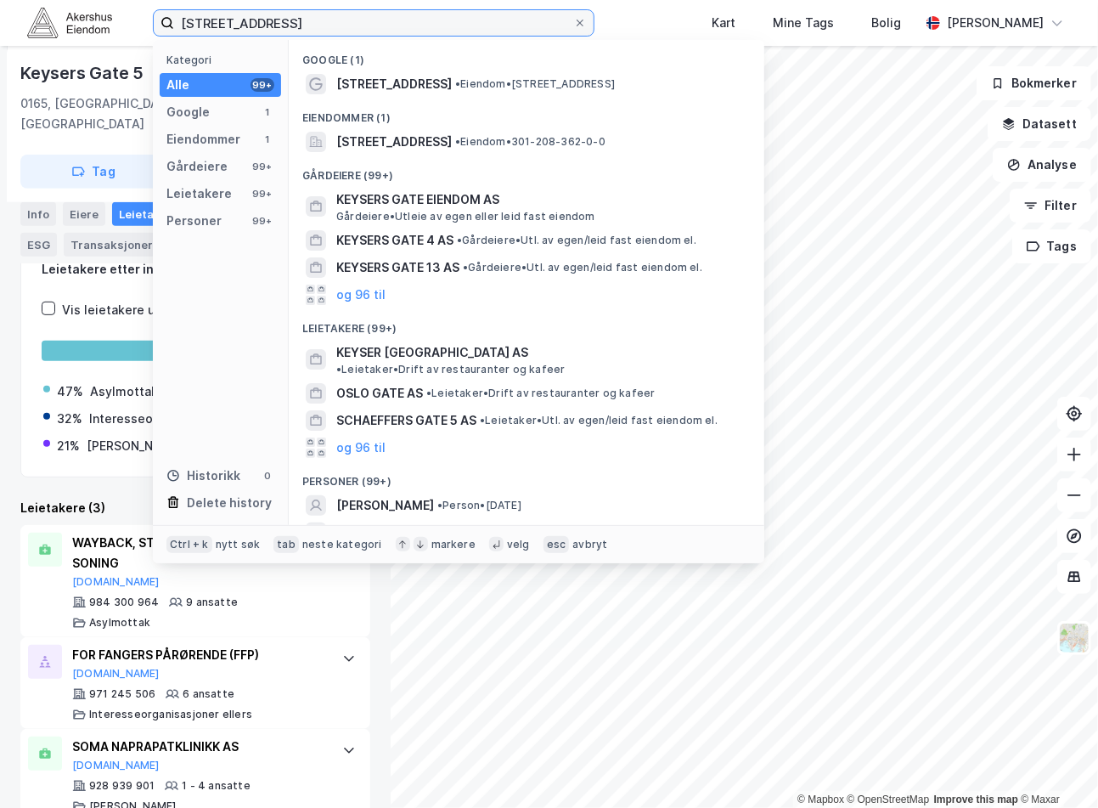
click at [301, 28] on input "[STREET_ADDRESS]" at bounding box center [373, 22] width 399 height 25
paste input "[STREET_ADDRESS]"
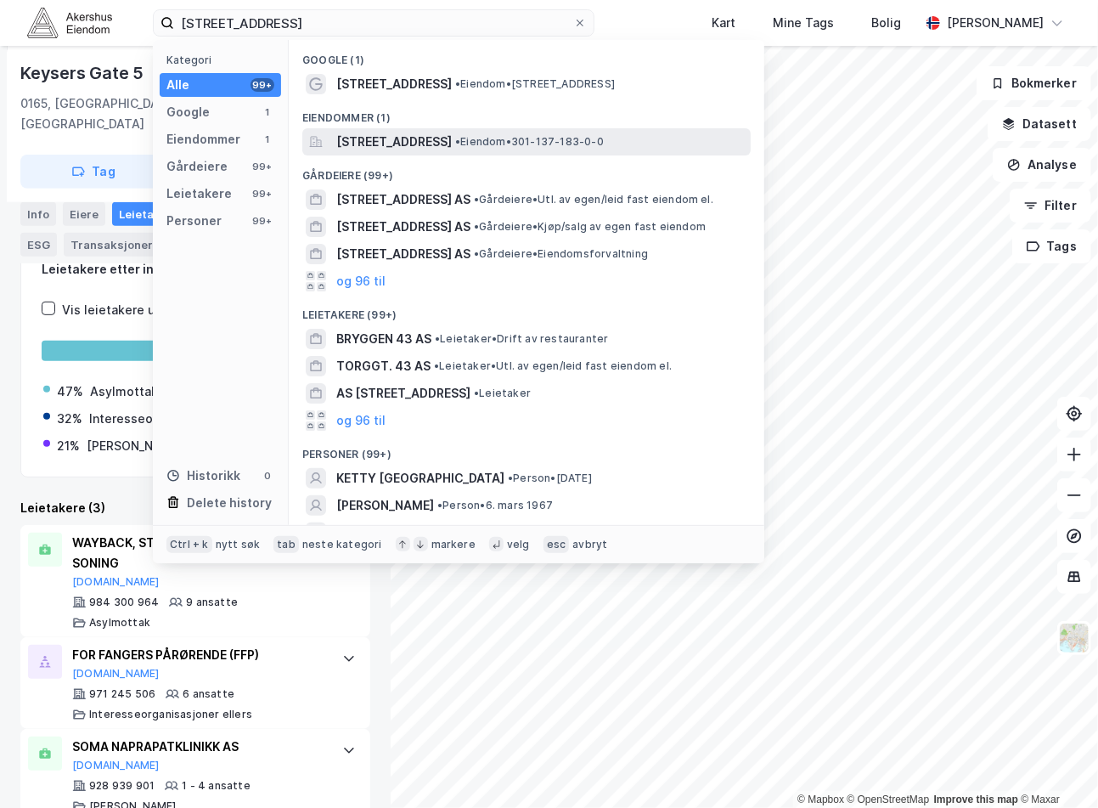
click at [439, 134] on span "[STREET_ADDRESS]" at bounding box center [394, 142] width 116 height 20
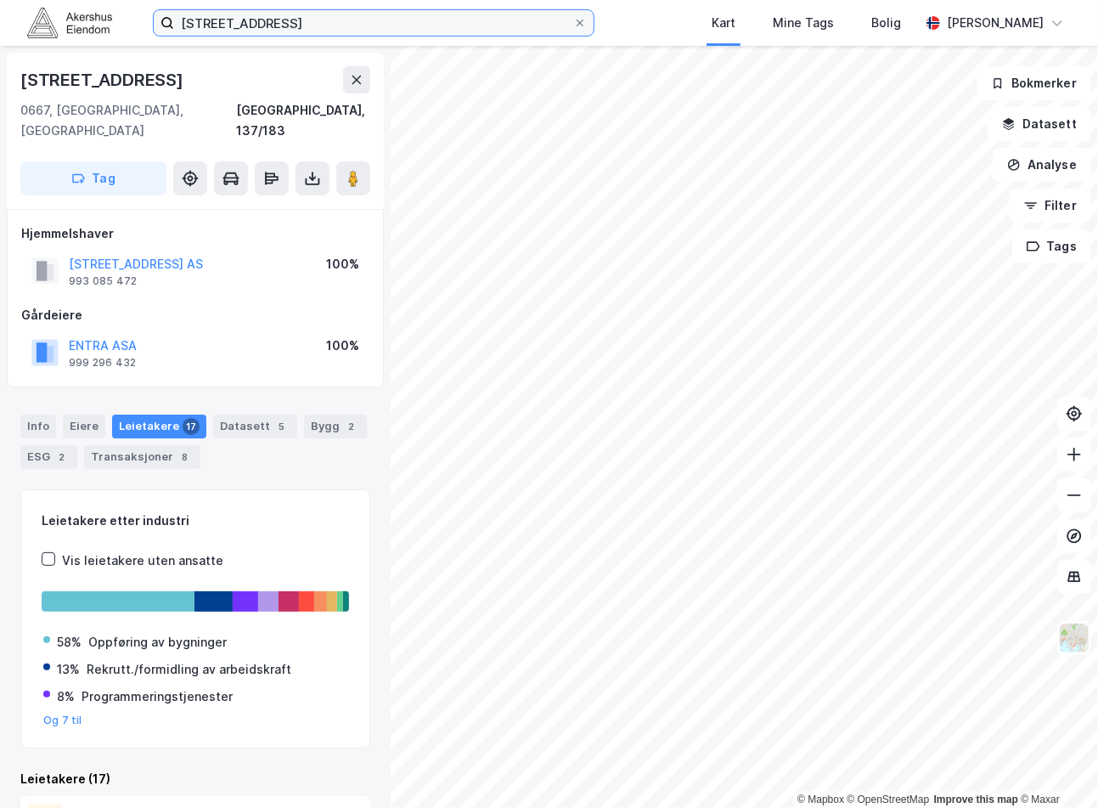
click at [372, 20] on input "[STREET_ADDRESS]" at bounding box center [373, 22] width 399 height 25
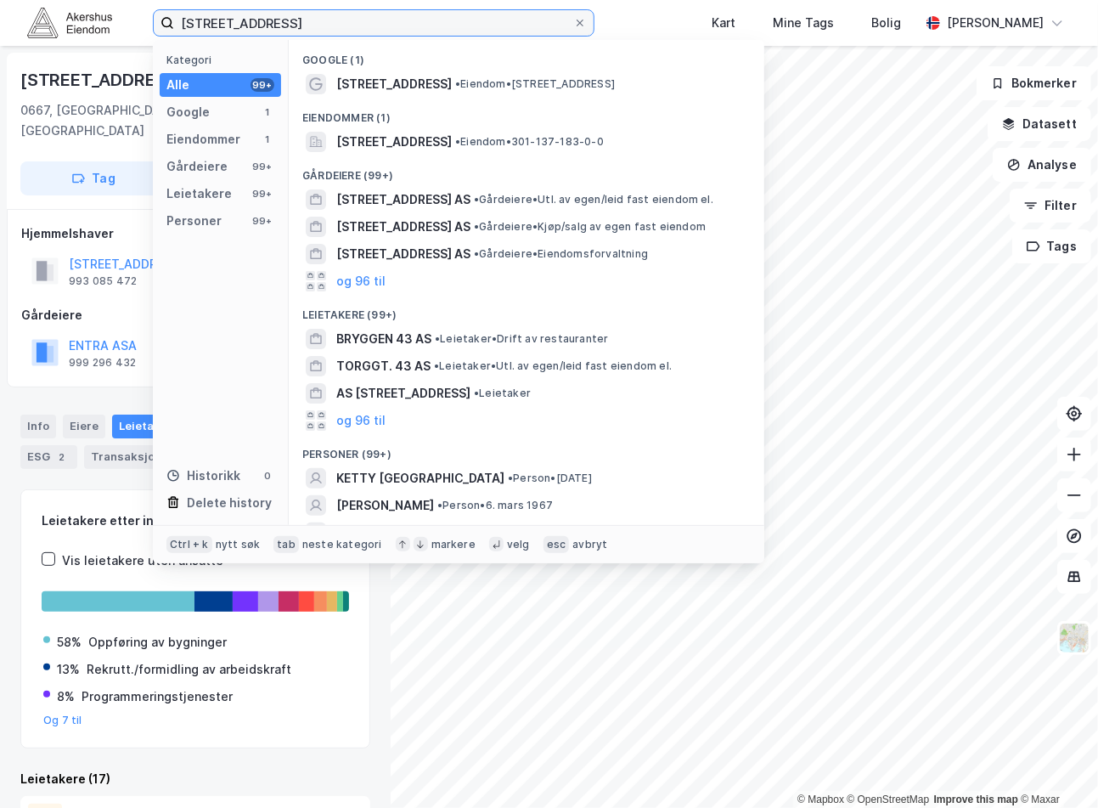
click at [372, 20] on input "[STREET_ADDRESS]" at bounding box center [373, 22] width 399 height 25
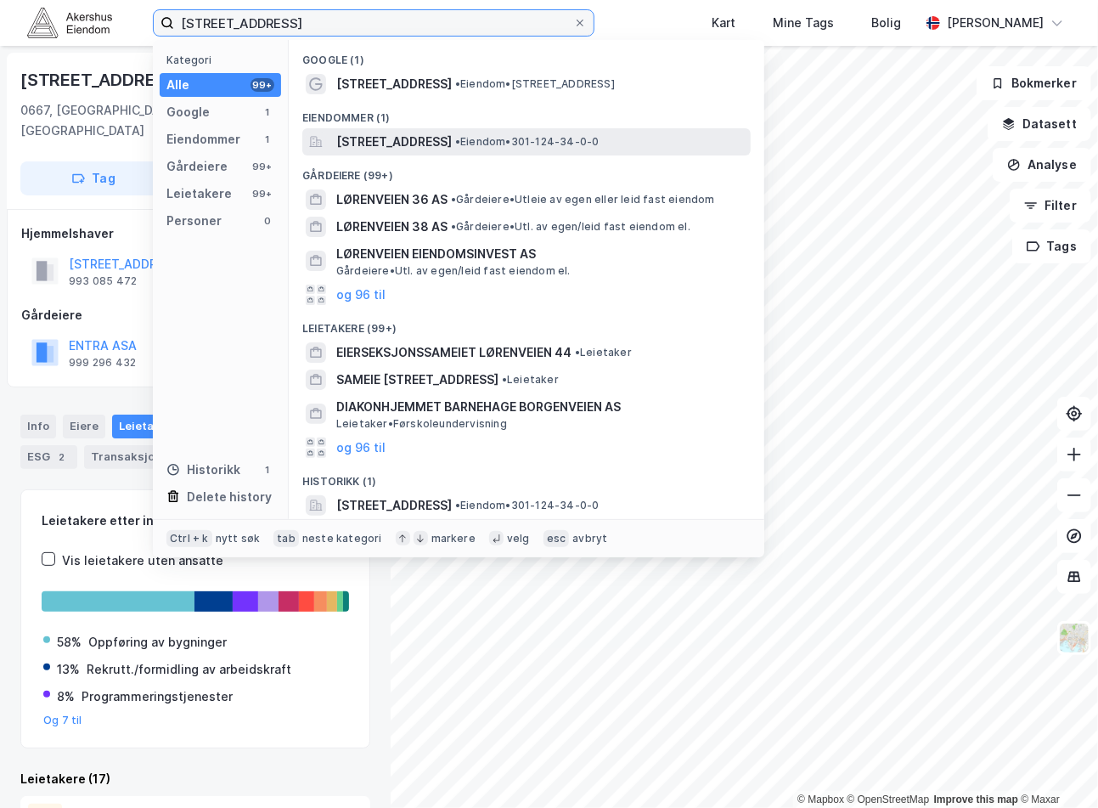
type input "[STREET_ADDRESS]"
click at [435, 137] on span "[STREET_ADDRESS]" at bounding box center [394, 142] width 116 height 20
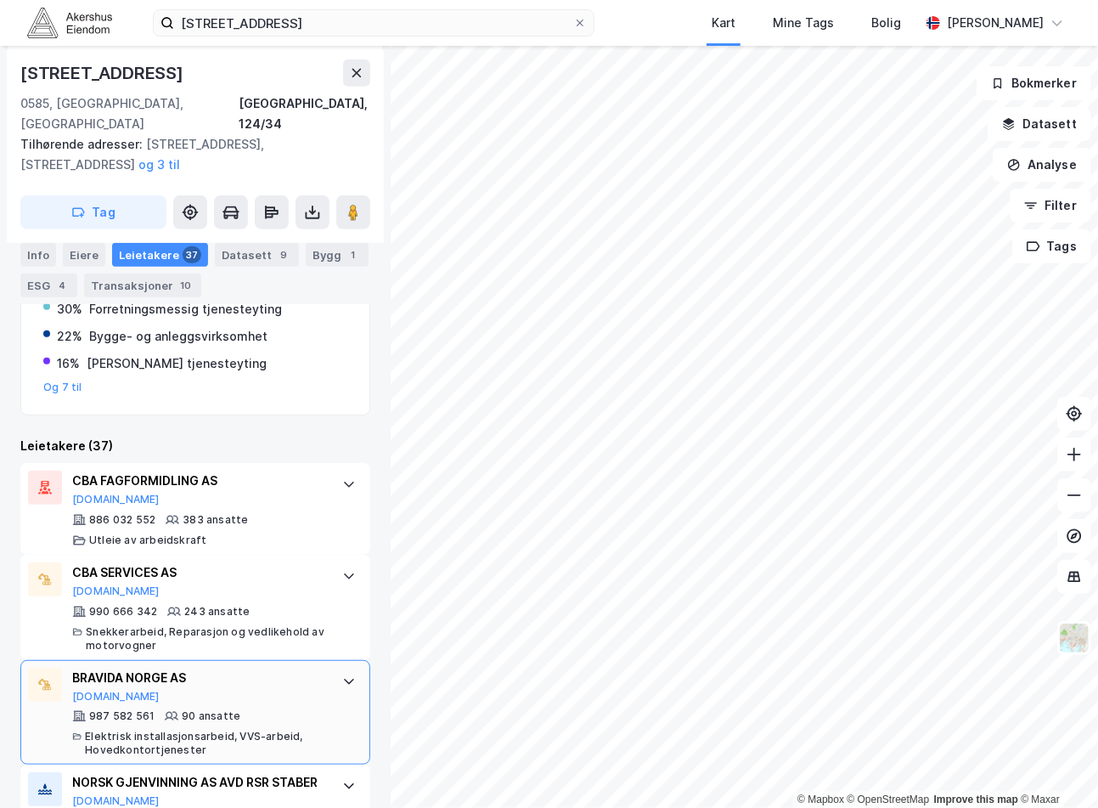
scroll to position [447, 0]
